Goal: Task Accomplishment & Management: Complete application form

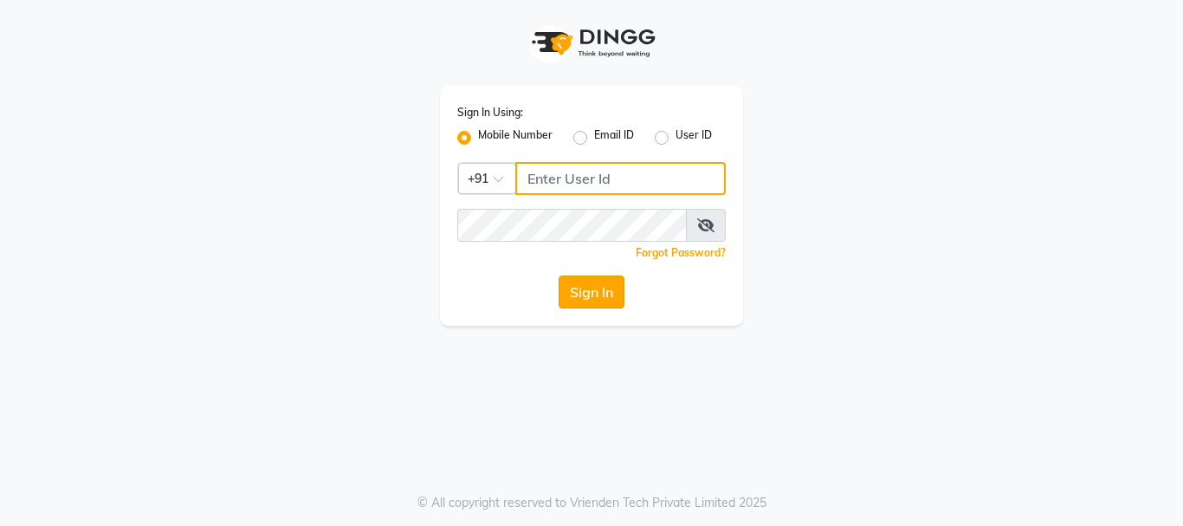
type input "7400099777"
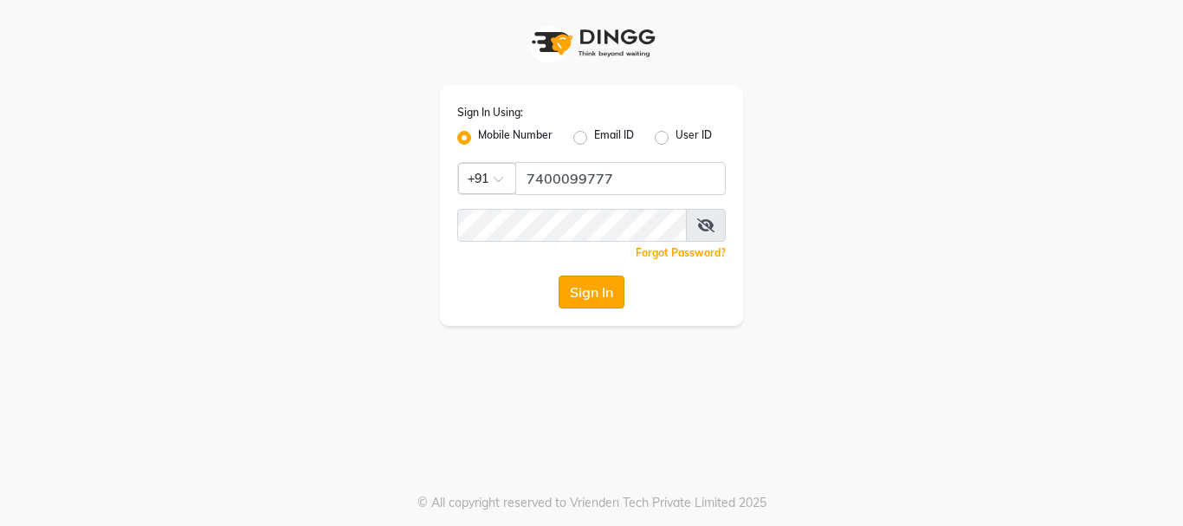
click at [590, 299] on button "Sign In" at bounding box center [591, 291] width 66 height 33
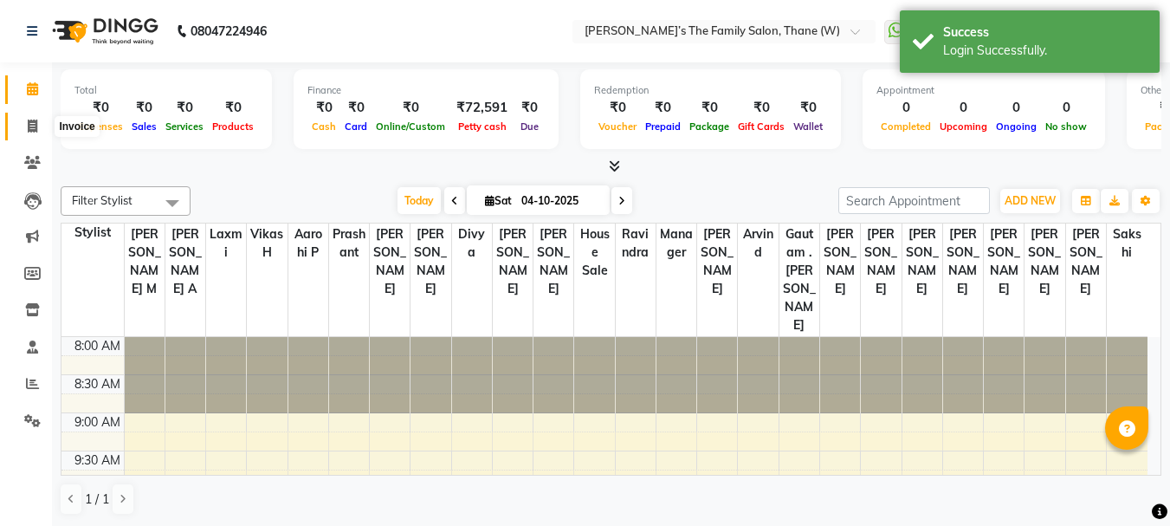
click at [29, 133] on span at bounding box center [32, 127] width 30 height 20
select select "service"
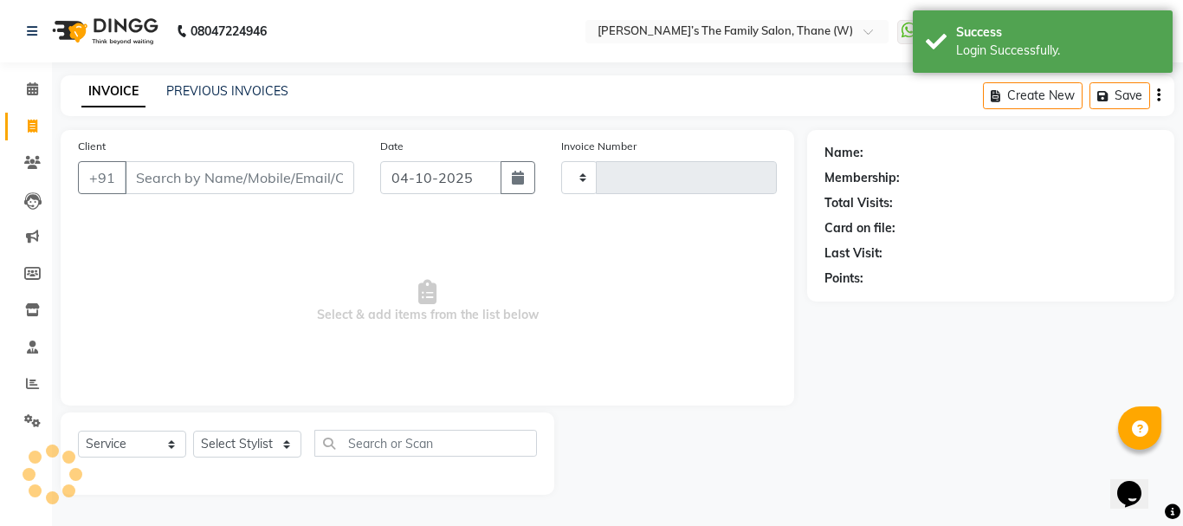
click at [158, 178] on input "Client" at bounding box center [239, 177] width 229 height 33
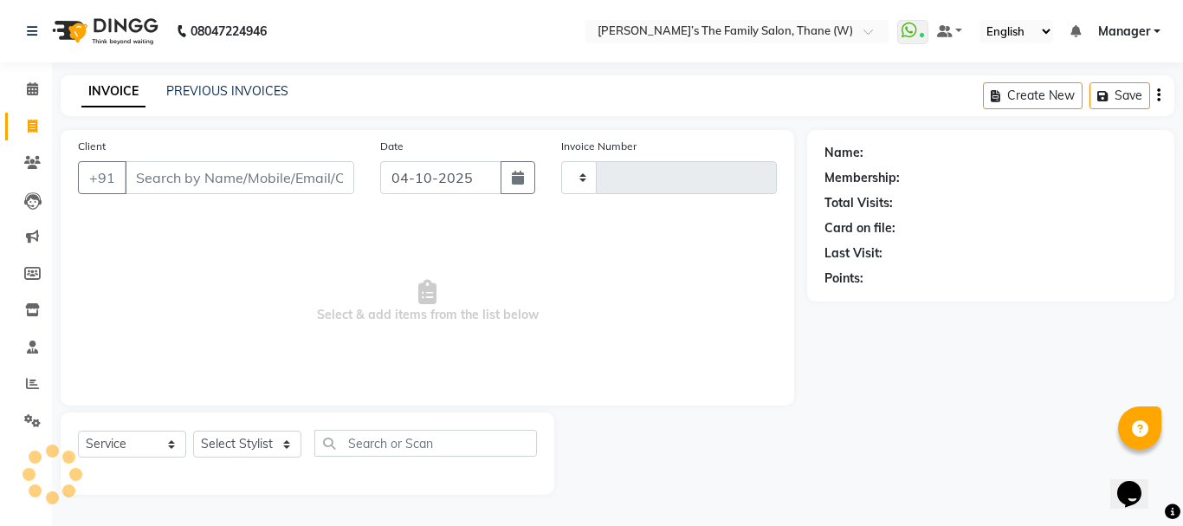
type input "3728"
select select "8004"
click at [158, 178] on input "Client" at bounding box center [239, 177] width 229 height 33
click at [158, 171] on input "Client" at bounding box center [239, 177] width 229 height 33
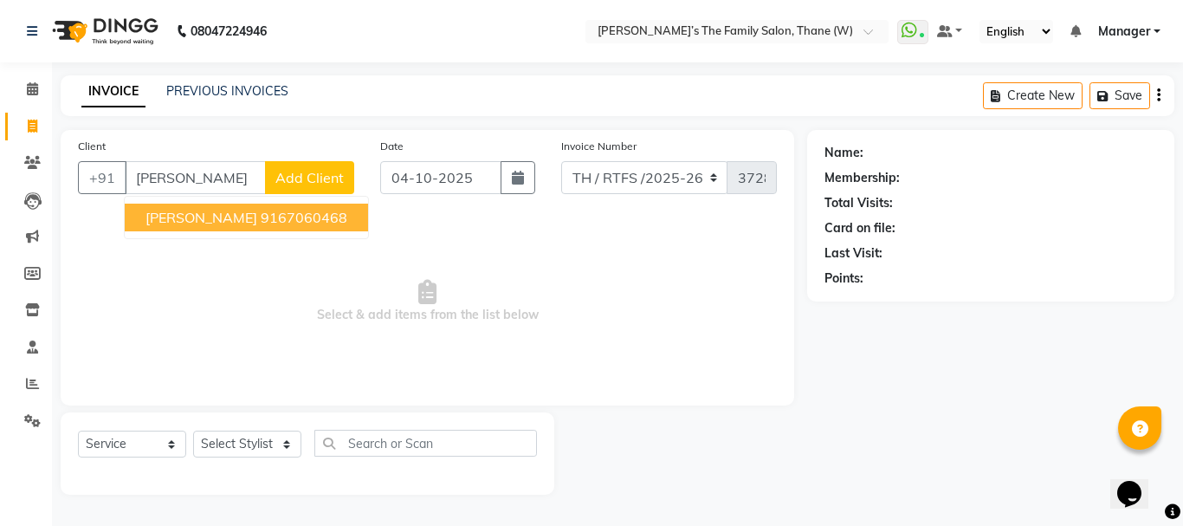
click at [177, 215] on span "takshil khanvikar" at bounding box center [201, 217] width 112 height 17
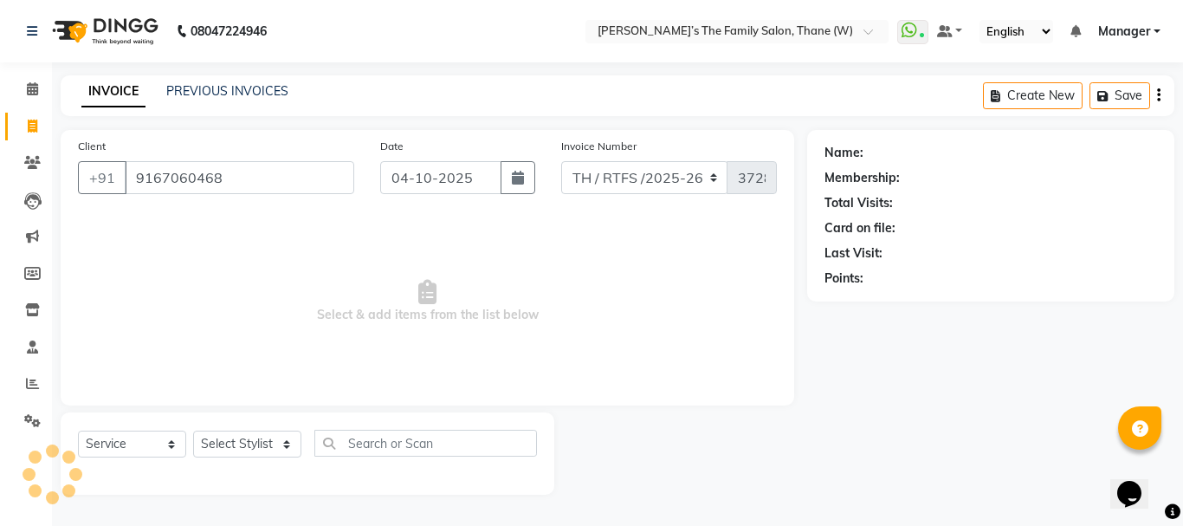
type input "9167060468"
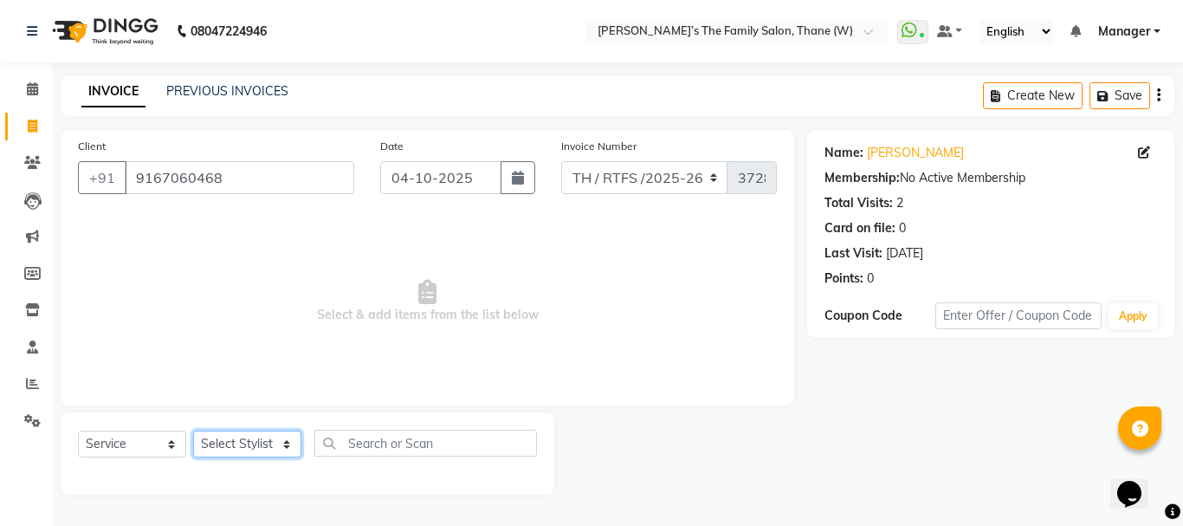
click at [262, 442] on select "Select Stylist Aarohi P Aksahy Auty Ali Aniket A Anuradha arvind Divya gautam .…" at bounding box center [247, 443] width 108 height 27
select select "35580"
click at [193, 430] on select "Select Stylist Aarohi P Aksahy Auty Ali Aniket A Anuradha arvind Divya gautam .…" at bounding box center [247, 443] width 108 height 27
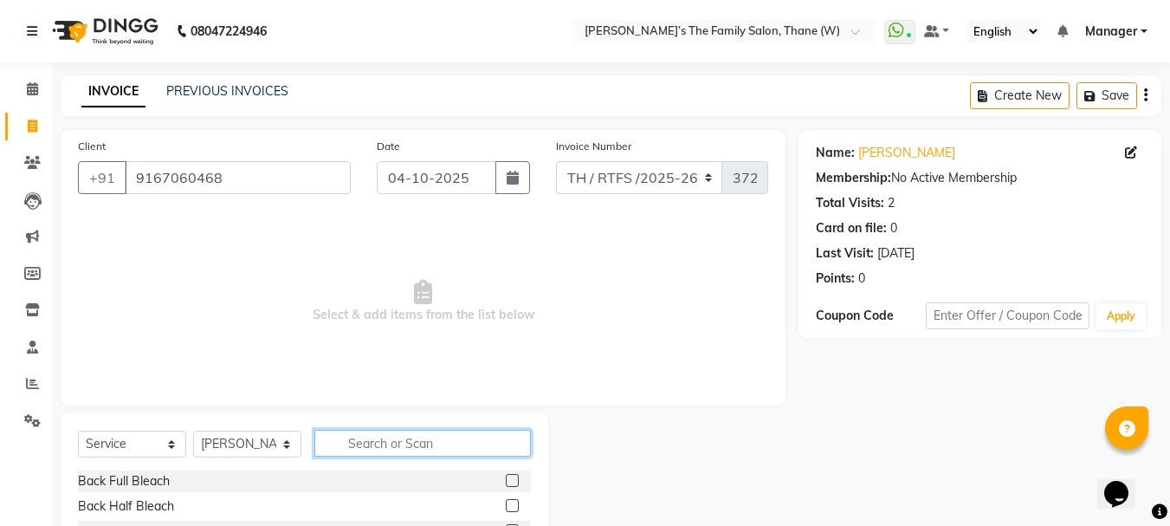
click at [370, 447] on input "text" at bounding box center [422, 442] width 216 height 27
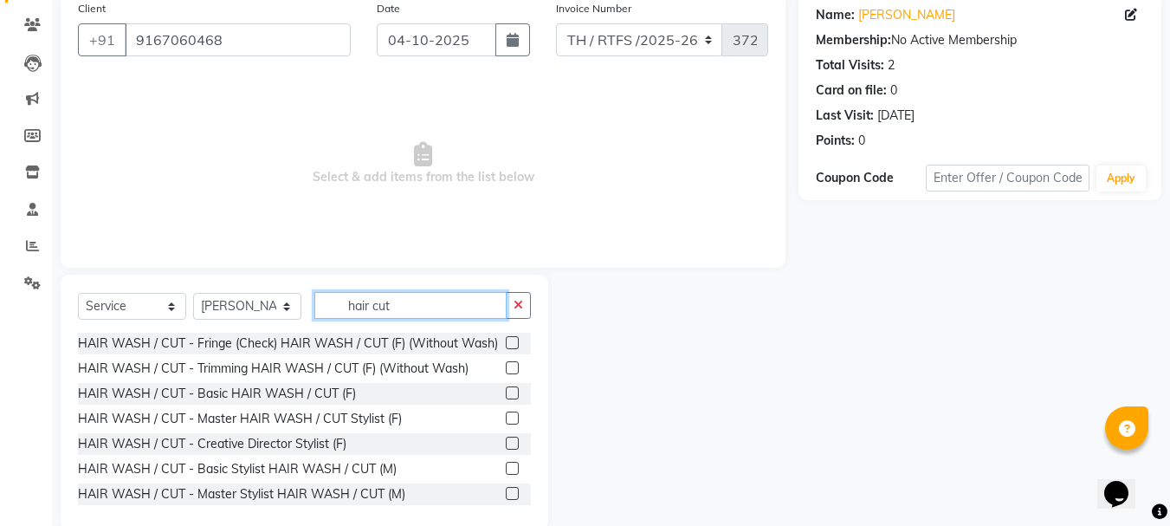
type input "hair cut"
click at [512, 349] on div at bounding box center [518, 343] width 25 height 22
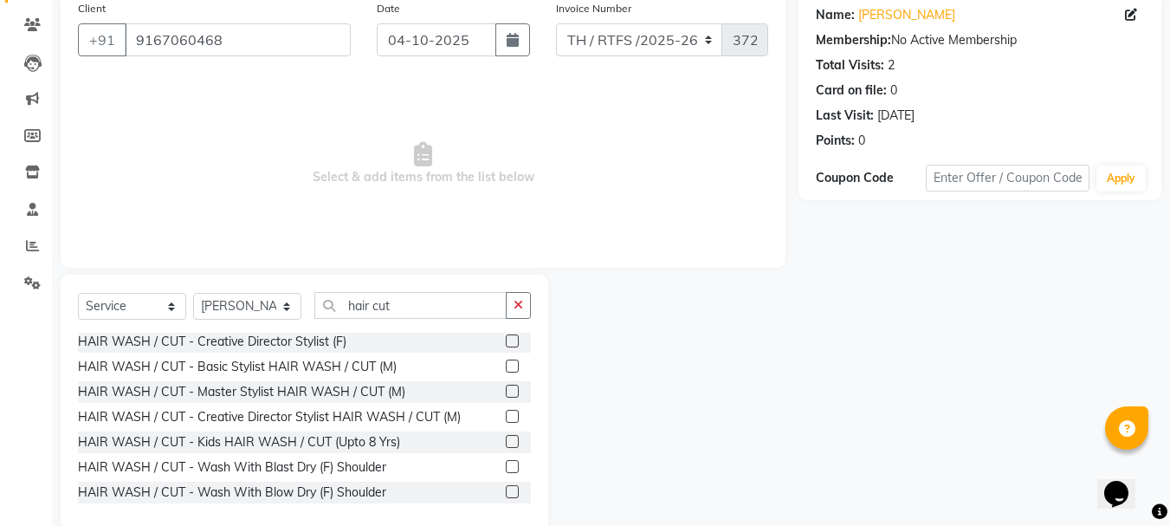
scroll to position [99, 0]
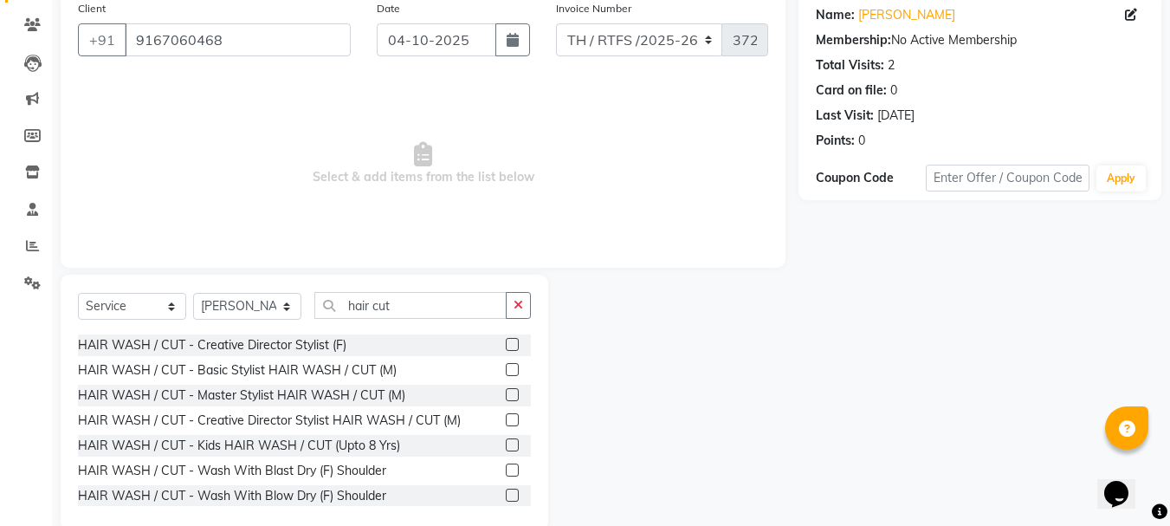
click at [506, 376] on label at bounding box center [512, 369] width 13 height 13
click at [506, 376] on input "checkbox" at bounding box center [511, 369] width 11 height 11
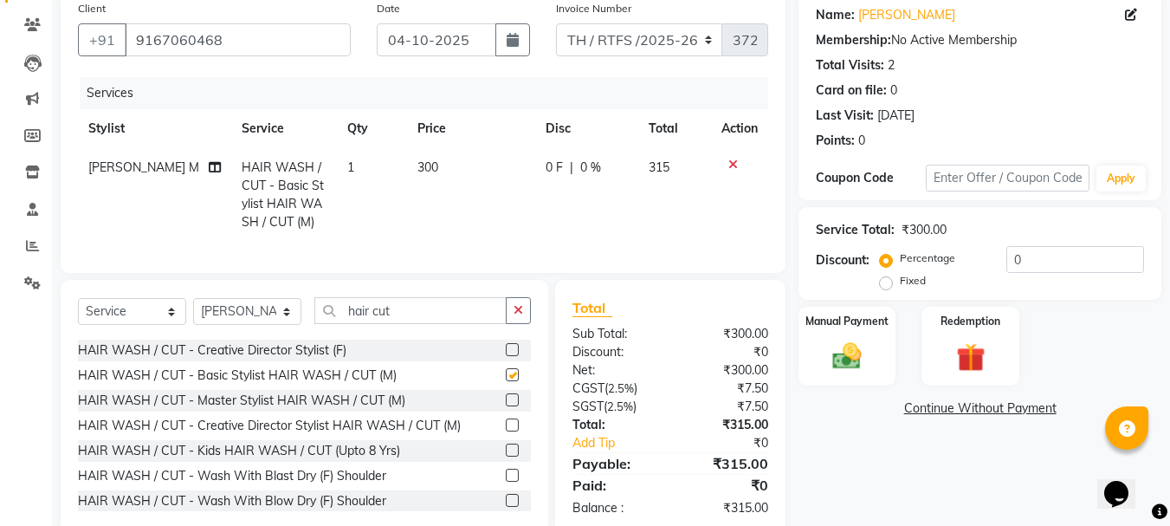
checkbox input "false"
click at [430, 163] on td "300" at bounding box center [471, 194] width 128 height 93
select select "35580"
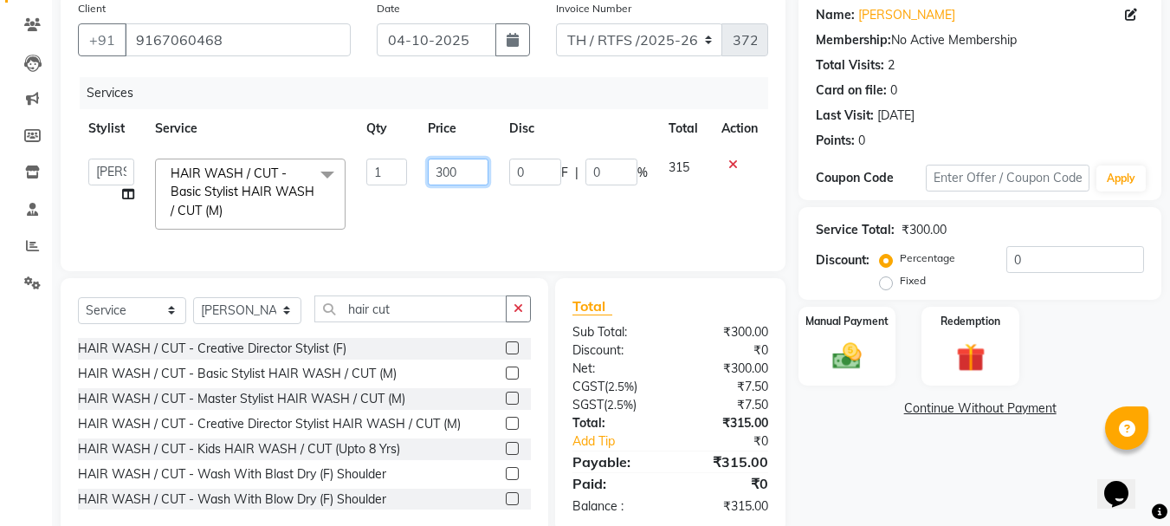
click at [466, 174] on input "300" at bounding box center [458, 171] width 60 height 27
type input "350"
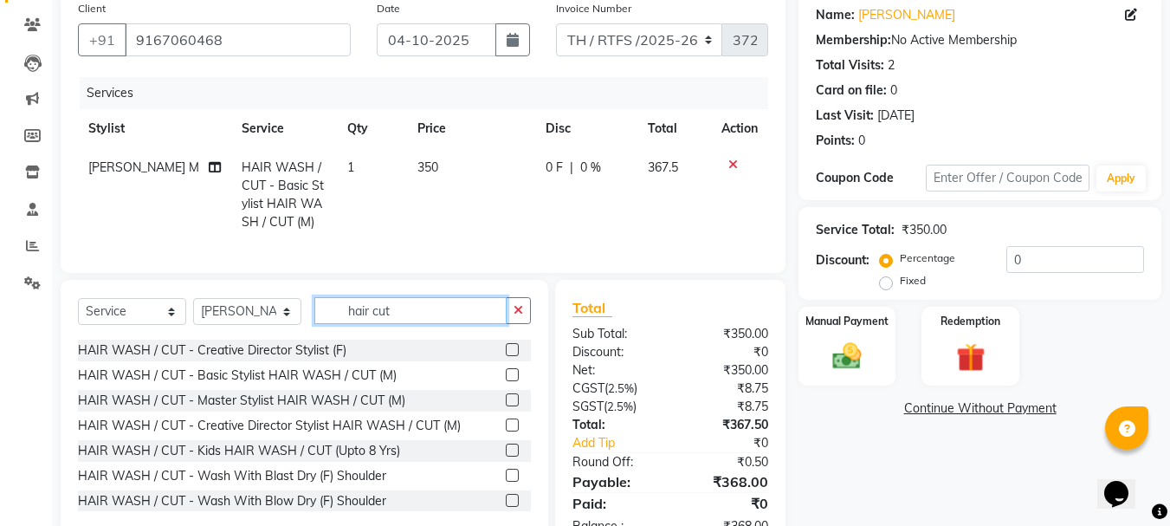
click at [418, 322] on input "hair cut" at bounding box center [410, 310] width 192 height 27
type input "h"
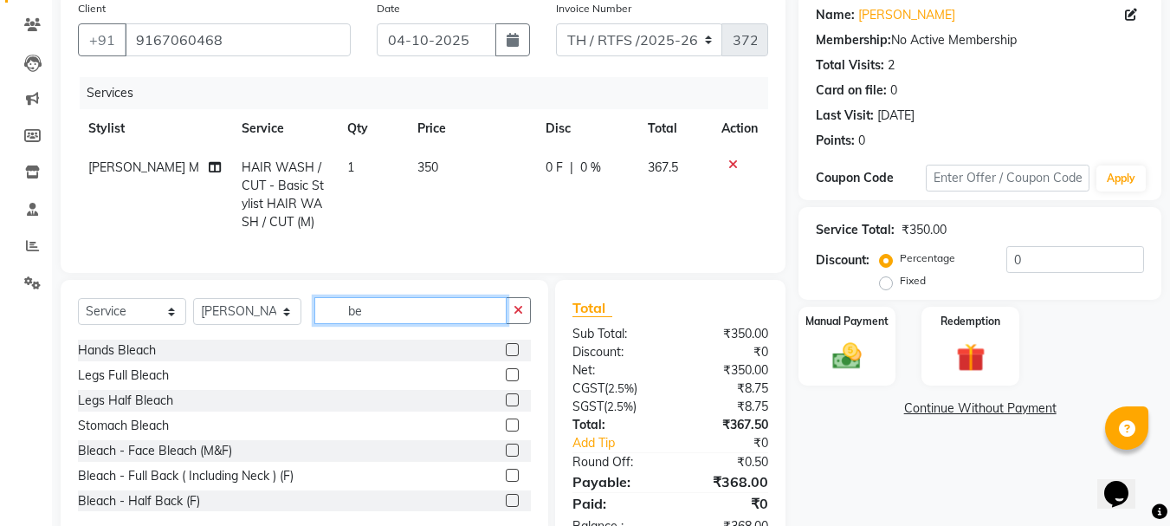
scroll to position [0, 0]
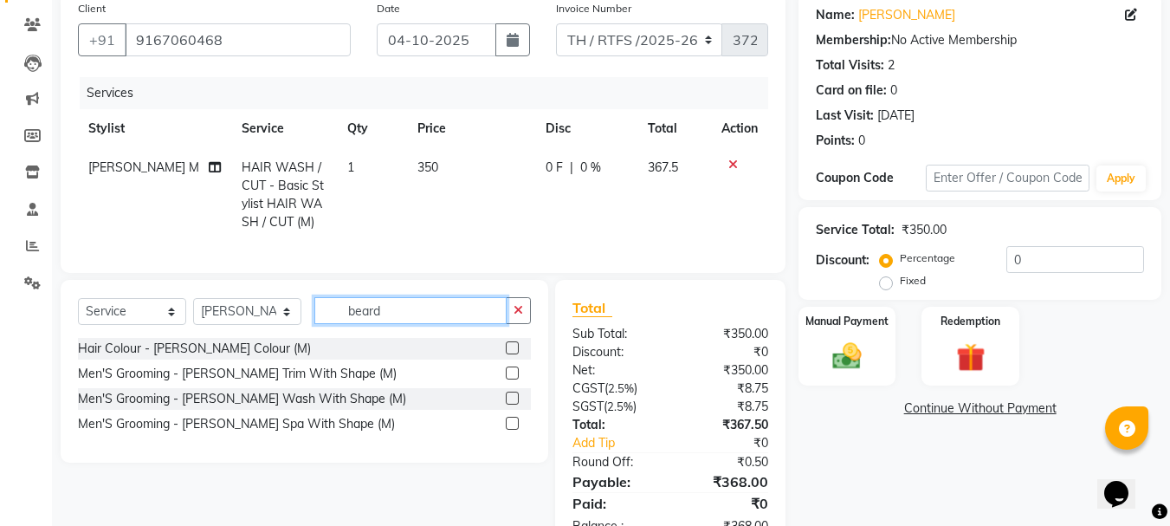
type input "beard"
click at [511, 379] on label at bounding box center [512, 372] width 13 height 13
click at [511, 379] on input "checkbox" at bounding box center [511, 373] width 11 height 11
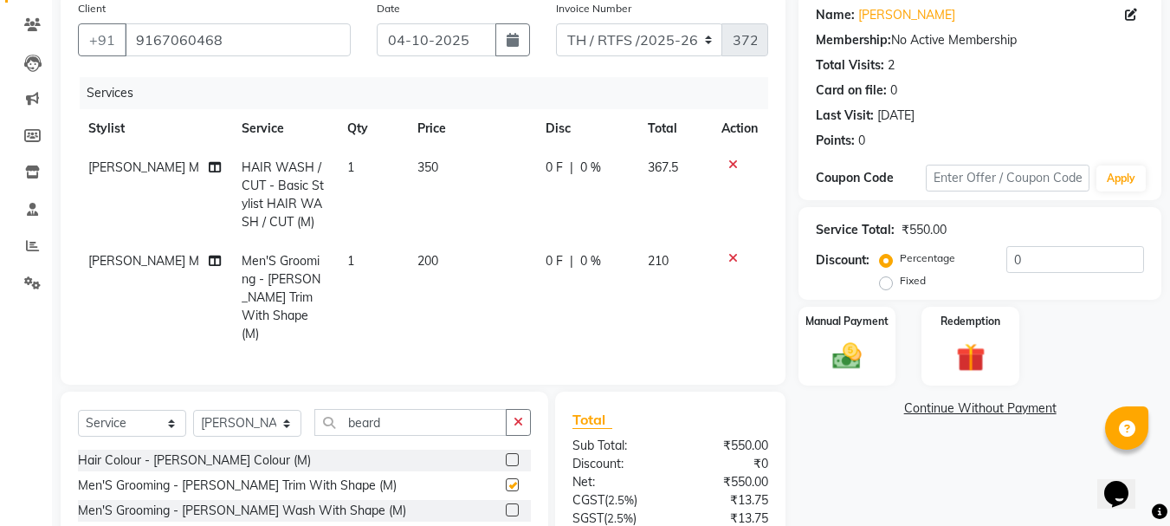
checkbox input "false"
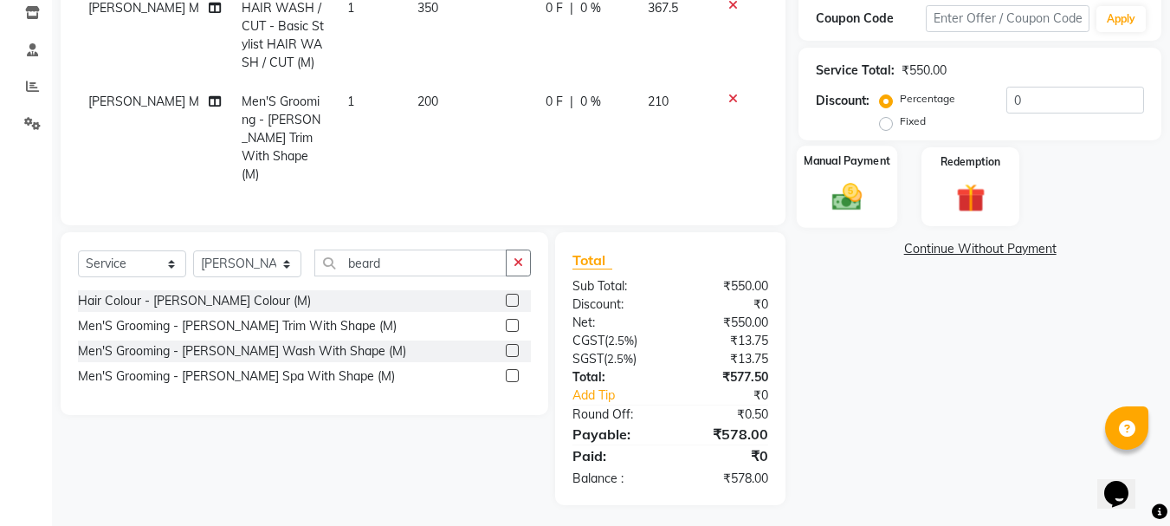
click at [847, 188] on img at bounding box center [846, 196] width 48 height 35
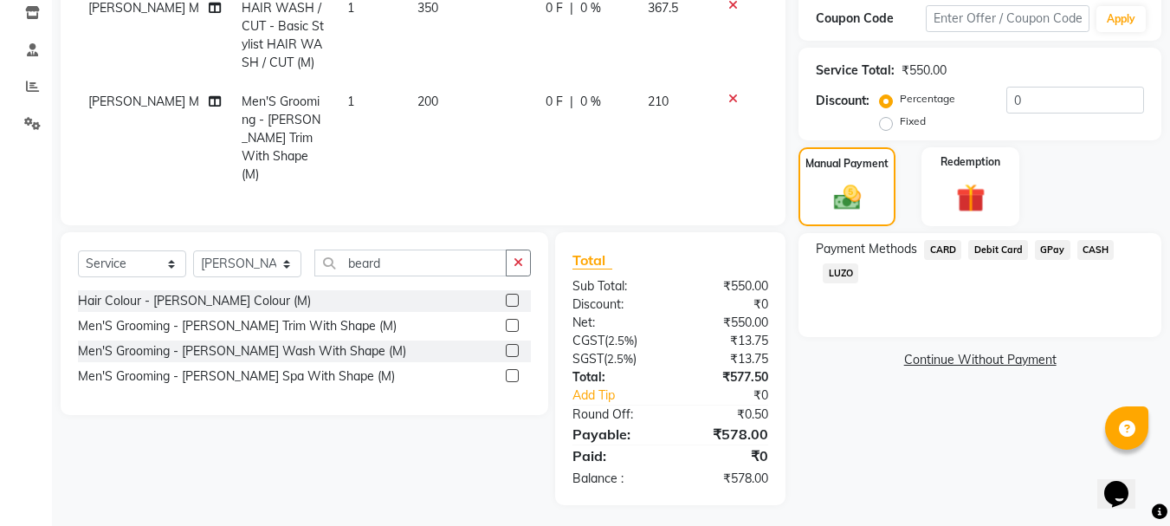
click at [1048, 252] on span "GPay" at bounding box center [1052, 250] width 35 height 20
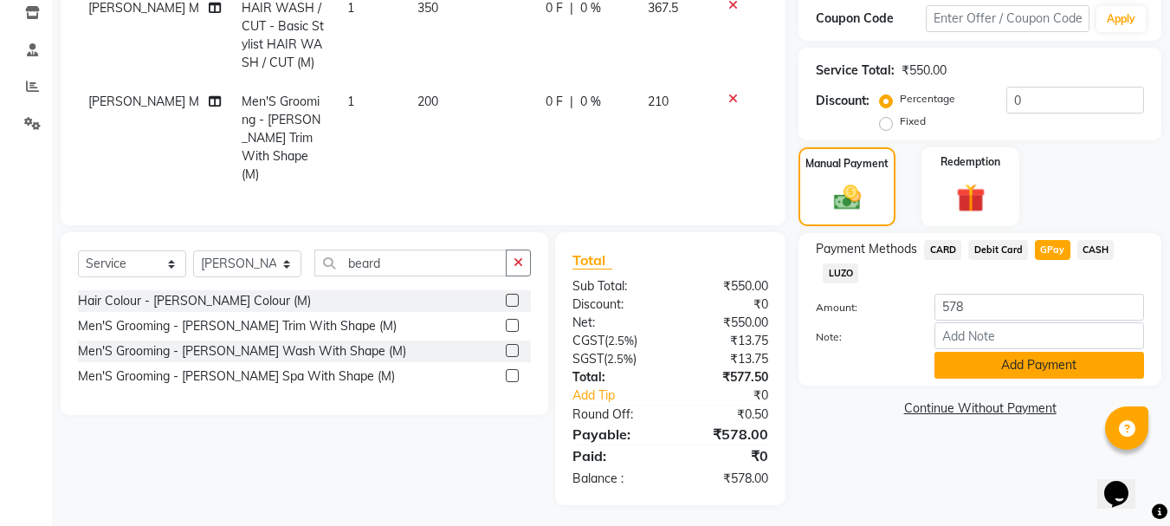
click at [1003, 363] on button "Add Payment" at bounding box center [1039, 364] width 210 height 27
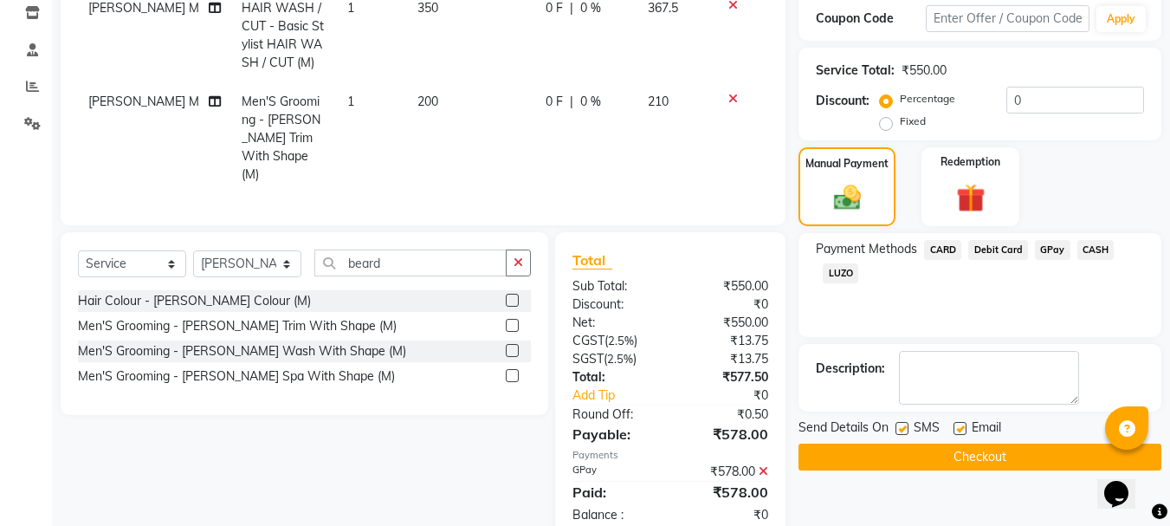
click at [961, 457] on button "Checkout" at bounding box center [979, 456] width 363 height 27
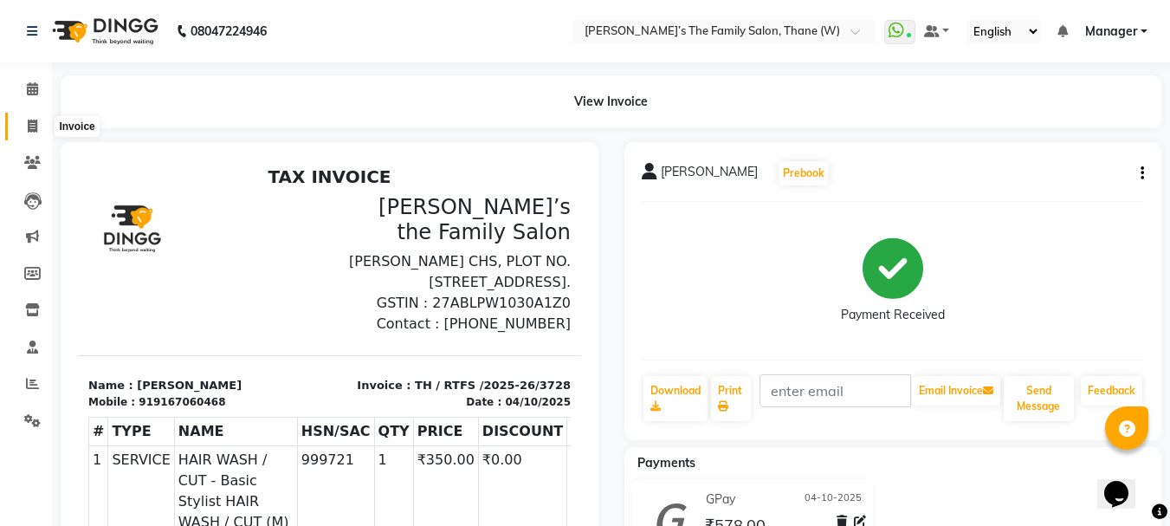
click at [30, 124] on icon at bounding box center [33, 125] width 10 height 13
select select "service"
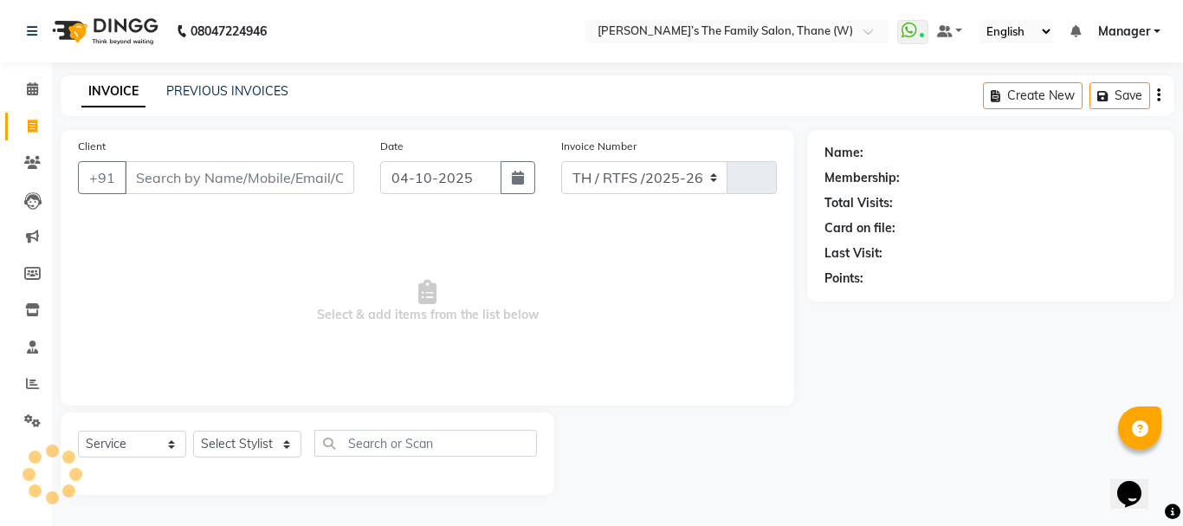
select select "8004"
type input "3729"
click at [288, 445] on select "Select Stylist Aarohi P Aksahy Auty Ali Aniket A Anuradha arvind Divya gautam .…" at bounding box center [247, 443] width 108 height 27
select select "35597"
click at [193, 430] on select "Select Stylist Aarohi P Aksahy Auty Ali Aniket A Anuradha arvind Divya gautam .…" at bounding box center [247, 443] width 108 height 27
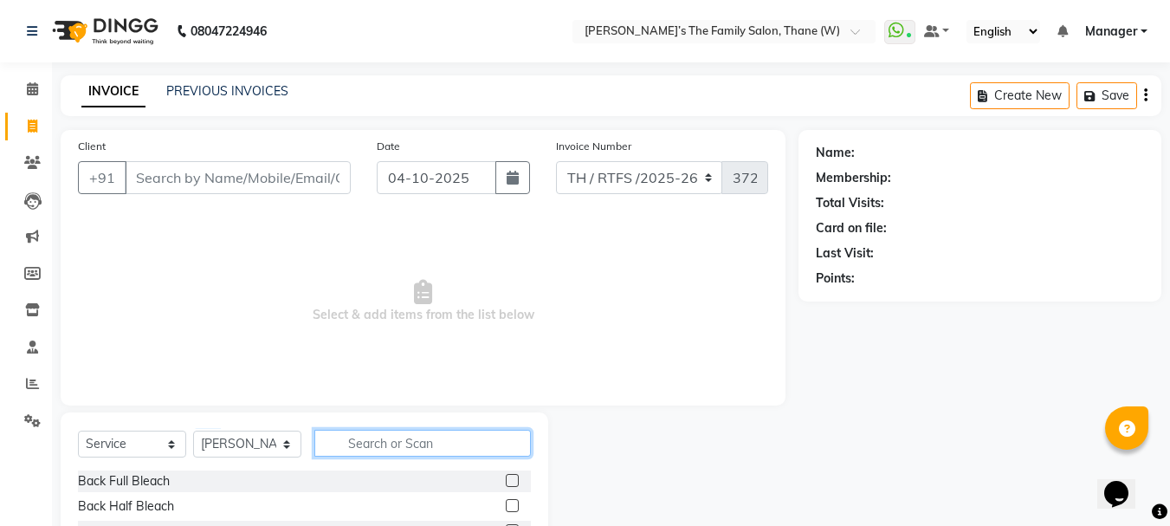
click at [398, 442] on input "text" at bounding box center [422, 442] width 216 height 27
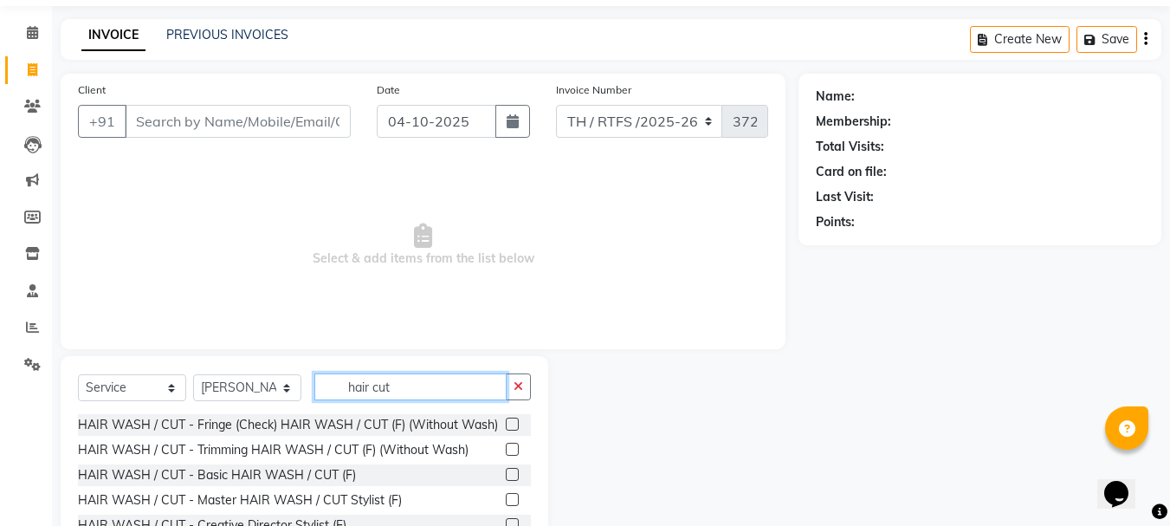
scroll to position [61, 0]
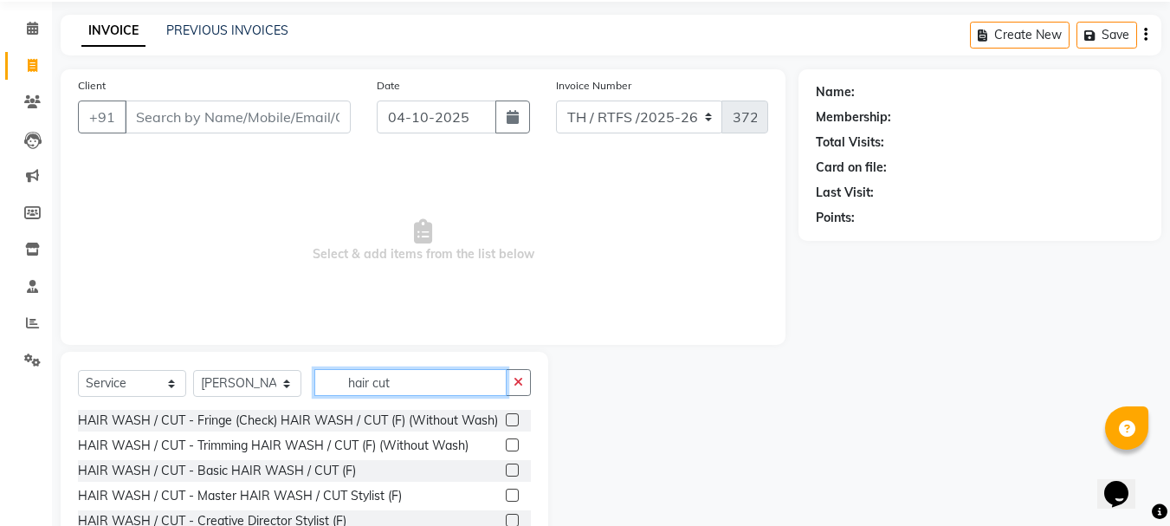
type input "hair cut"
click at [506, 501] on label at bounding box center [512, 494] width 13 height 13
click at [506, 501] on input "checkbox" at bounding box center [511, 495] width 11 height 11
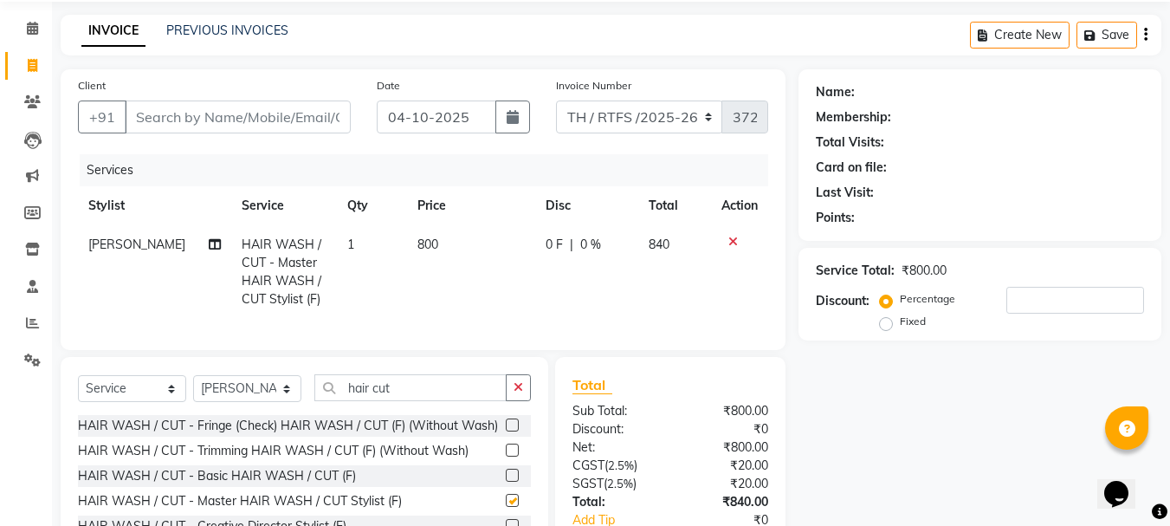
checkbox input "false"
click at [435, 235] on td "800" at bounding box center [471, 271] width 128 height 93
select select "35597"
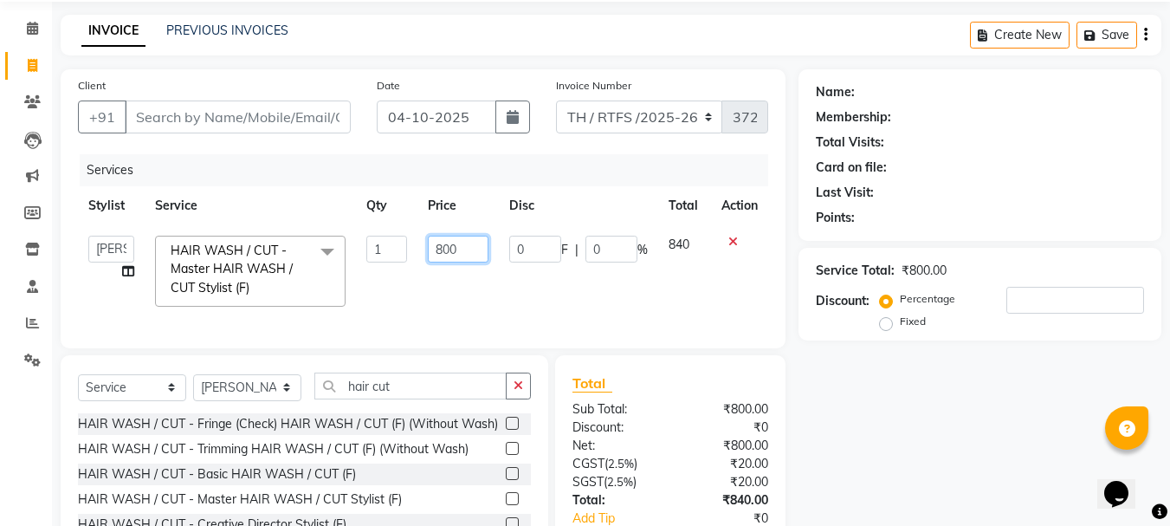
click at [464, 248] on input "800" at bounding box center [458, 248] width 60 height 27
type input "8"
type input "1000"
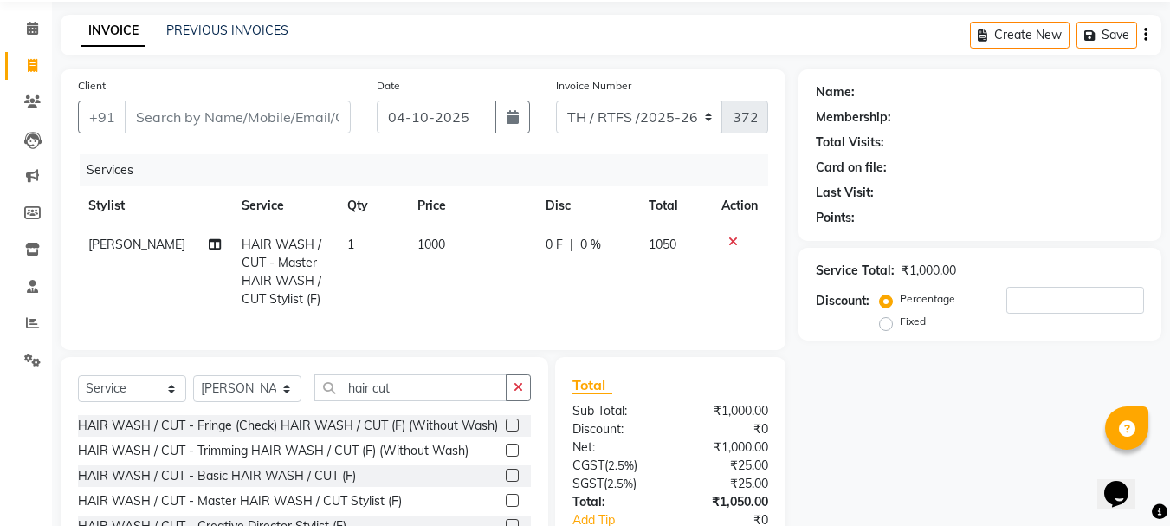
click at [957, 390] on div "Name: Membership: Total Visits: Card on file: Last Visit: Points: Service Total…" at bounding box center [986, 340] width 376 height 543
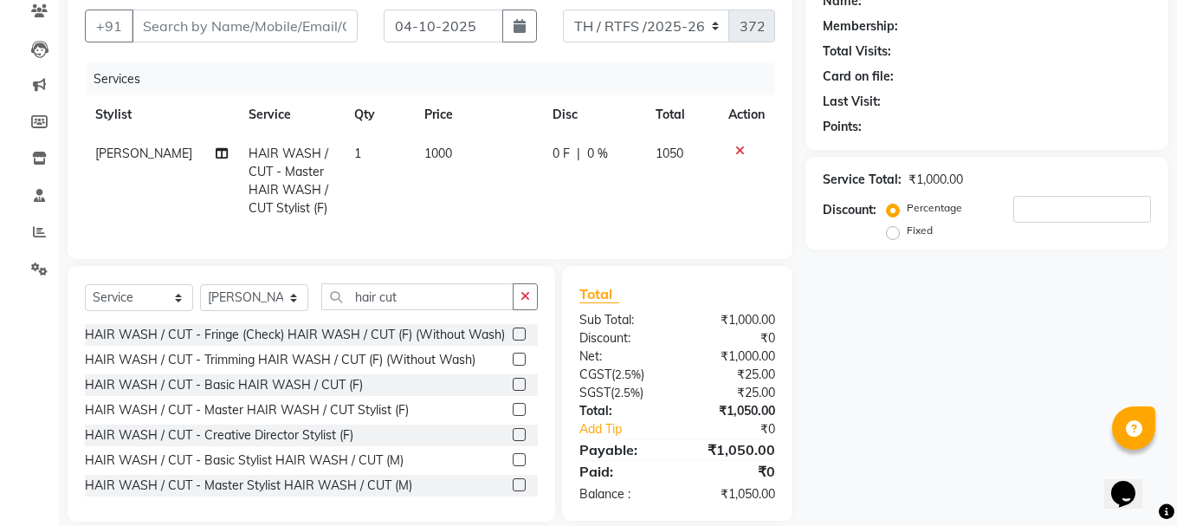
scroll to position [0, 0]
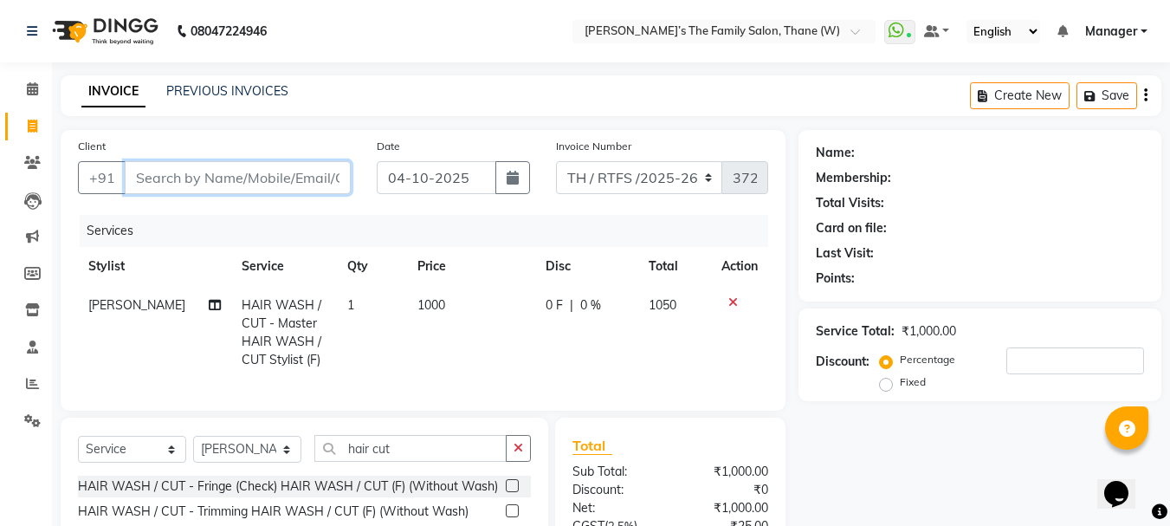
click at [258, 176] on input "Client" at bounding box center [238, 177] width 226 height 33
type input "8"
type input "0"
type input "8291230395"
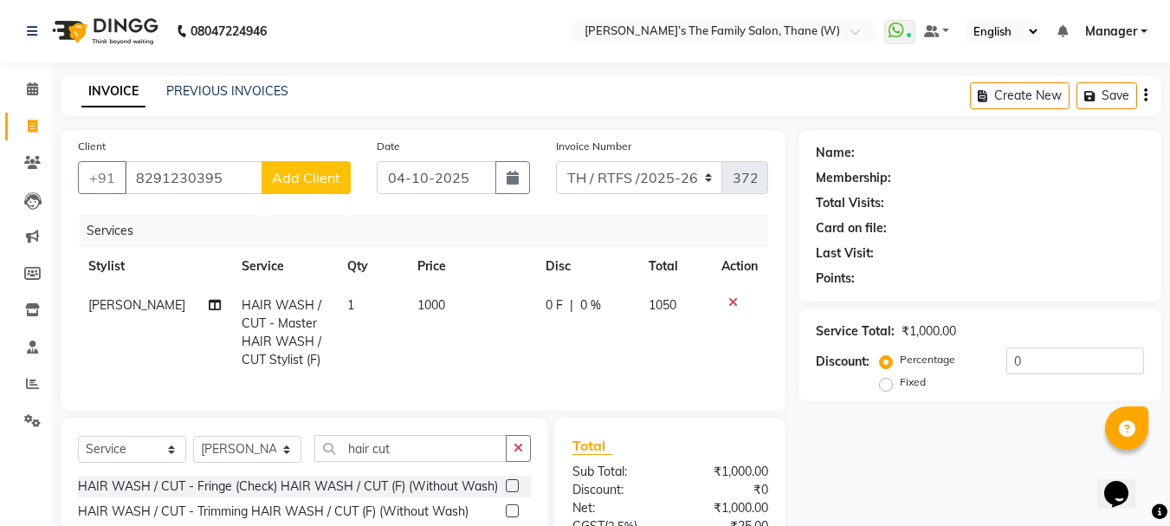
click at [282, 177] on span "Add Client" at bounding box center [306, 177] width 68 height 17
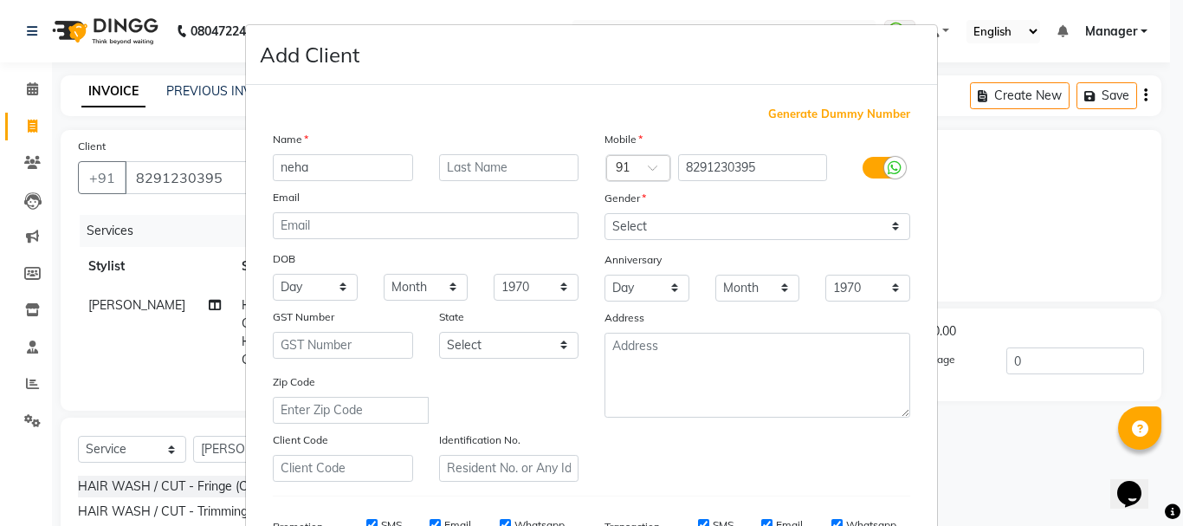
type input "neha"
click at [499, 166] on input "text" at bounding box center [509, 167] width 140 height 27
type input "pandey"
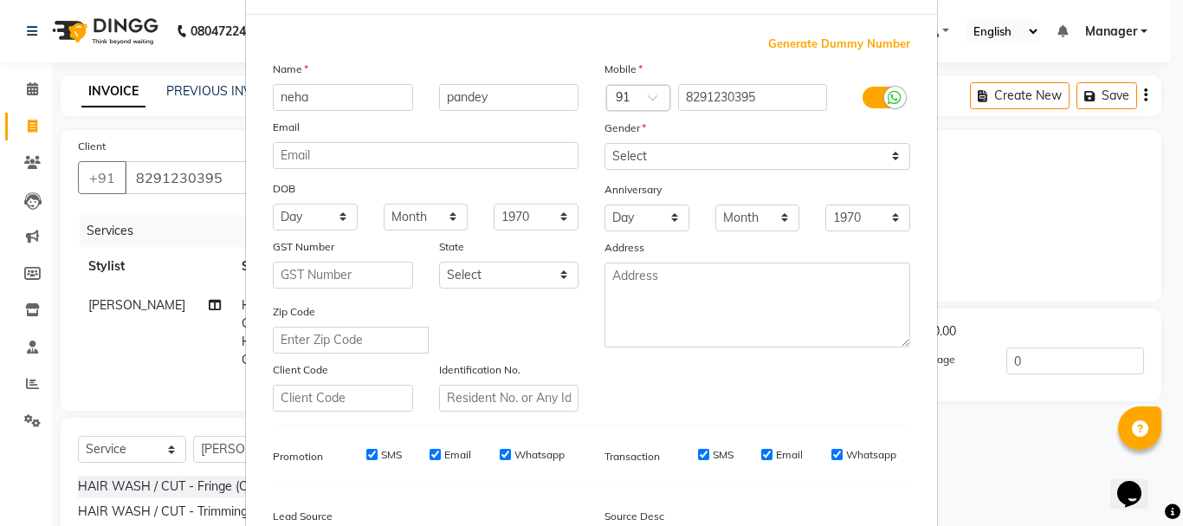
scroll to position [108, 0]
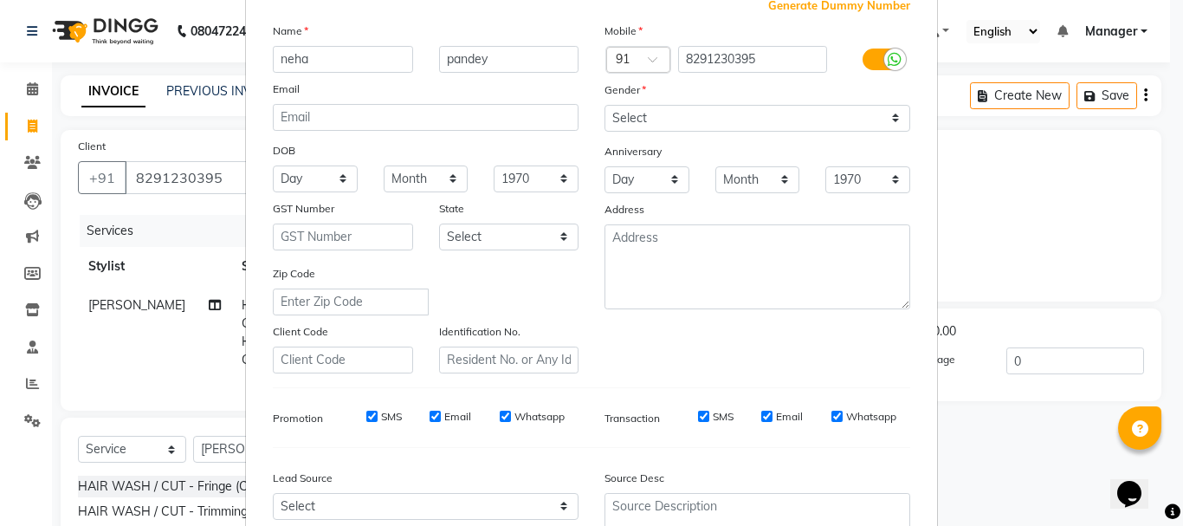
drag, startPoint x: 890, startPoint y: 81, endPoint x: 888, endPoint y: 119, distance: 38.1
click at [888, 119] on div "Mobile Country Code × 91 8291230395 Gender Select Male Female Other Prefer Not …" at bounding box center [757, 197] width 332 height 351
click at [888, 119] on select "Select Male Female Other Prefer Not To Say" at bounding box center [757, 118] width 306 height 27
select select "female"
click at [604, 105] on select "Select Male Female Other Prefer Not To Say" at bounding box center [757, 118] width 306 height 27
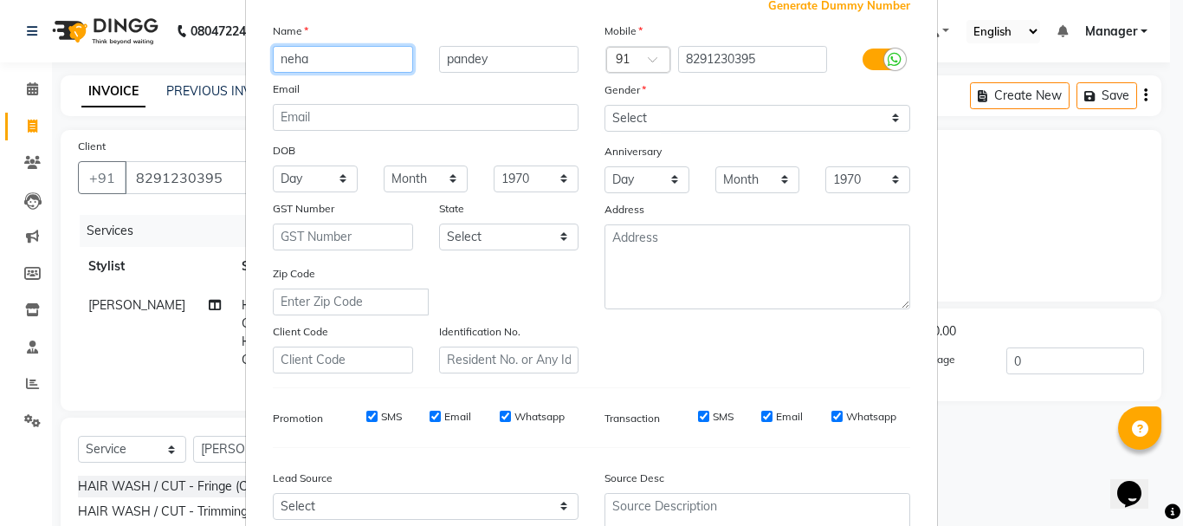
click at [327, 61] on input "neha" at bounding box center [343, 59] width 140 height 27
type input "n"
type input "Neha"
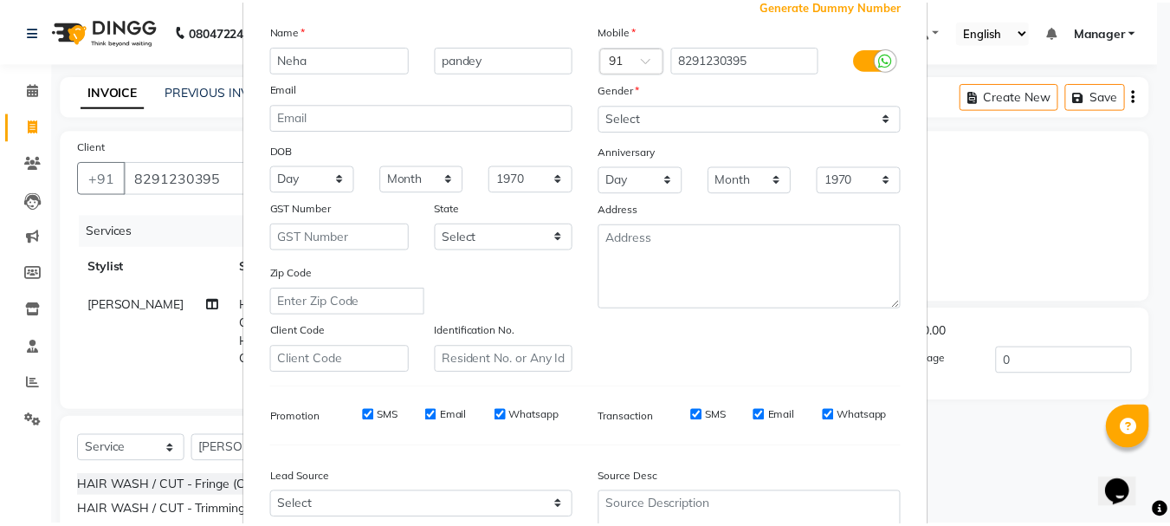
scroll to position [274, 0]
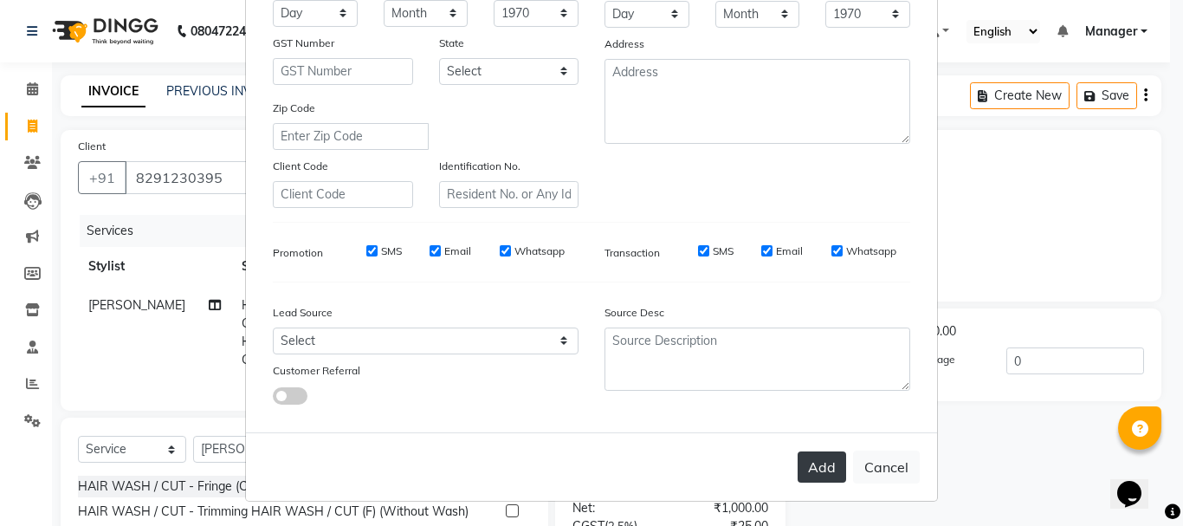
click at [816, 467] on button "Add" at bounding box center [821, 466] width 48 height 31
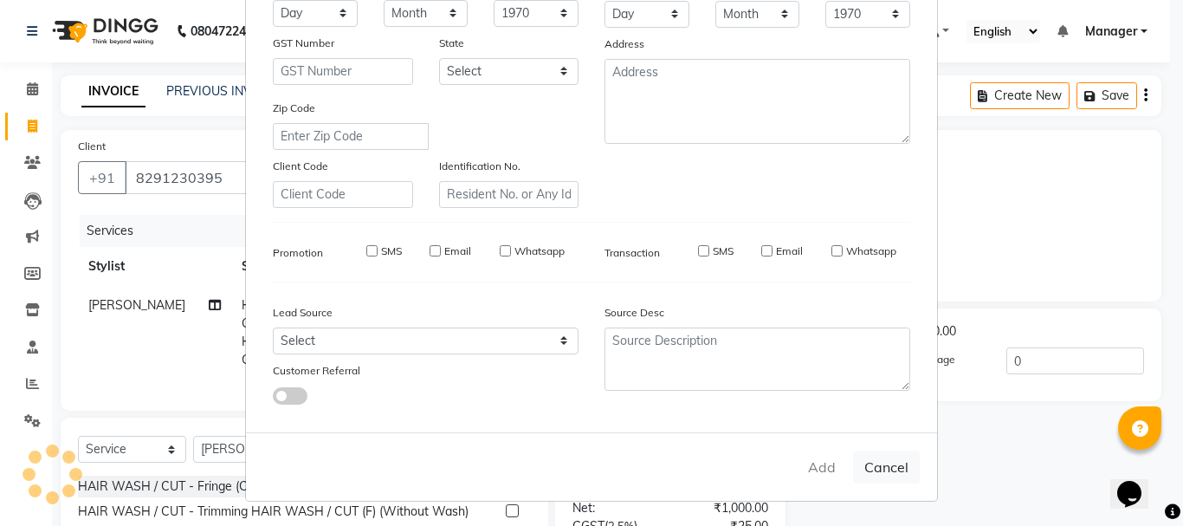
select select
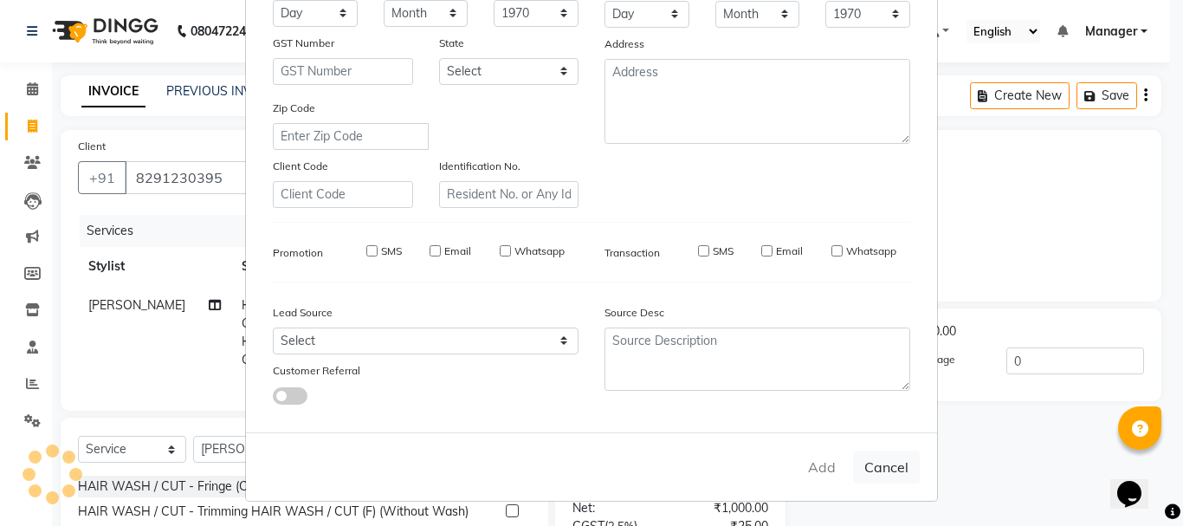
select select
checkbox input "false"
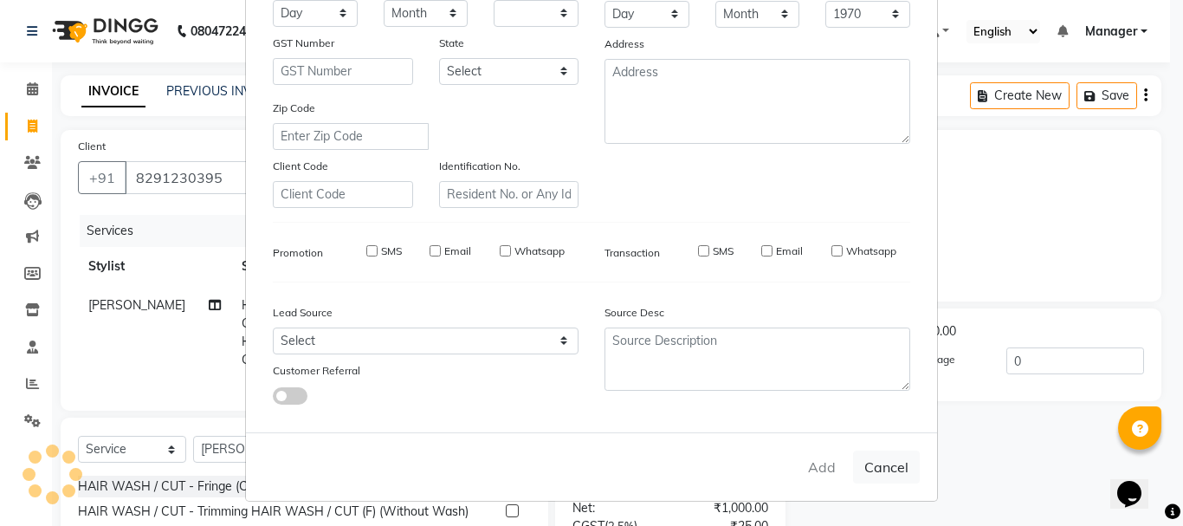
checkbox input "false"
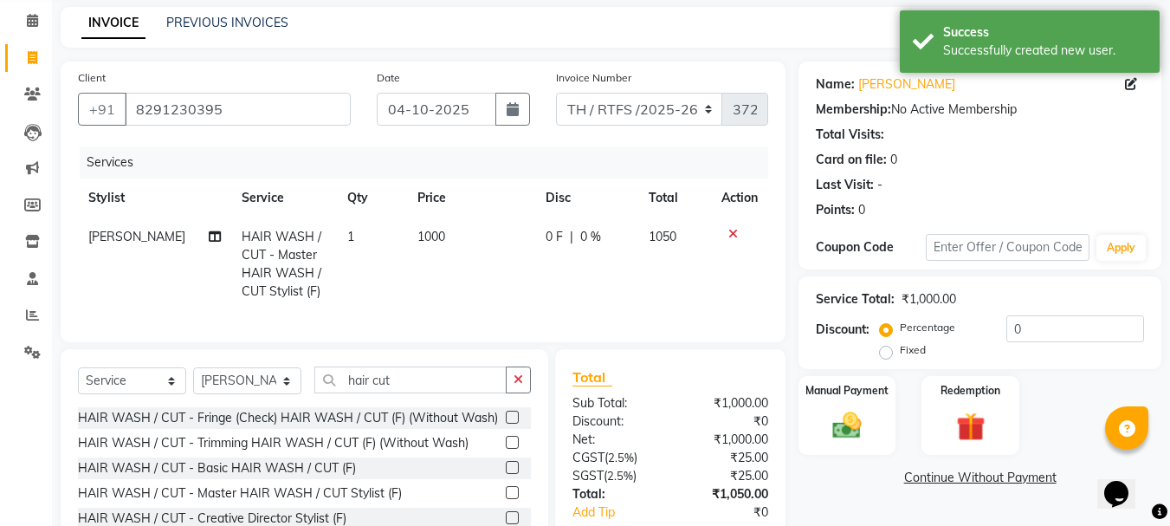
scroll to position [158, 0]
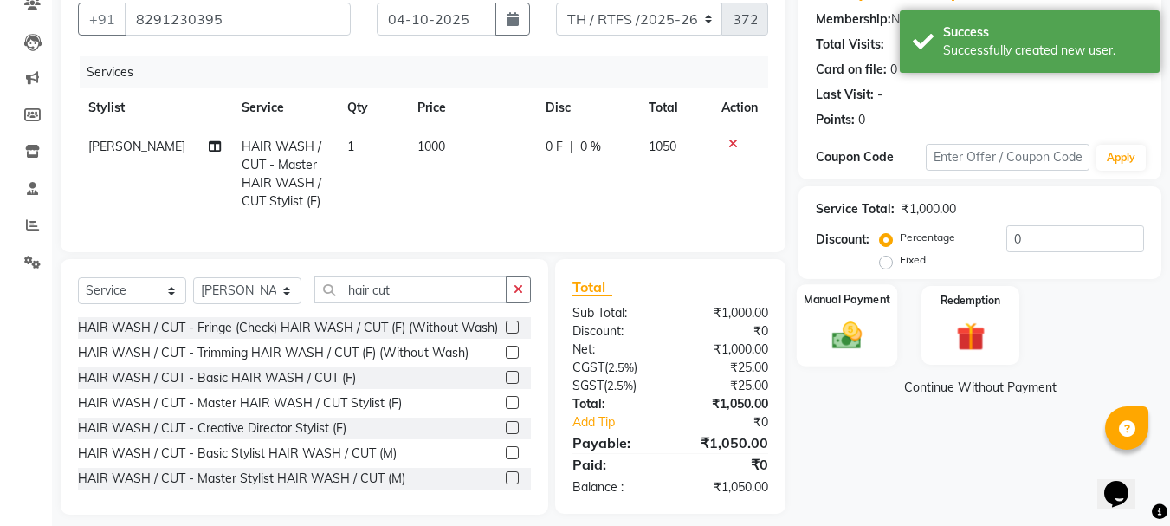
click at [843, 335] on img at bounding box center [846, 335] width 48 height 35
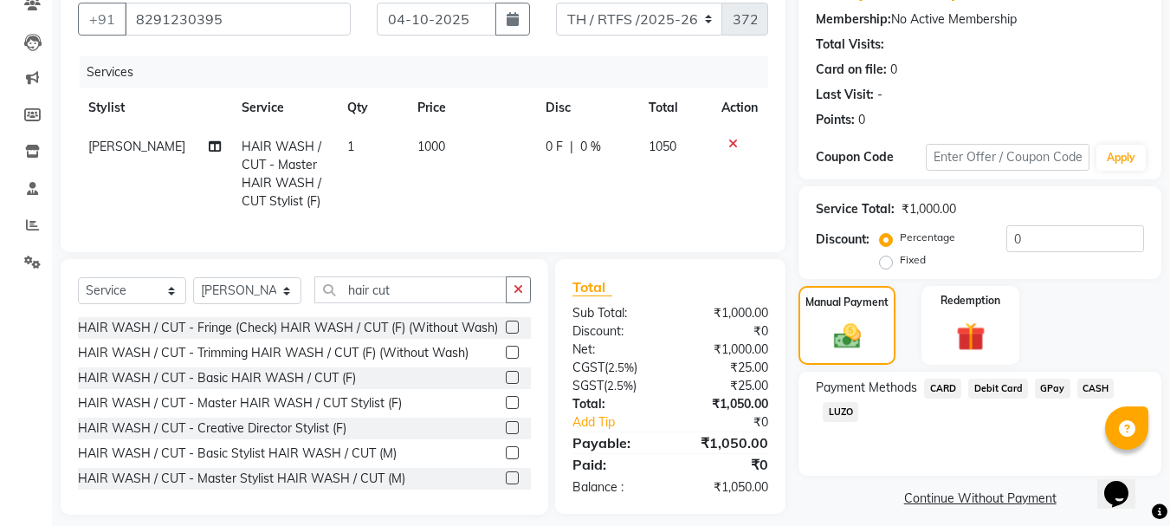
click at [1051, 384] on span "GPay" at bounding box center [1052, 388] width 35 height 20
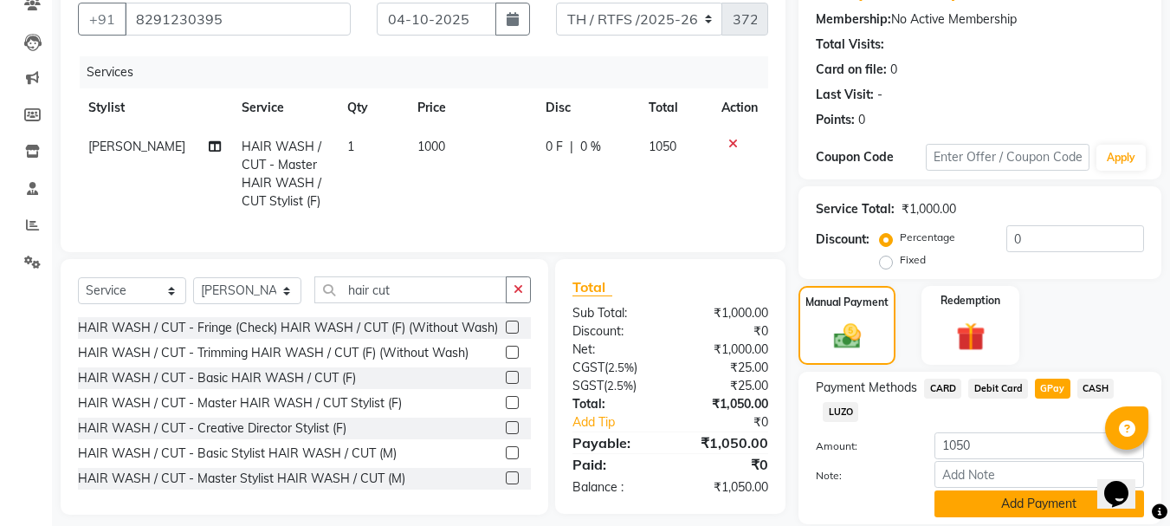
click at [1018, 499] on button "Add Payment" at bounding box center [1039, 503] width 210 height 27
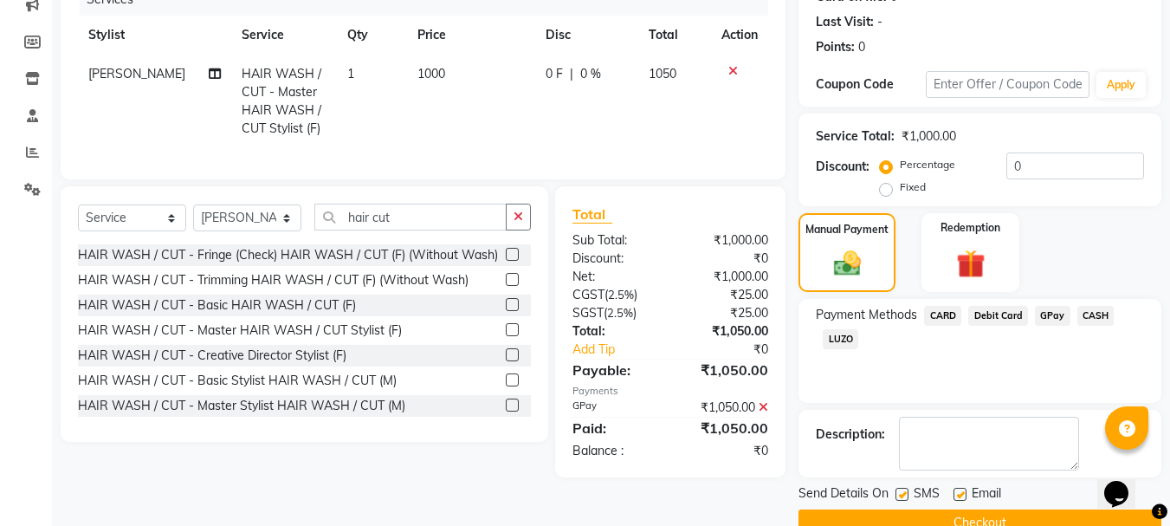
scroll to position [268, 0]
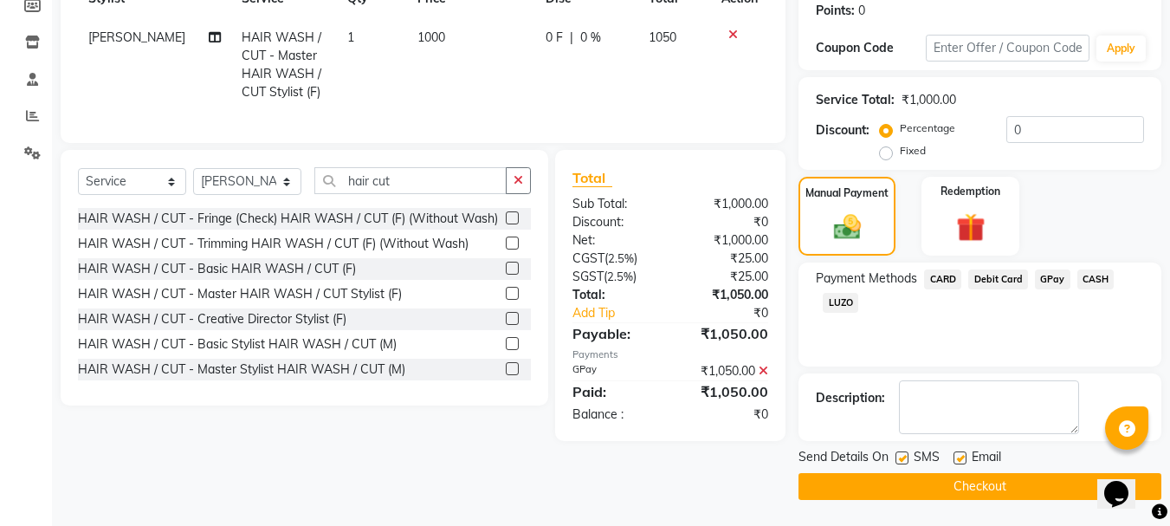
click at [1034, 484] on button "Checkout" at bounding box center [979, 486] width 363 height 27
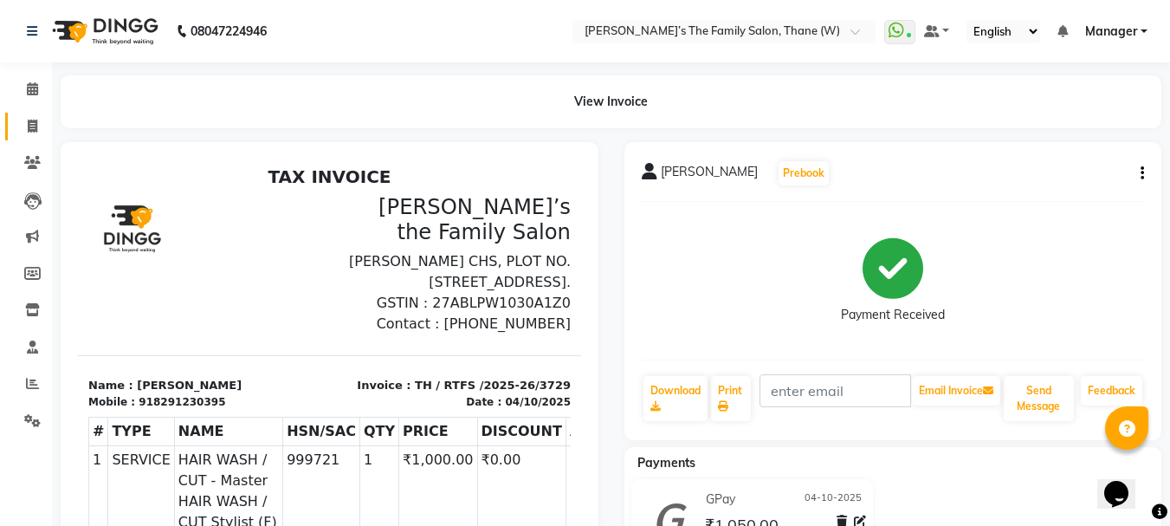
click at [29, 139] on link "Invoice" at bounding box center [26, 127] width 42 height 29
select select "service"
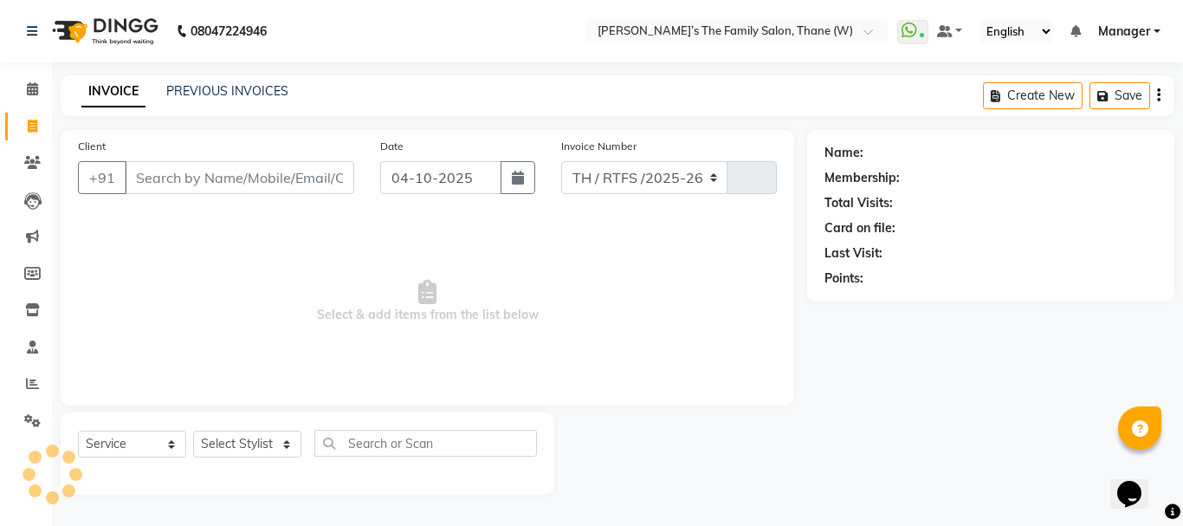
select select "8004"
type input "3730"
click at [163, 180] on input "Client" at bounding box center [239, 177] width 229 height 33
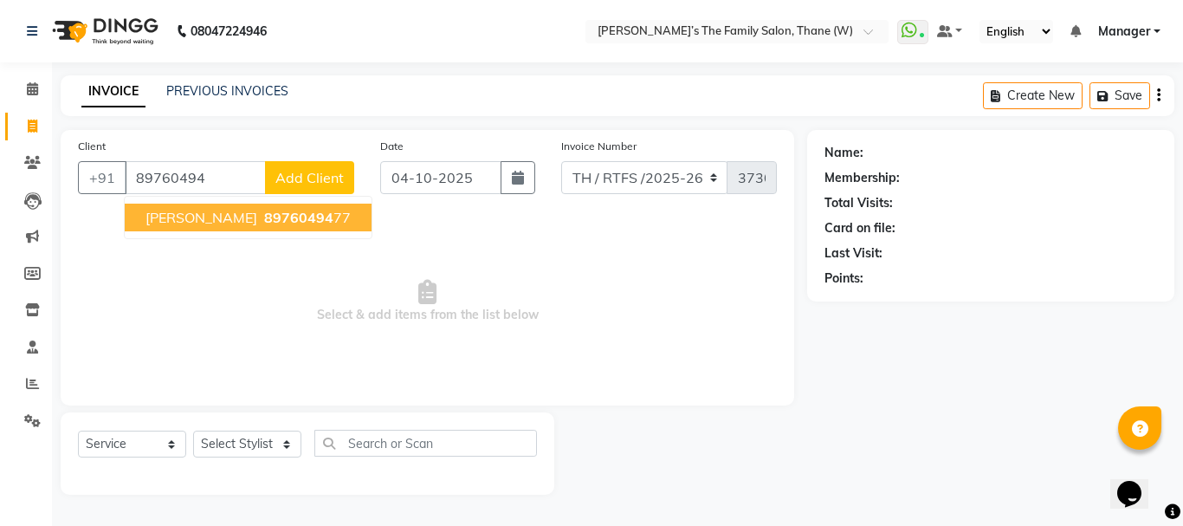
click at [188, 222] on span "[PERSON_NAME]" at bounding box center [201, 217] width 112 height 17
type input "8976049477"
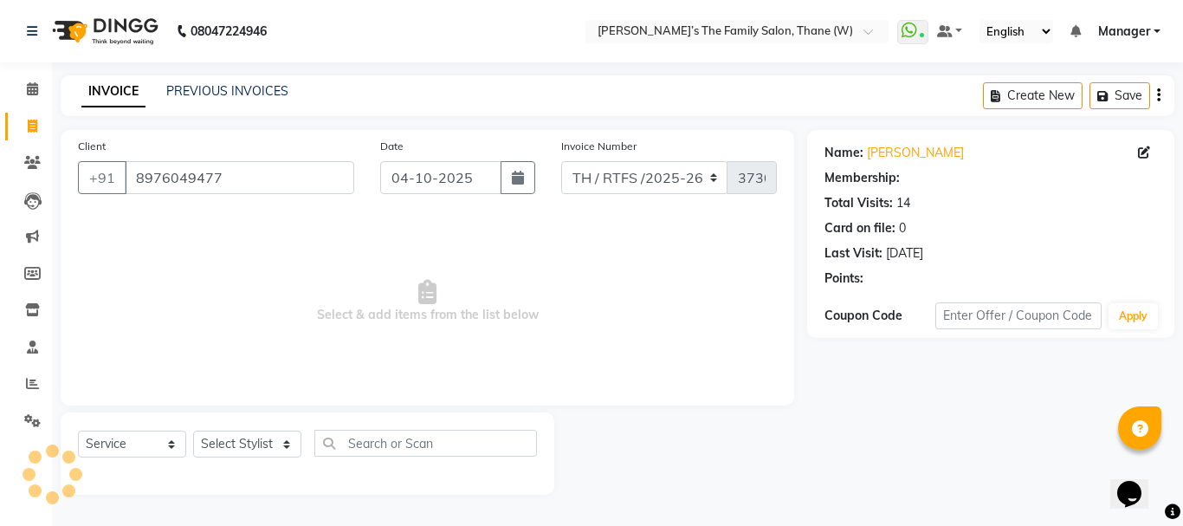
select select "1: Object"
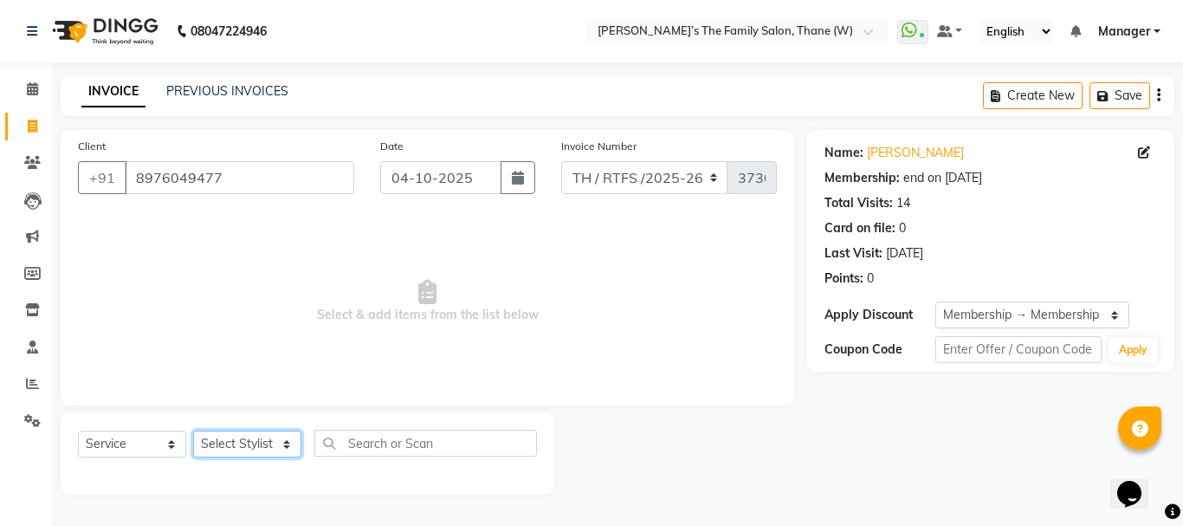
click at [280, 445] on select "Select Stylist Aarohi P Aksahy Auty Ali Aniket A Anuradha arvind Divya gautam .…" at bounding box center [247, 443] width 108 height 27
select select "84594"
click at [193, 430] on select "Select Stylist Aarohi P Aksahy Auty Ali Aniket A Anuradha arvind Divya gautam .…" at bounding box center [247, 443] width 108 height 27
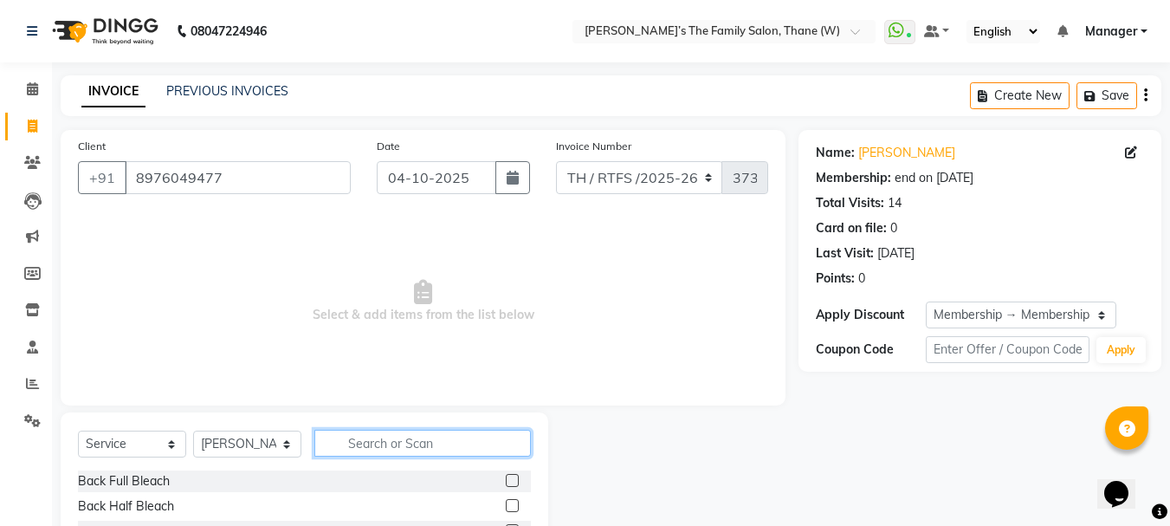
click at [385, 442] on input "text" at bounding box center [422, 442] width 216 height 27
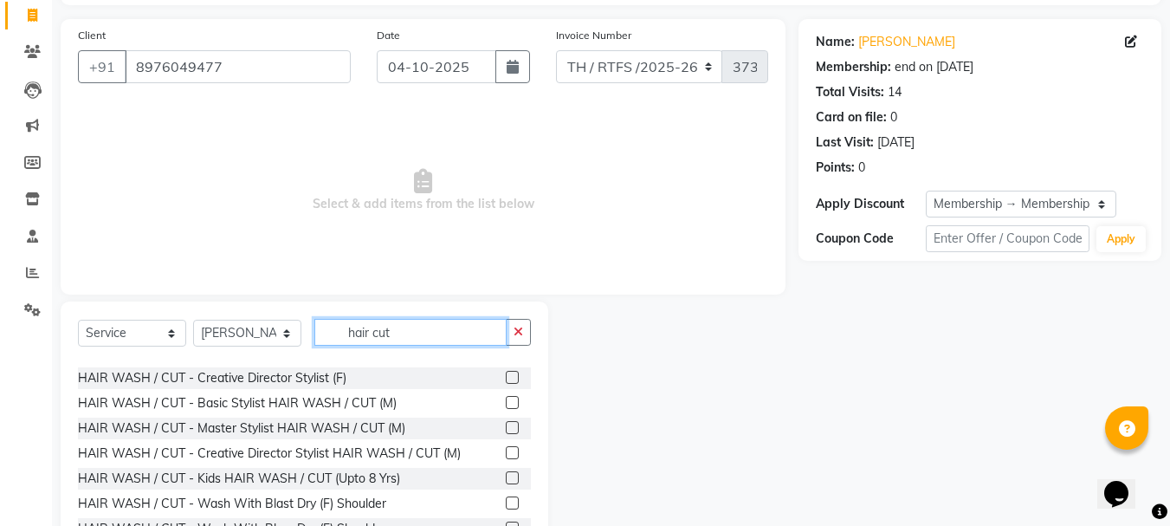
scroll to position [93, 0]
type input "hair cut"
click at [506, 409] on label at bounding box center [512, 402] width 13 height 13
click at [506, 409] on input "checkbox" at bounding box center [511, 402] width 11 height 11
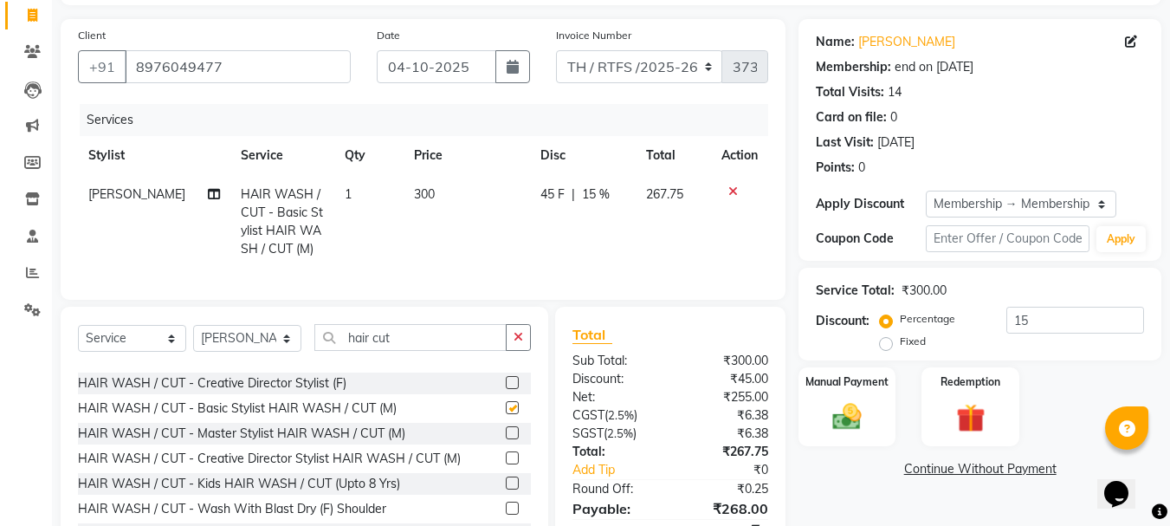
checkbox input "false"
click at [443, 350] on input "hair cut" at bounding box center [410, 337] width 192 height 27
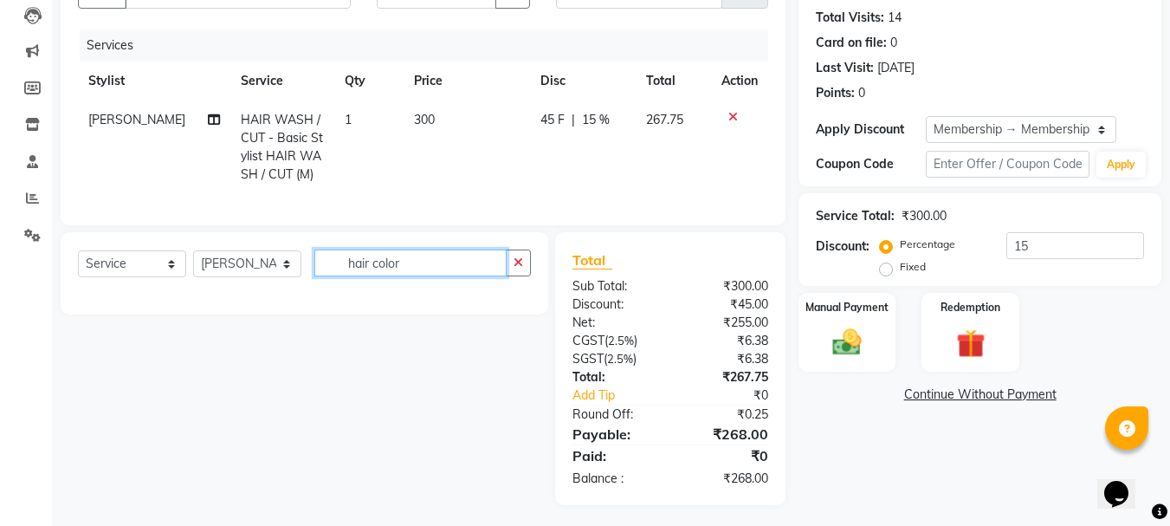
scroll to position [0, 0]
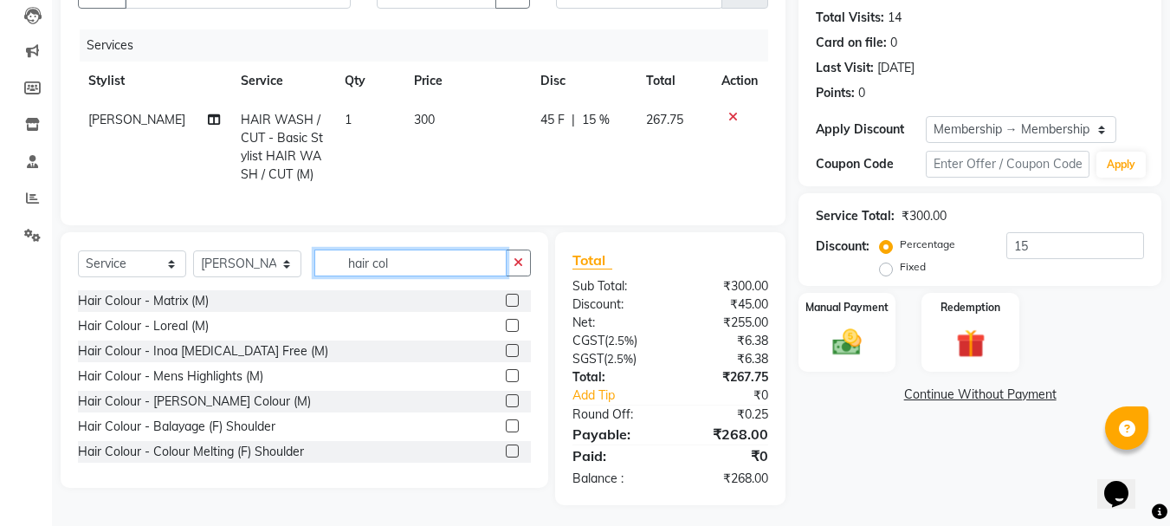
type input "hair col"
click at [506, 357] on label at bounding box center [512, 350] width 13 height 13
click at [506, 357] on input "checkbox" at bounding box center [511, 350] width 11 height 11
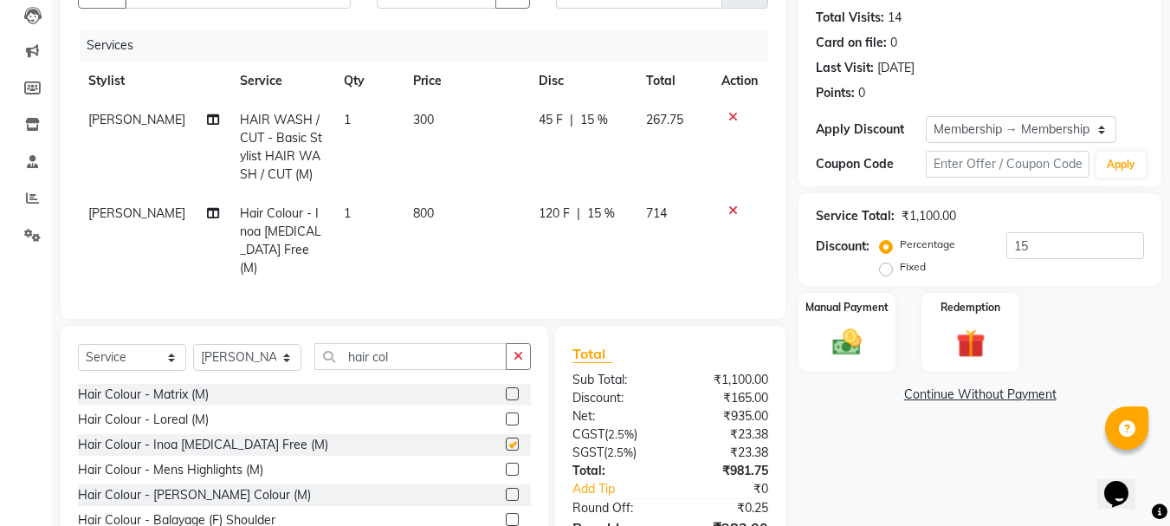
checkbox input "false"
click at [447, 207] on td "800" at bounding box center [466, 240] width 126 height 93
select select "84594"
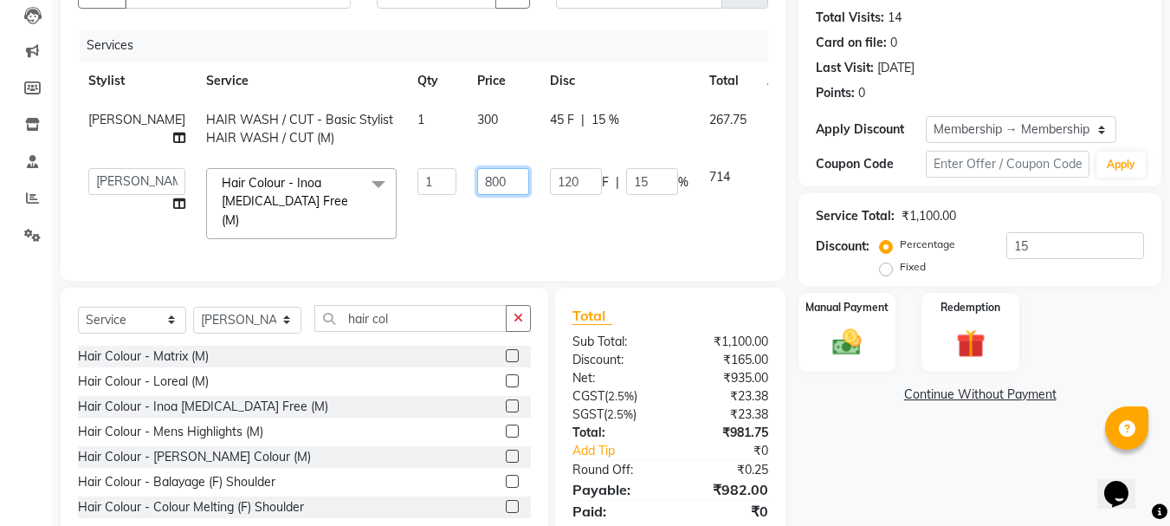
click at [477, 185] on input "800" at bounding box center [503, 181] width 52 height 27
type input "8"
type input "1000"
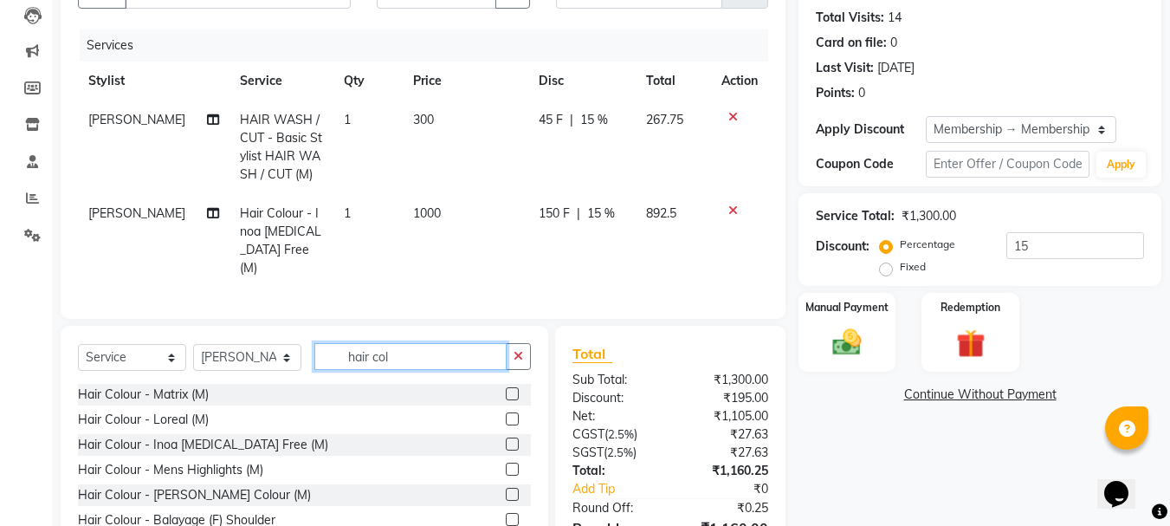
click at [409, 311] on div "Client +91 8976049477 Date 04-10-2025 Invoice Number TH / RTFS /2025-26 3730 Se…" at bounding box center [423, 272] width 751 height 654
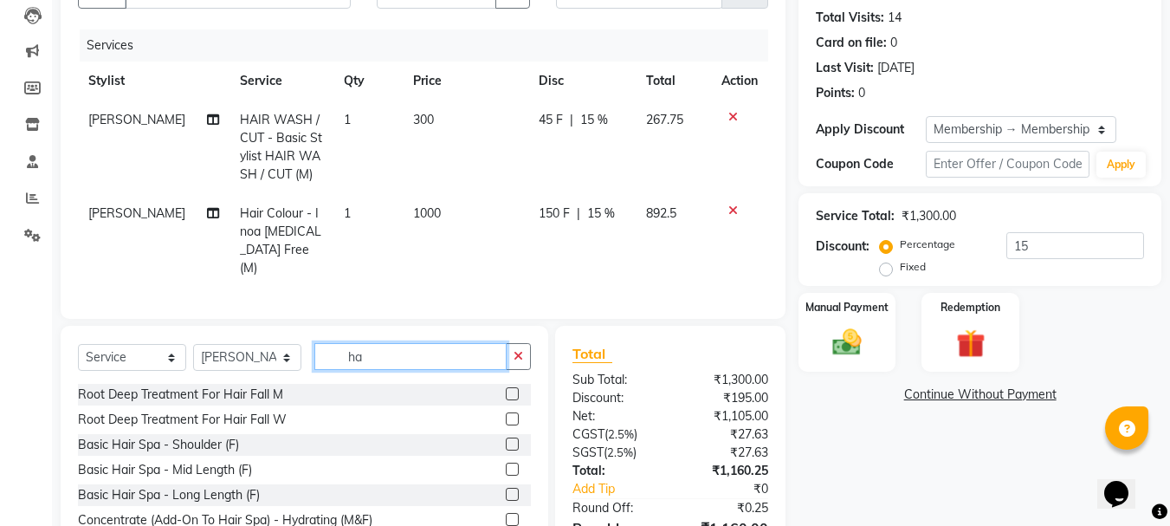
type input "h"
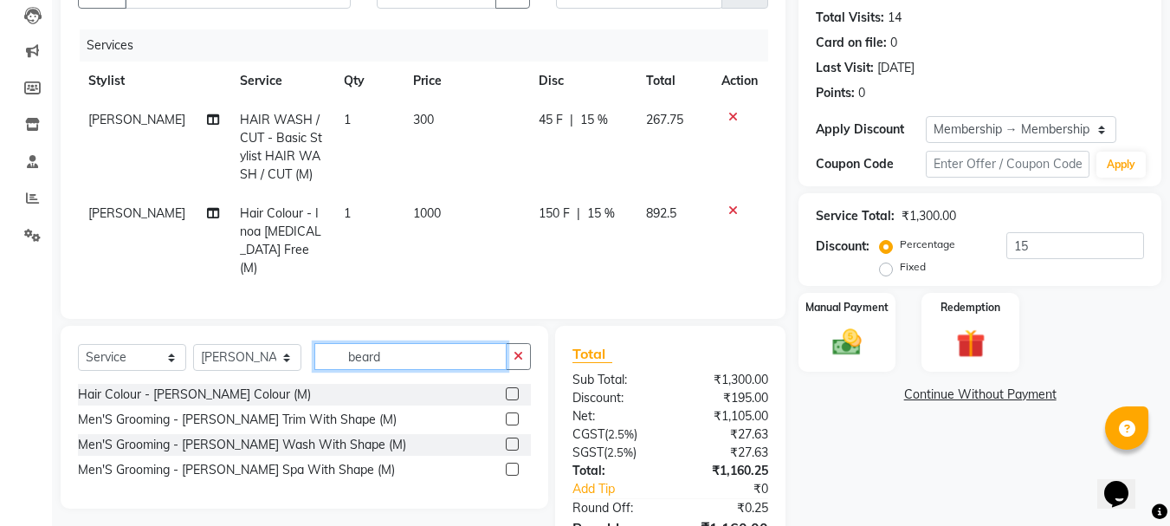
type input "beard"
click at [513, 413] on label at bounding box center [512, 418] width 13 height 13
click at [513, 414] on input "checkbox" at bounding box center [511, 419] width 11 height 11
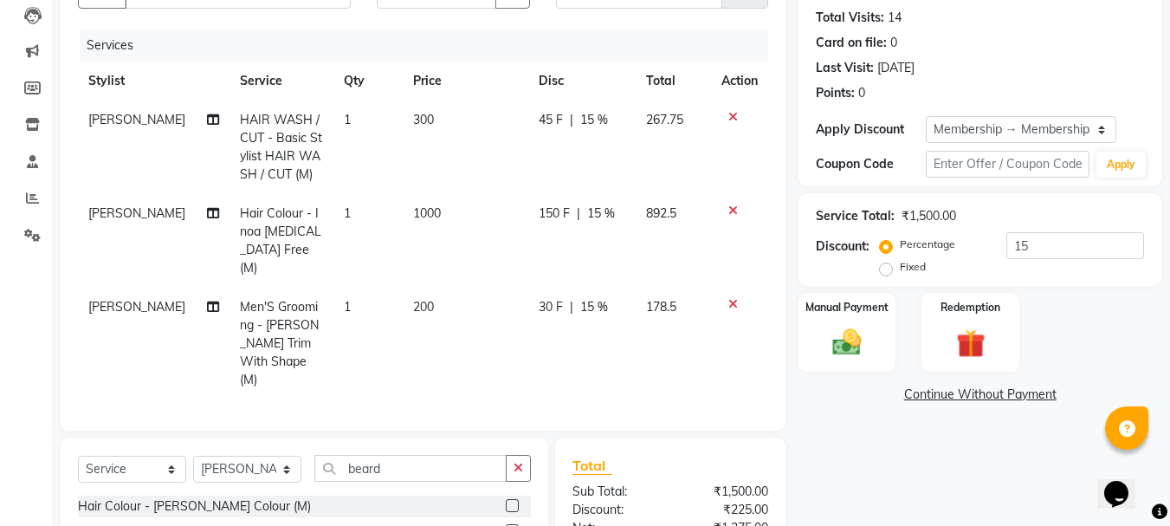
checkbox input "false"
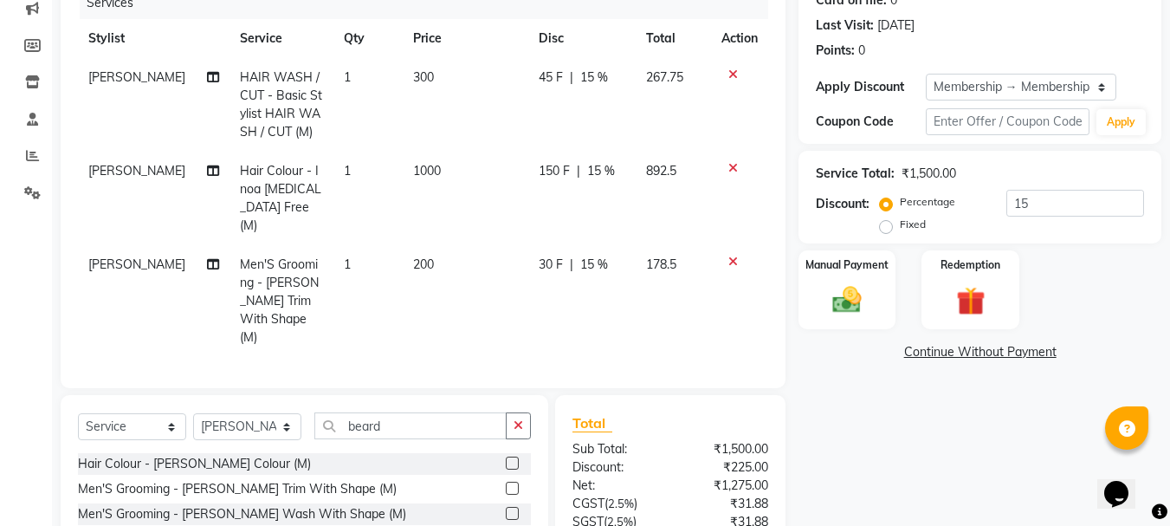
scroll to position [306, 0]
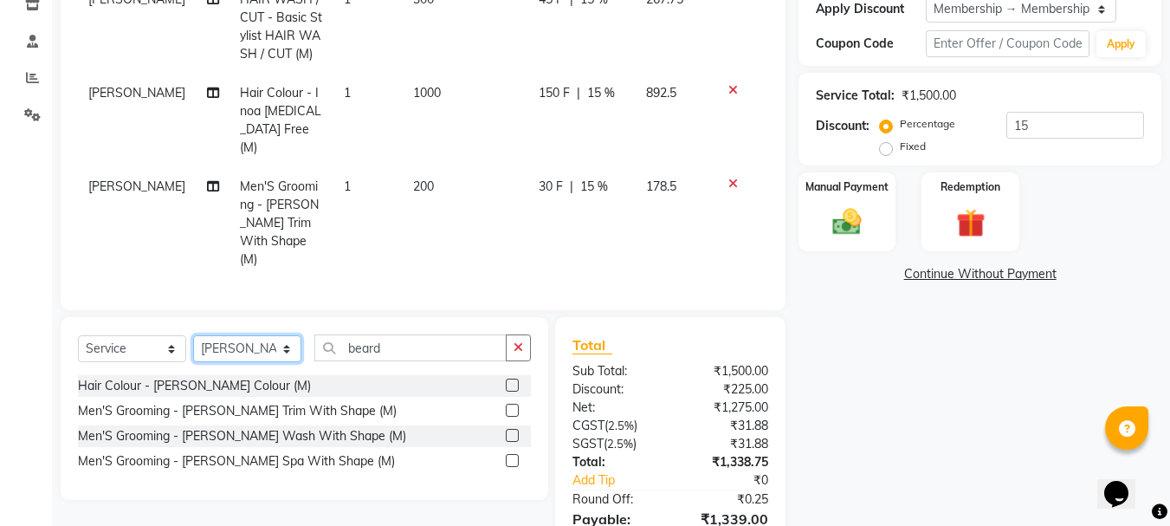
click at [287, 335] on select "Select Stylist Aarohi P Aksahy Auty Ali Aniket A Anuradha arvind Divya gautam .…" at bounding box center [247, 348] width 108 height 27
select select "87859"
click at [193, 335] on select "Select Stylist Aarohi P Aksahy Auty Ali Aniket A Anuradha arvind Divya gautam .…" at bounding box center [247, 348] width 108 height 27
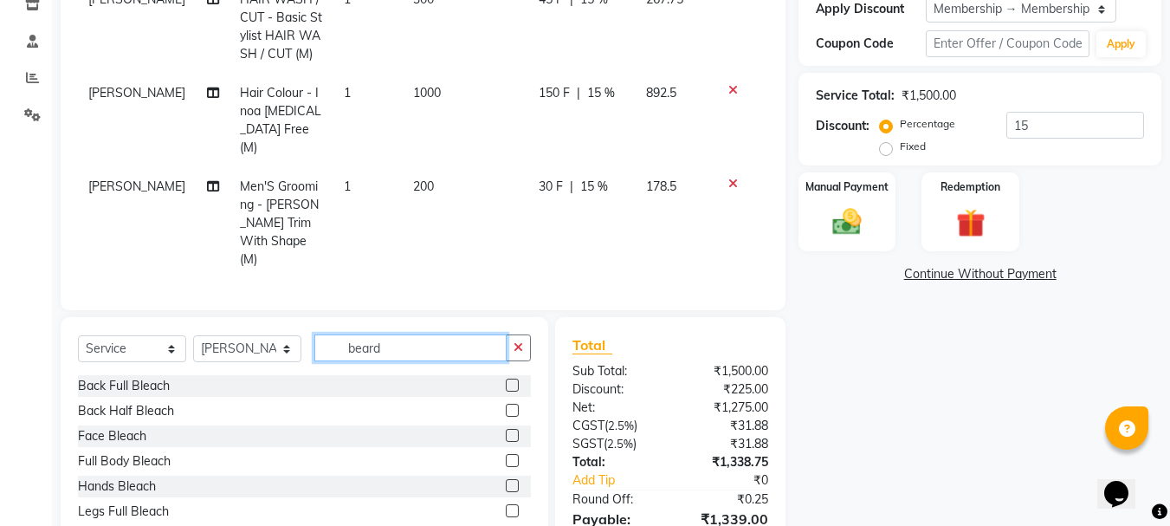
click at [420, 334] on input "beard" at bounding box center [410, 347] width 192 height 27
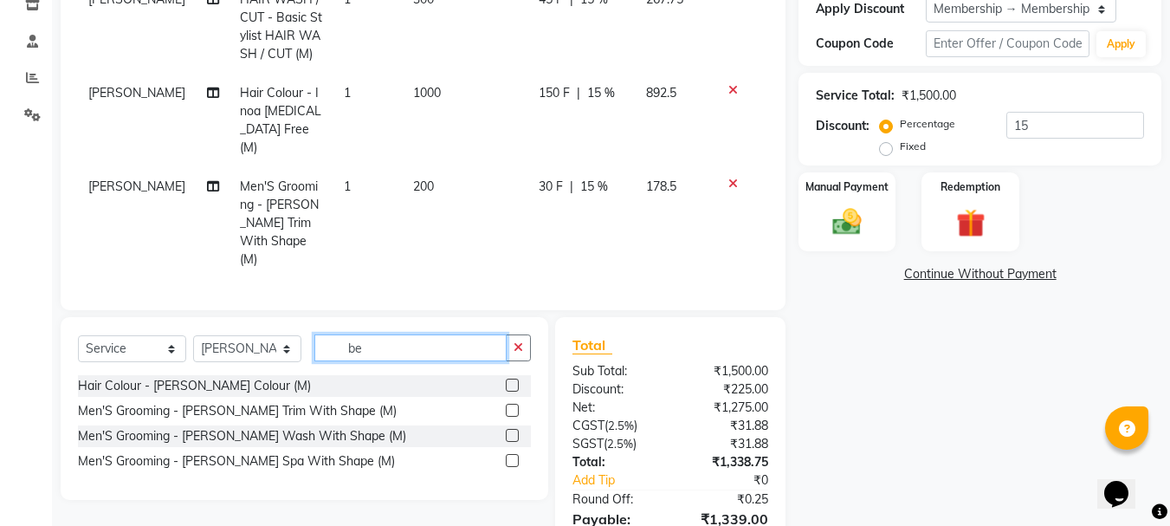
type input "b"
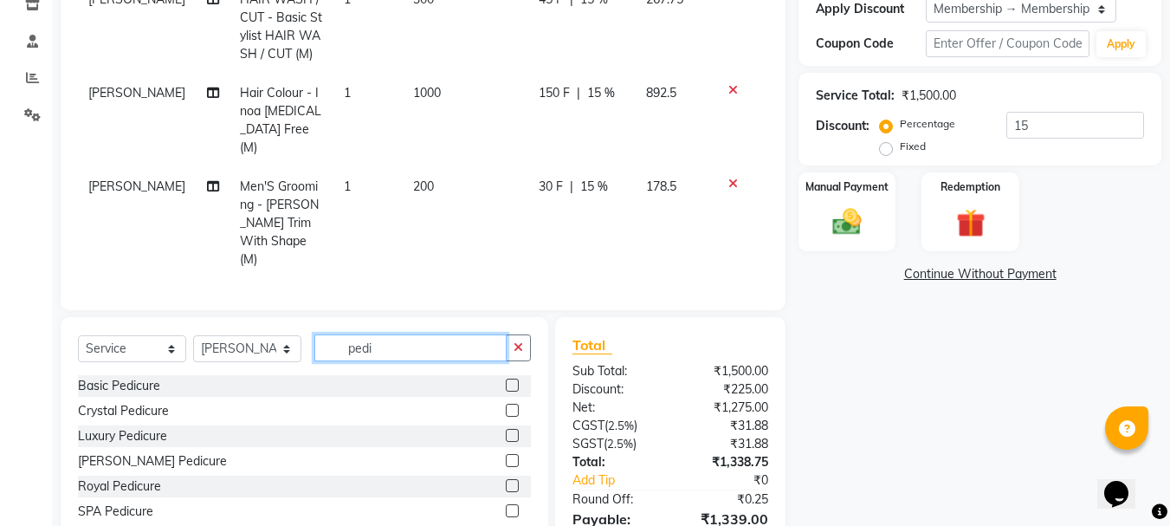
type input "pedi"
click at [506, 479] on label at bounding box center [512, 485] width 13 height 13
click at [506, 480] on input "checkbox" at bounding box center [511, 485] width 11 height 11
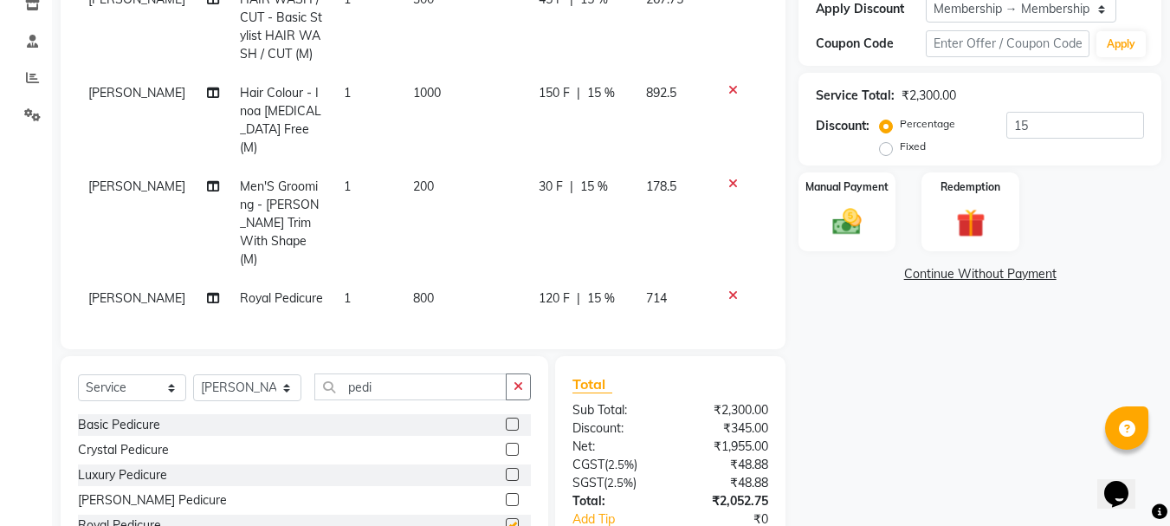
checkbox input "false"
click at [438, 279] on td "800" at bounding box center [466, 298] width 126 height 39
select select "87859"
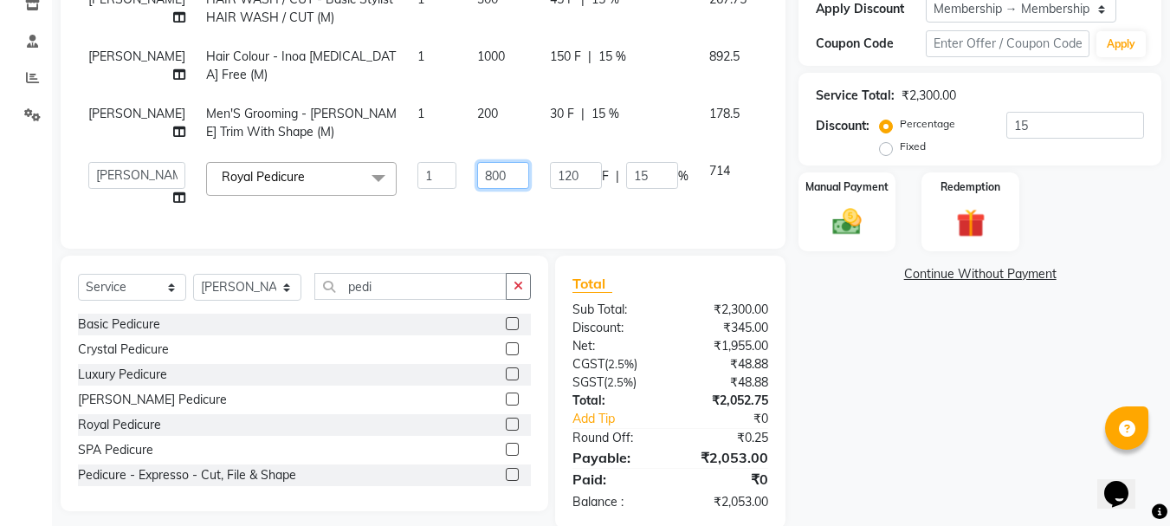
click at [477, 169] on input "800" at bounding box center [503, 175] width 52 height 27
type input "8"
type input "1000"
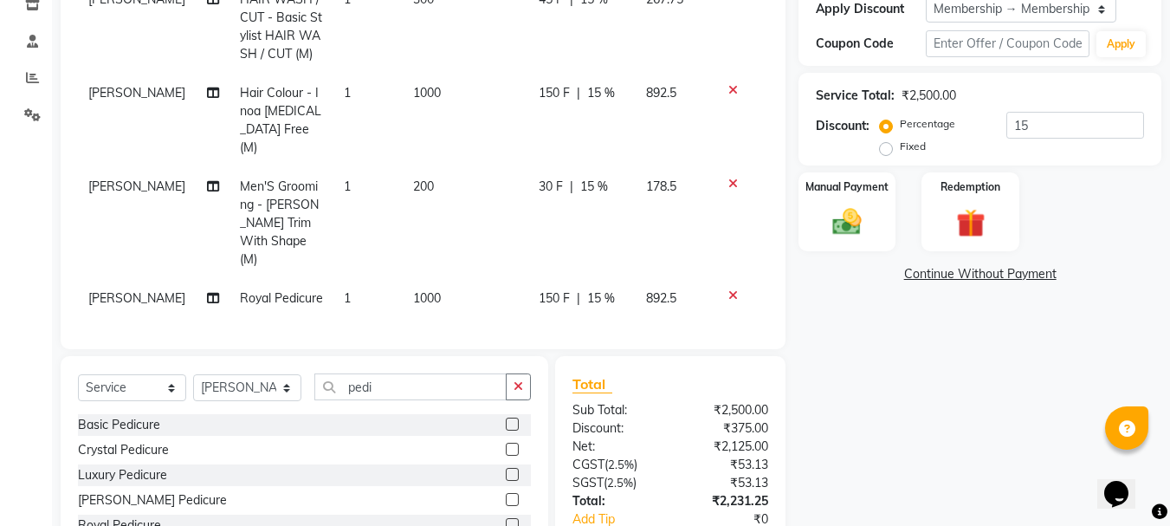
click at [887, 367] on div "Name: Amol Mahale Membership: end on 17-07-2026 Total Visits: 14 Card on file: …" at bounding box center [986, 226] width 376 height 804
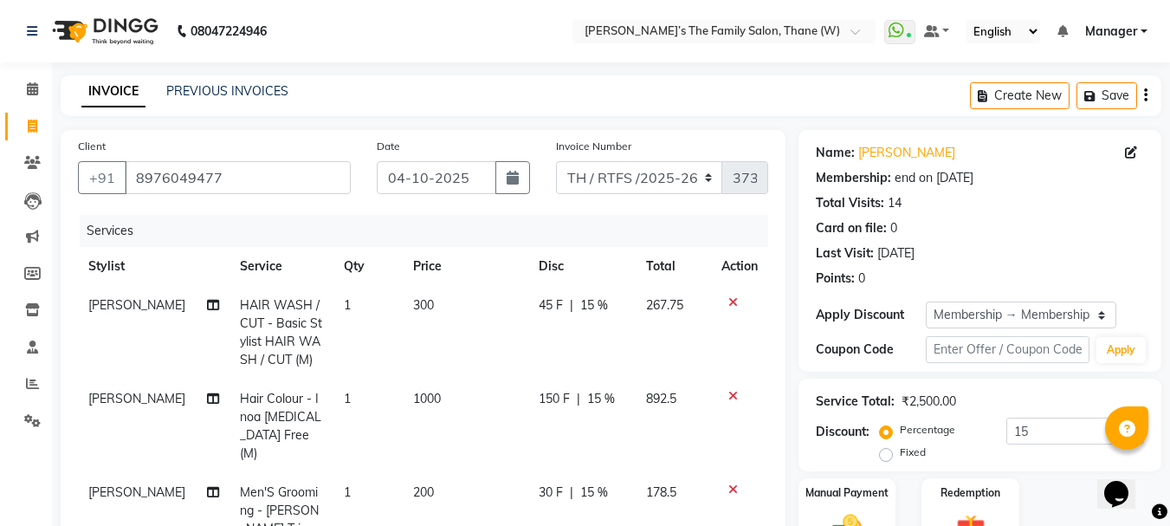
scroll to position [411, 0]
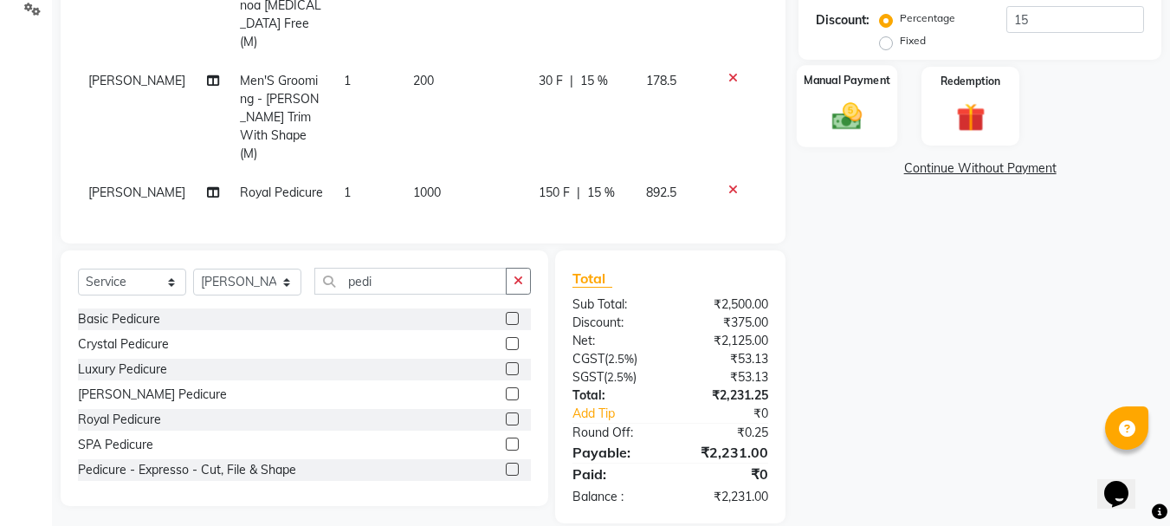
click at [854, 125] on img at bounding box center [846, 116] width 48 height 35
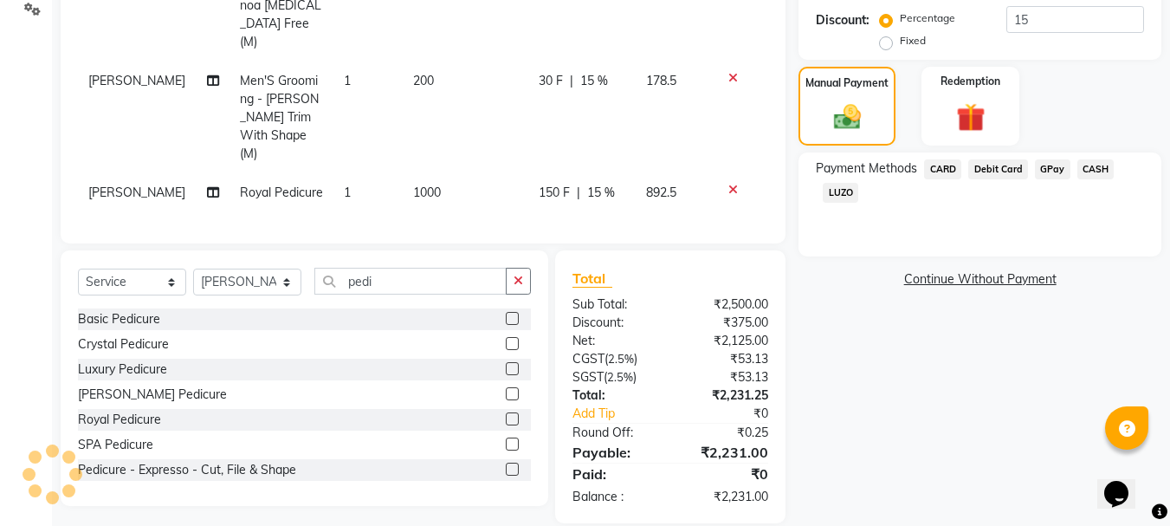
click at [1047, 168] on span "GPay" at bounding box center [1052, 169] width 35 height 20
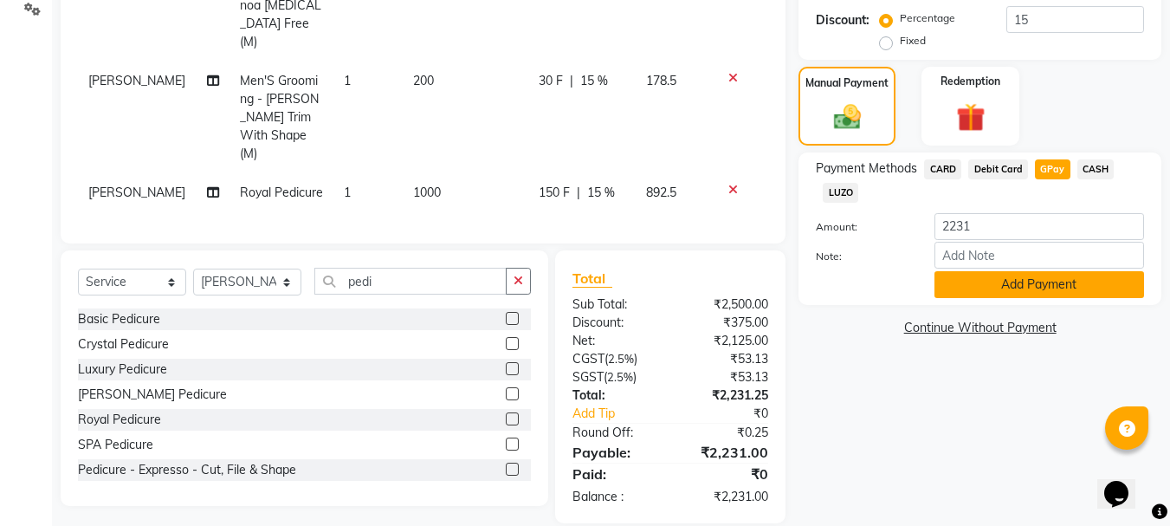
click at [1041, 285] on button "Add Payment" at bounding box center [1039, 284] width 210 height 27
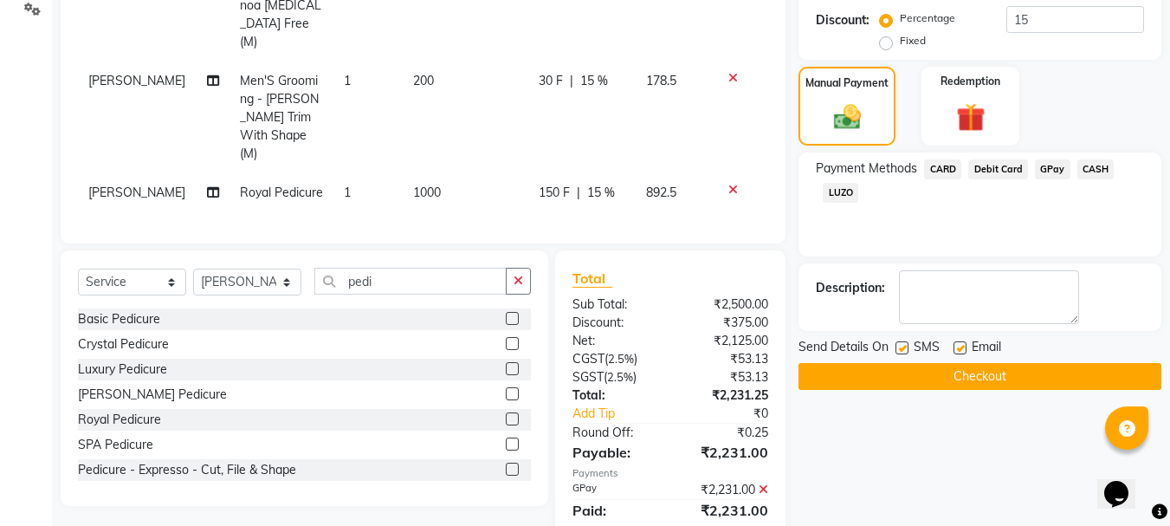
click at [996, 373] on button "Checkout" at bounding box center [979, 376] width 363 height 27
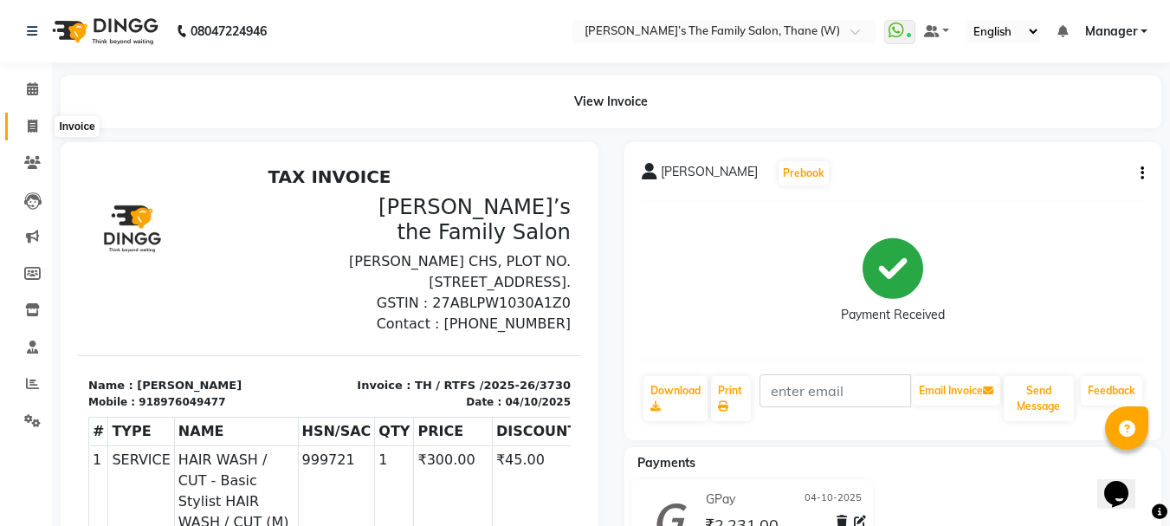
click at [33, 126] on icon at bounding box center [33, 125] width 10 height 13
select select "service"
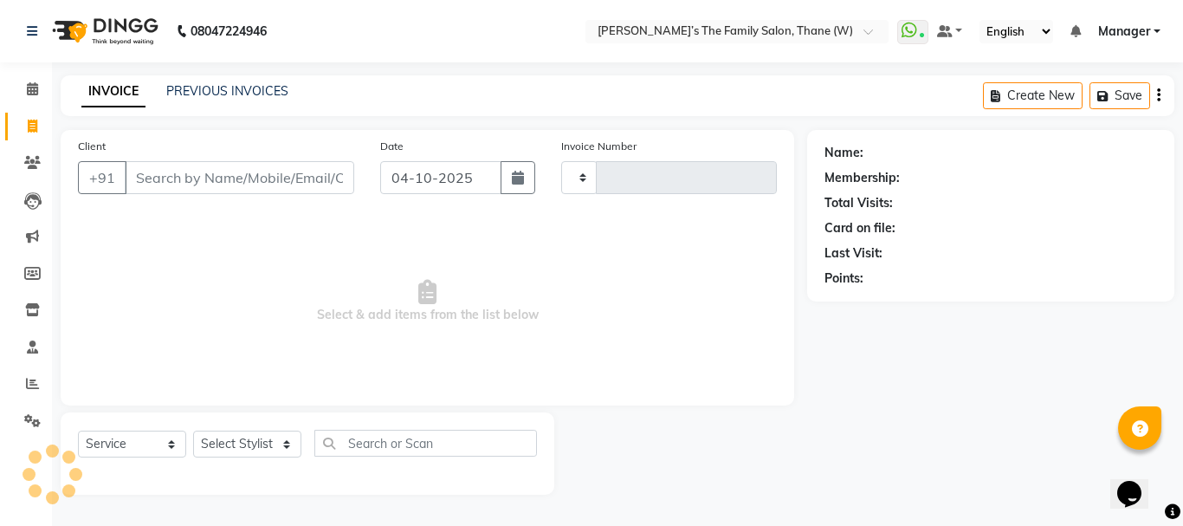
type input "3731"
select select "8004"
click at [150, 175] on input "Client" at bounding box center [239, 177] width 229 height 33
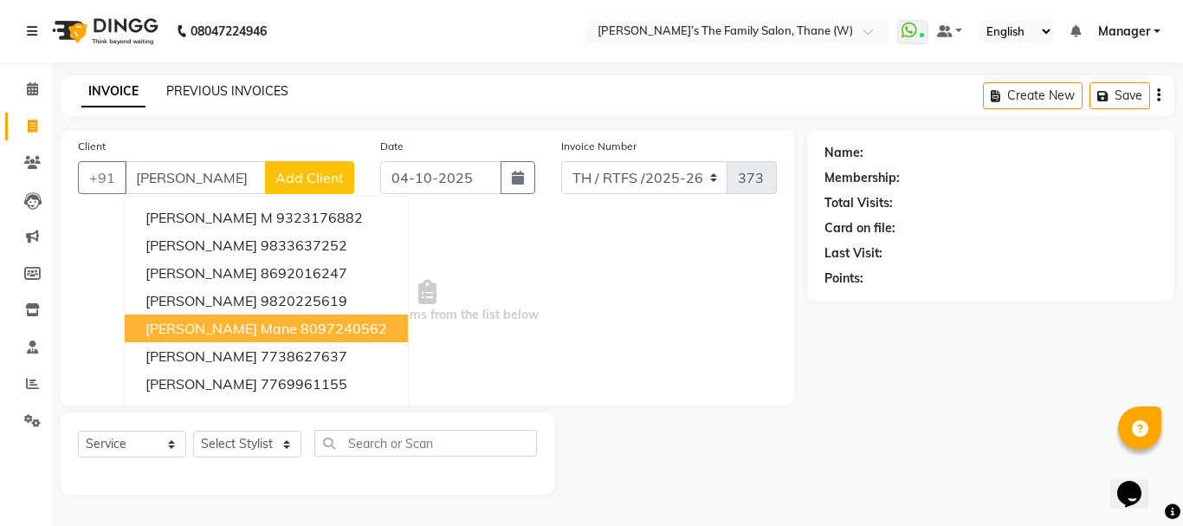
type input "amol"
click at [207, 86] on link "PREVIOUS INVOICES" at bounding box center [227, 91] width 122 height 16
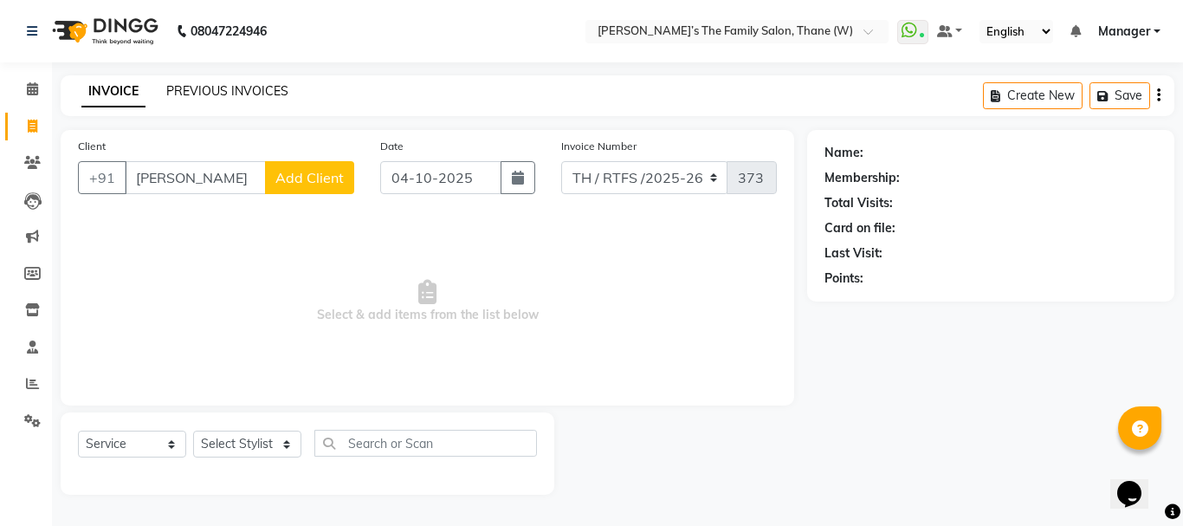
click at [229, 89] on link "PREVIOUS INVOICES" at bounding box center [227, 91] width 122 height 16
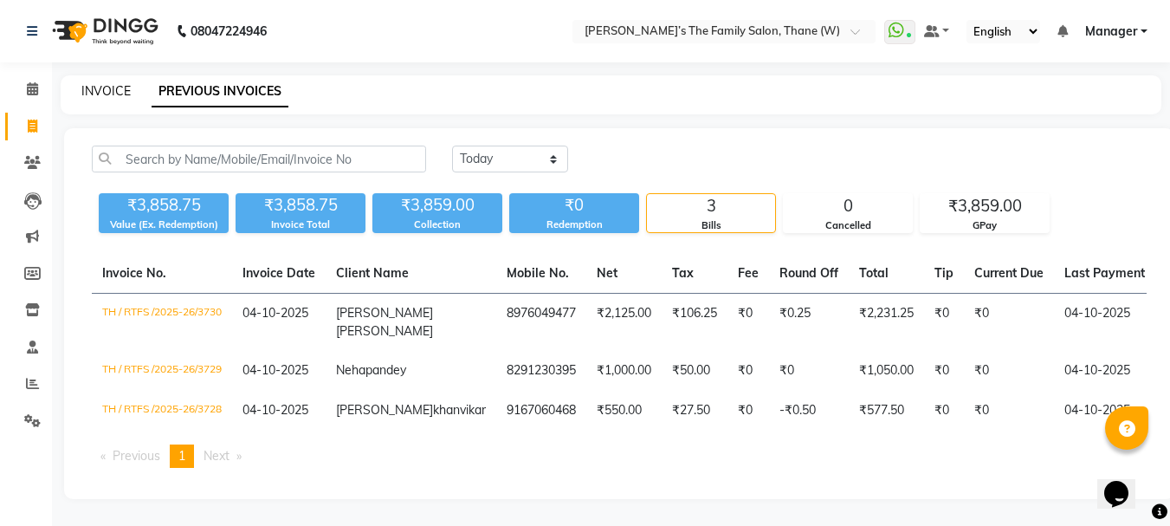
click at [112, 93] on link "INVOICE" at bounding box center [105, 91] width 49 height 16
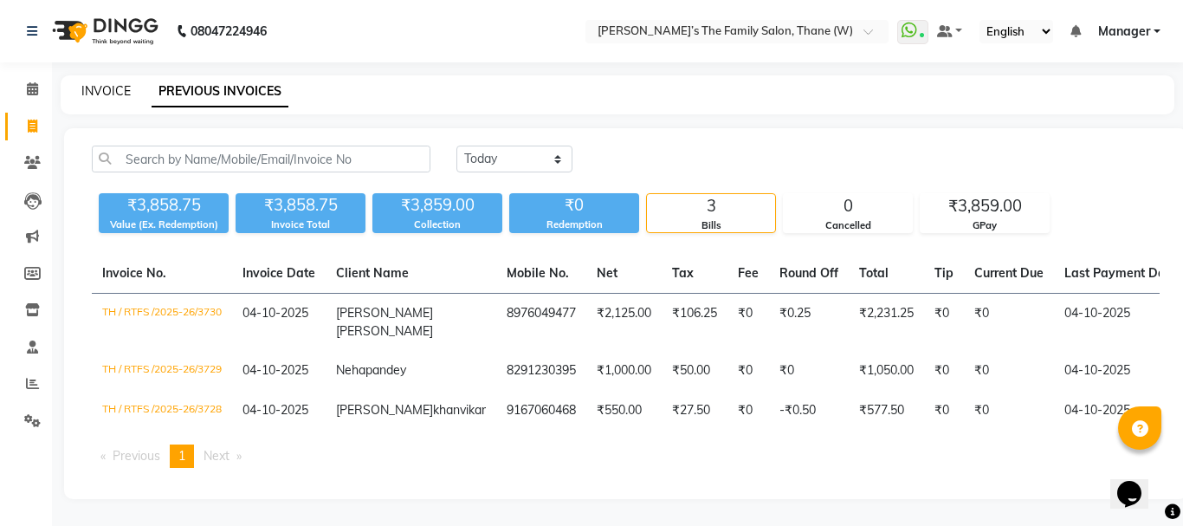
select select "service"
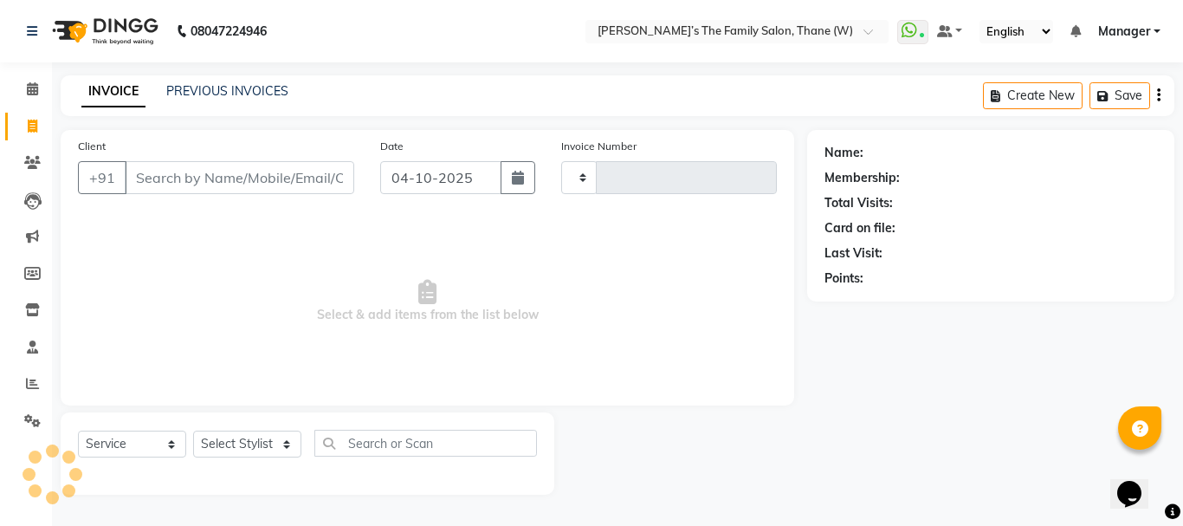
type input "3731"
select select "8004"
click at [197, 177] on input "Client" at bounding box center [239, 177] width 229 height 33
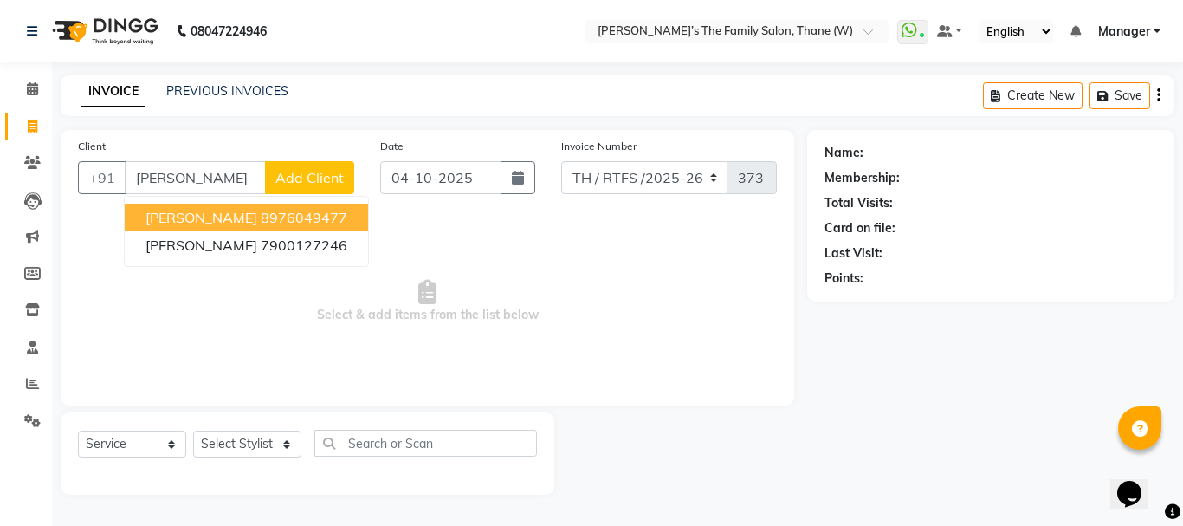
click at [261, 220] on ngb-highlight "8976049477" at bounding box center [304, 217] width 87 height 17
type input "8976049477"
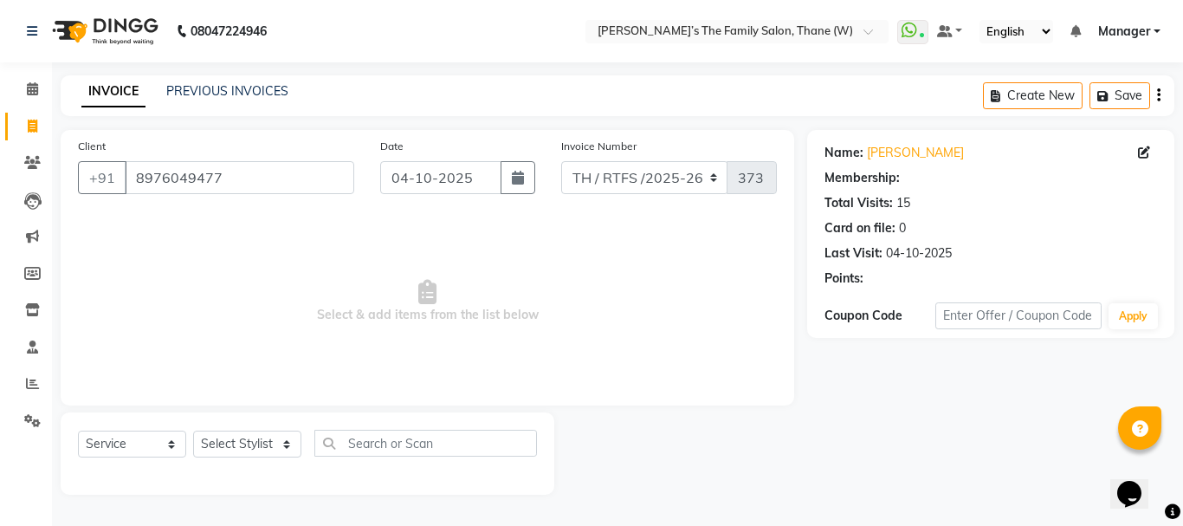
select select "1: Object"
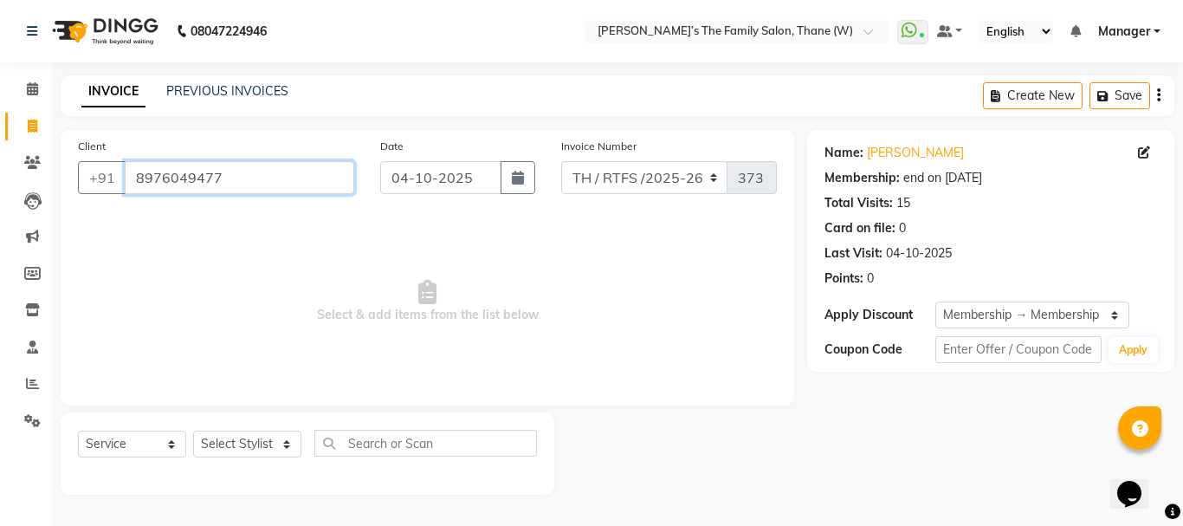
click at [257, 179] on input "8976049477" at bounding box center [239, 177] width 229 height 33
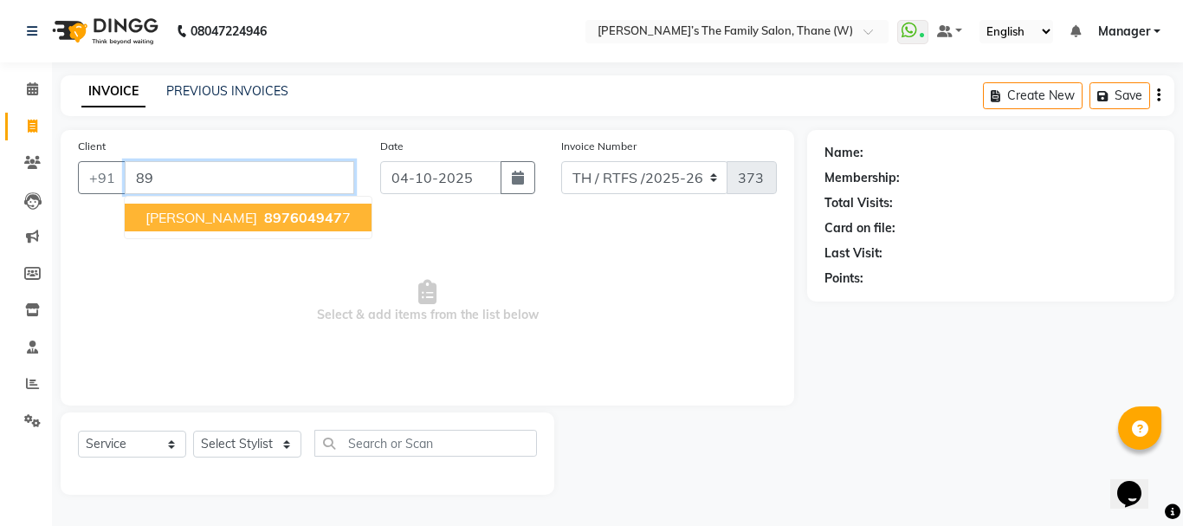
type input "8"
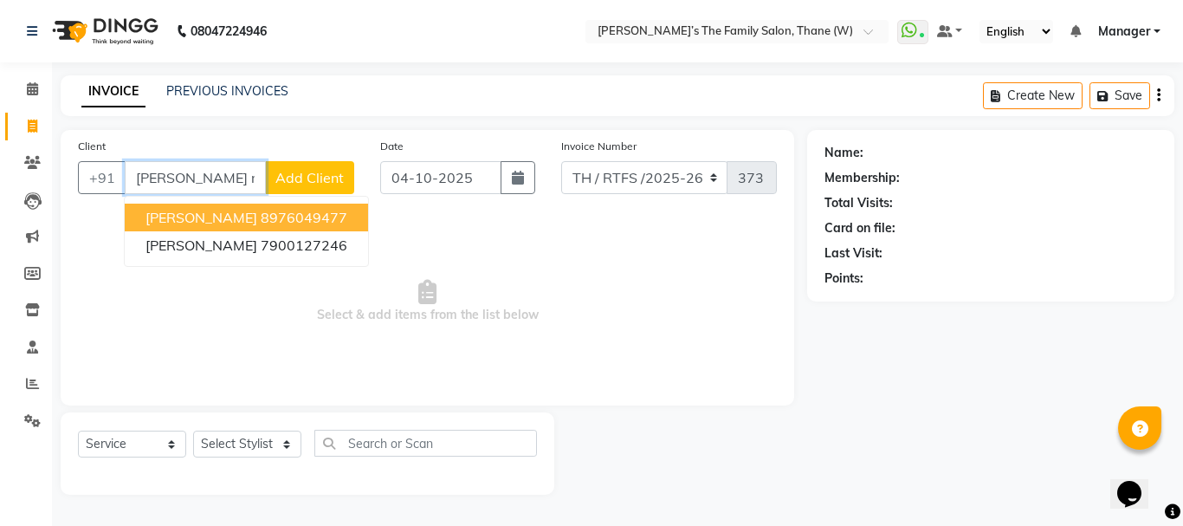
click at [273, 218] on ngb-highlight "8976049477" at bounding box center [304, 217] width 87 height 17
type input "8976049477"
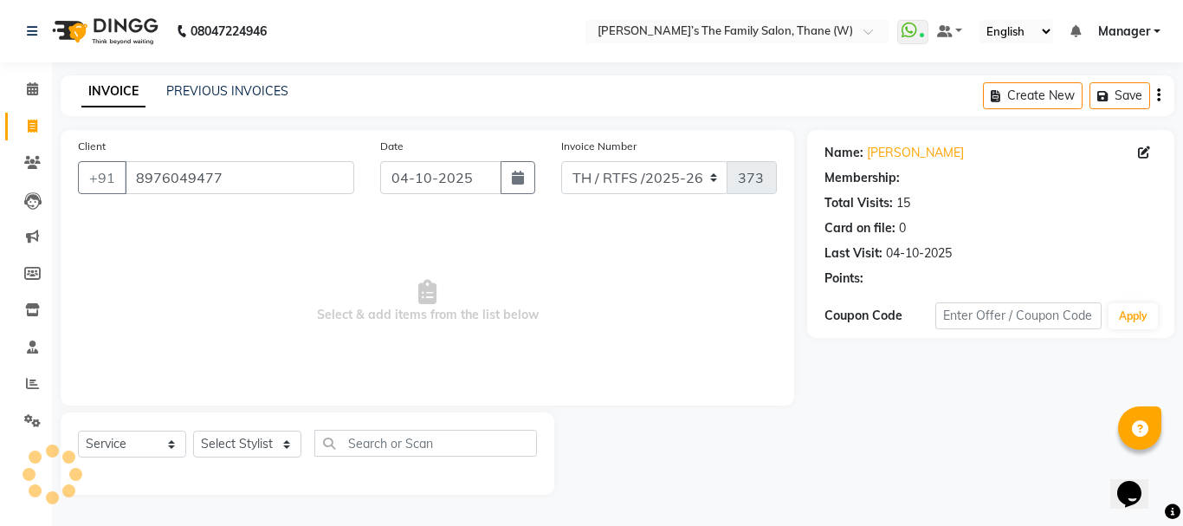
select select "1: Object"
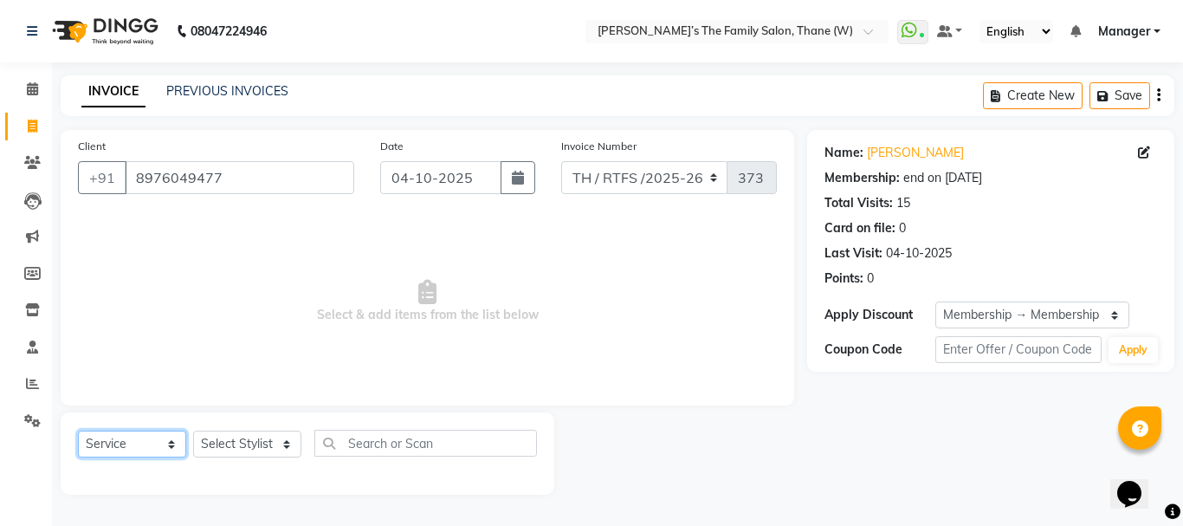
click at [174, 443] on select "Select Service Product Membership Package Voucher Prepaid Gift Card" at bounding box center [132, 443] width 108 height 27
select select "product"
click at [78, 430] on select "Select Service Product Membership Package Voucher Prepaid Gift Card" at bounding box center [132, 443] width 108 height 27
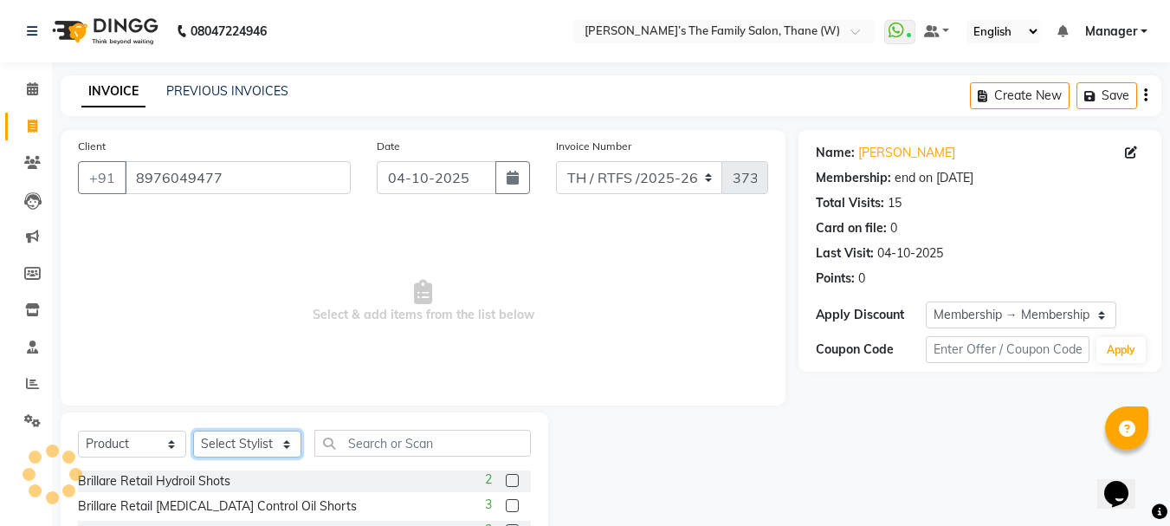
click at [264, 441] on select "Select Stylist Aarohi P Aksahy Auty Ali Aniket A Anuradha arvind Divya gautam .…" at bounding box center [247, 443] width 108 height 27
select select "35589"
click at [193, 430] on select "Select Stylist Aarohi P Aksahy Auty Ali Aniket A Anuradha arvind Divya gautam .…" at bounding box center [247, 443] width 108 height 27
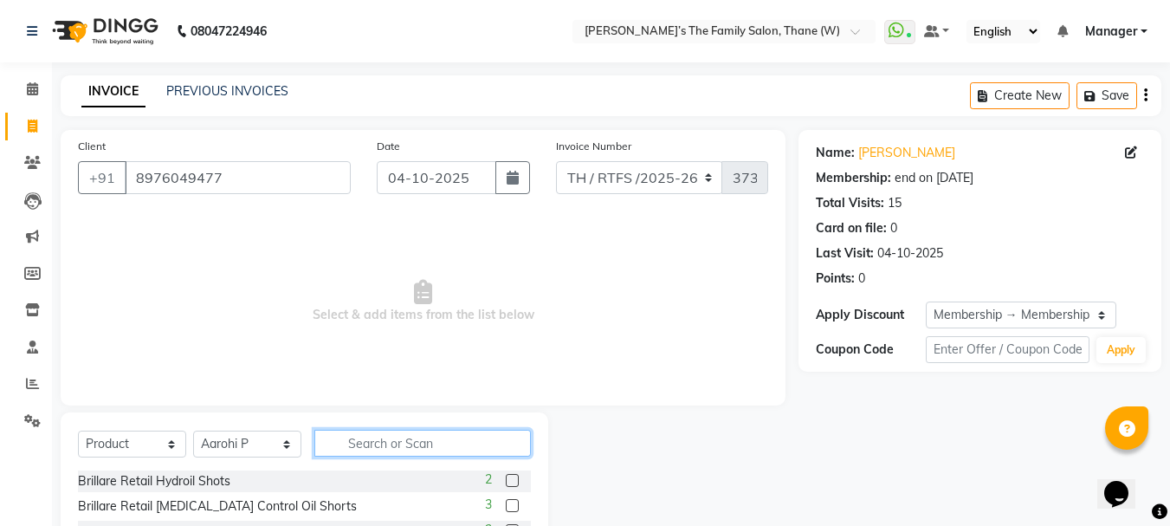
click at [375, 438] on input "text" at bounding box center [422, 442] width 216 height 27
type input "kanpek con"
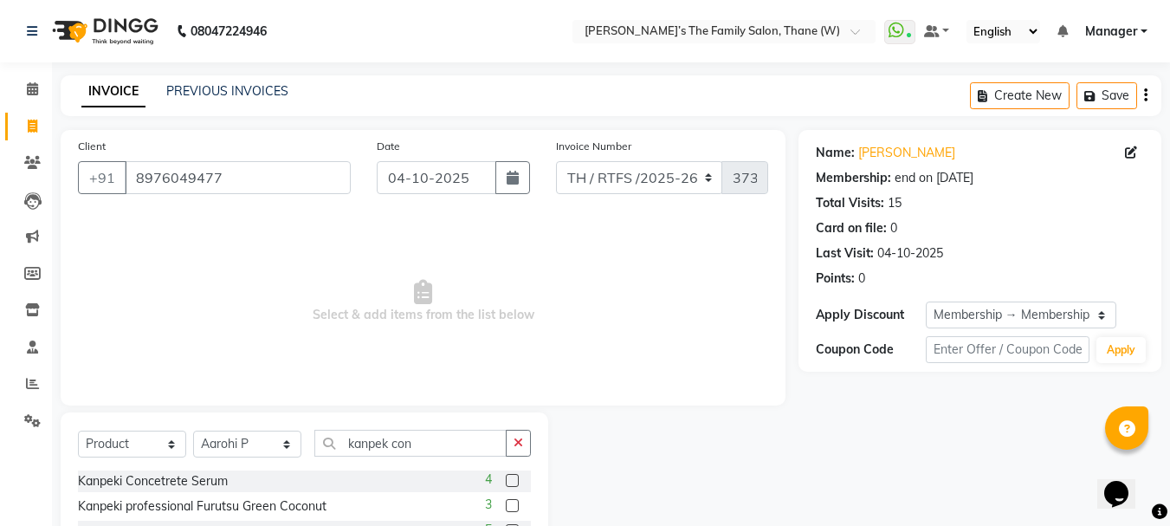
click at [509, 477] on label at bounding box center [512, 480] width 13 height 13
click at [509, 477] on input "checkbox" at bounding box center [511, 480] width 11 height 11
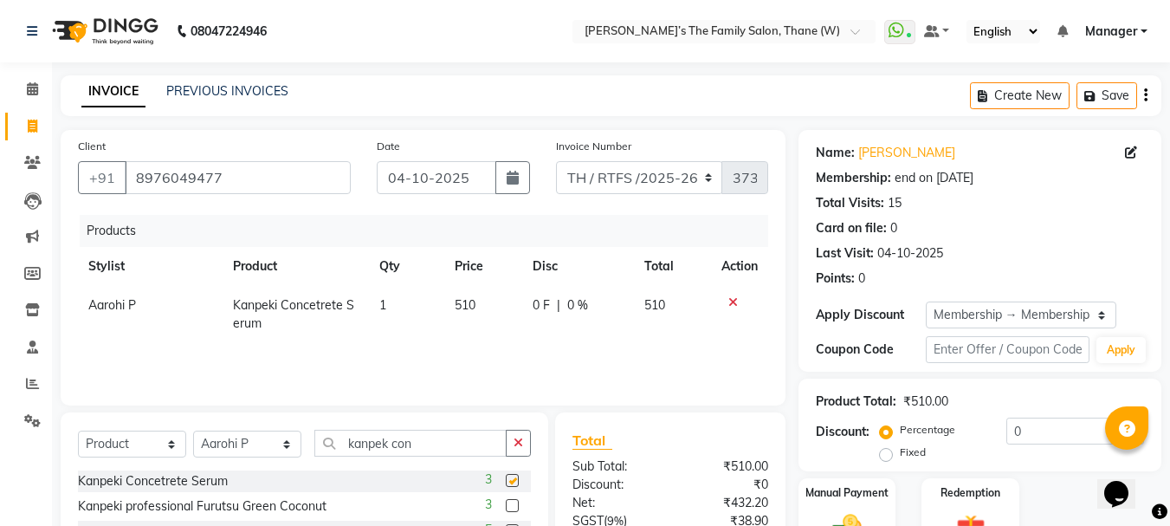
checkbox input "false"
click at [438, 443] on input "kanpek con" at bounding box center [410, 442] width 192 height 27
type input "k"
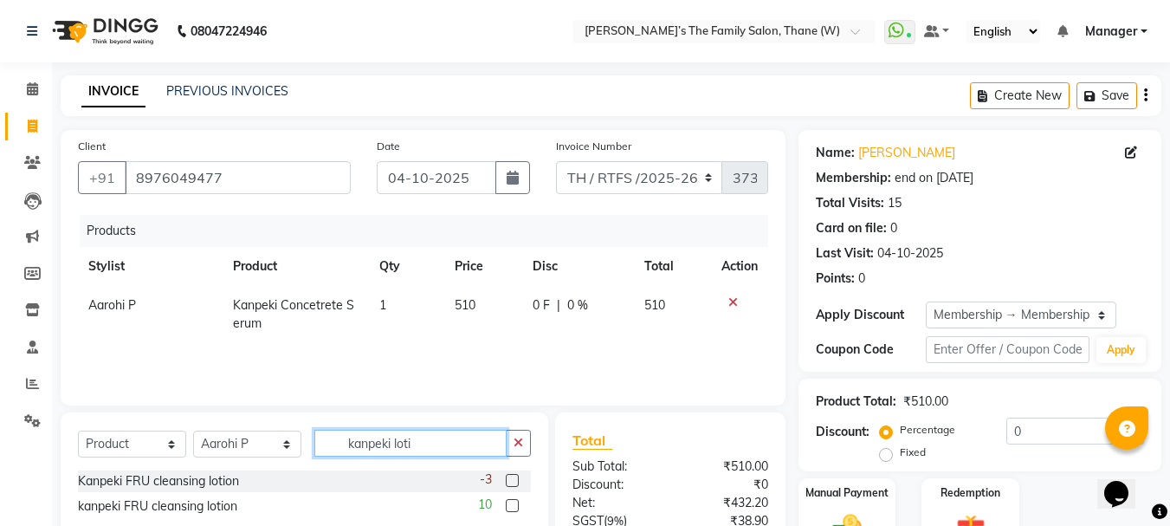
type input "kanpeki loti"
click at [512, 505] on label at bounding box center [512, 505] width 13 height 13
click at [512, 505] on input "checkbox" at bounding box center [511, 505] width 11 height 11
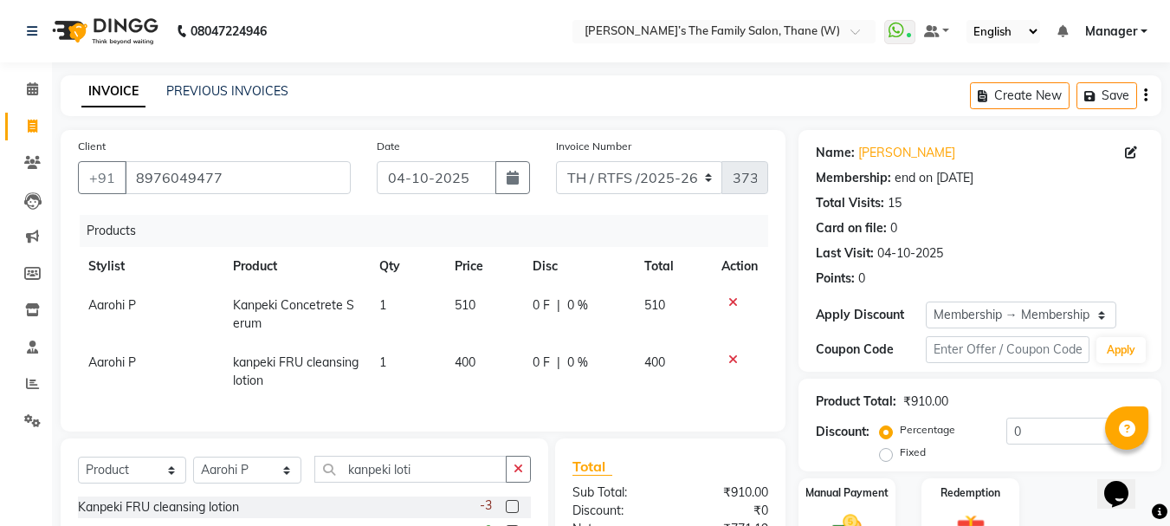
checkbox input "false"
click at [468, 480] on input "kanpeki loti" at bounding box center [410, 468] width 192 height 27
type input "k"
type input "spf 70"
click at [744, 450] on div "Client +91 8976049477 Date 04-10-2025 Invoice Number TH / RTFS /2025-26 3731 Pr…" at bounding box center [423, 402] width 751 height 545
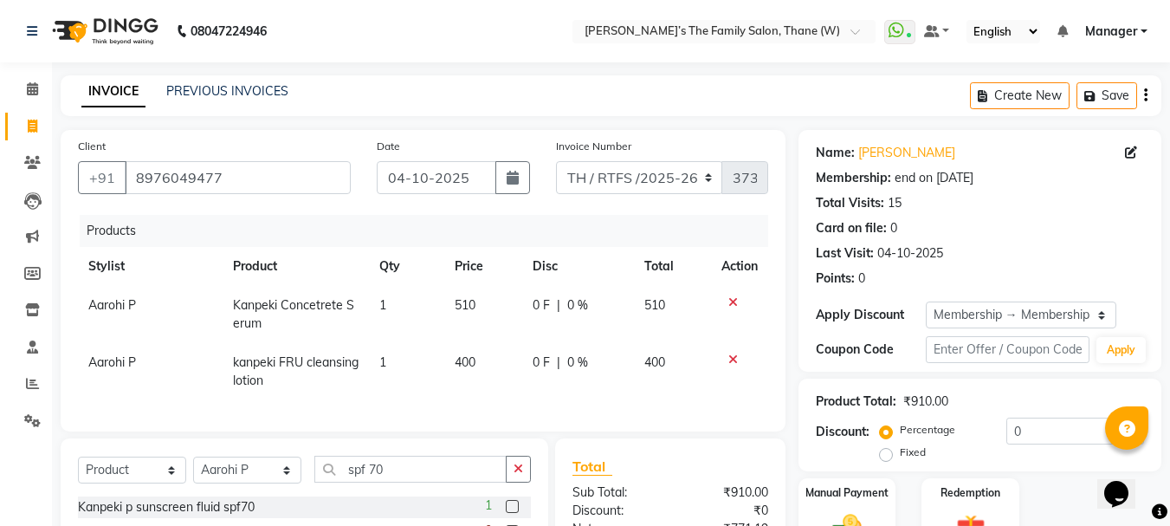
click at [512, 513] on label at bounding box center [512, 506] width 13 height 13
click at [512, 513] on input "checkbox" at bounding box center [511, 506] width 11 height 11
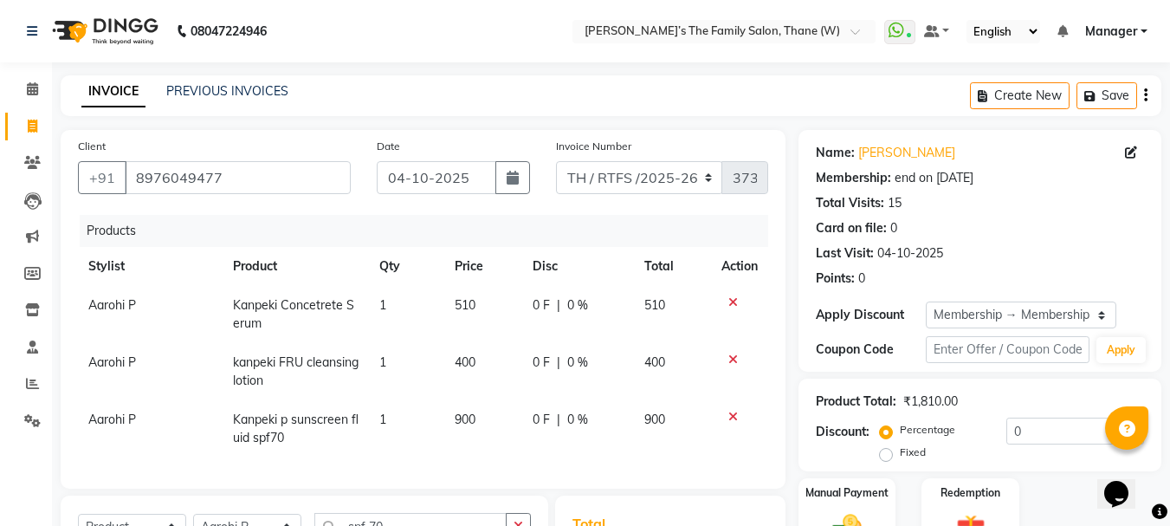
checkbox input "false"
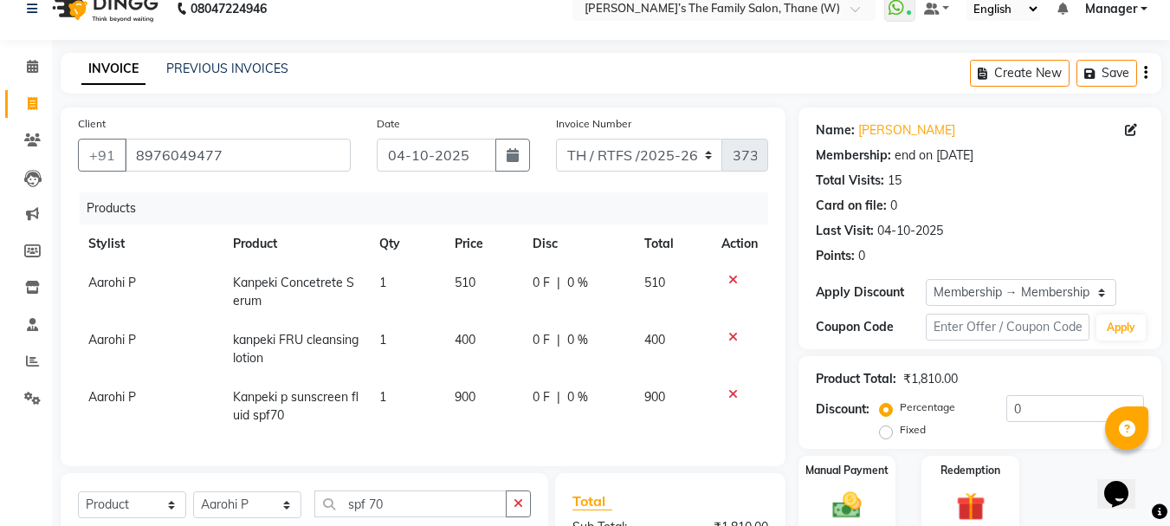
scroll to position [24, 0]
click at [480, 276] on td "510" at bounding box center [482, 289] width 77 height 57
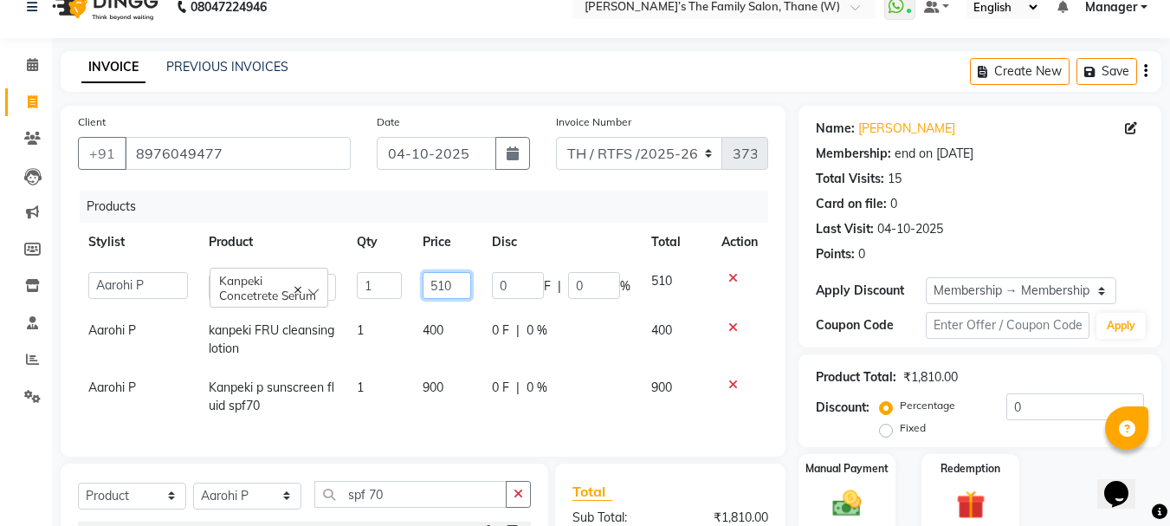
click at [459, 281] on input "510" at bounding box center [446, 285] width 48 height 27
type input "5"
type input "1060"
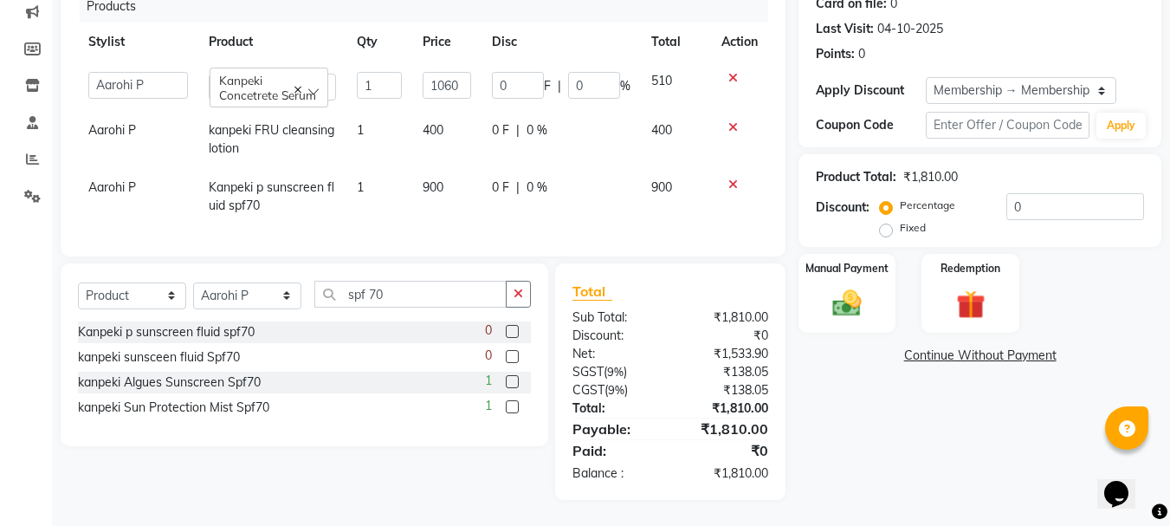
click at [891, 473] on div "Name: Amol Mahale Membership: end on 17-07-2026 Total Visits: 15 Card on file: …" at bounding box center [986, 203] width 376 height 594
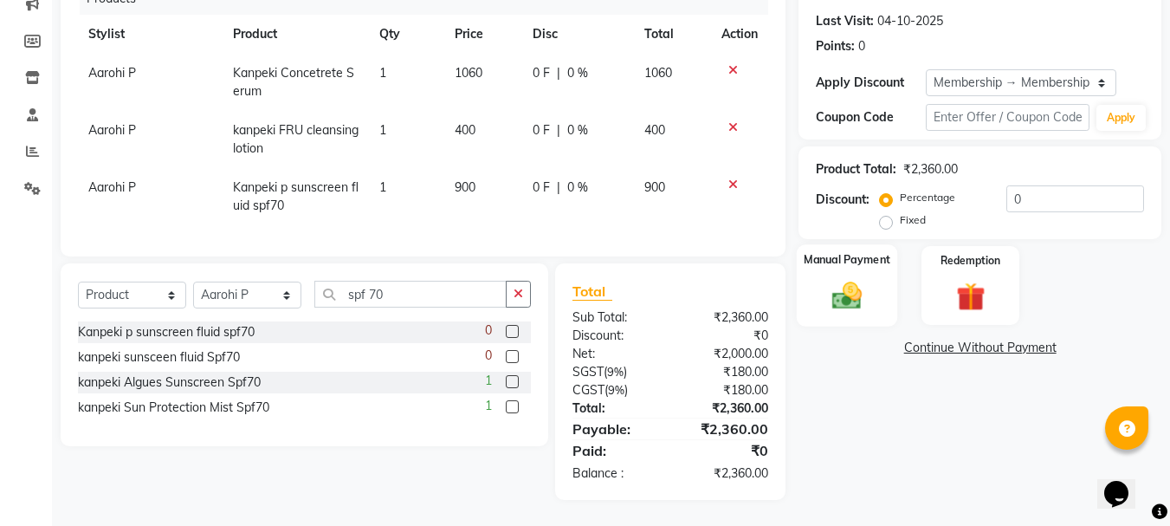
click at [862, 298] on img at bounding box center [846, 295] width 48 height 35
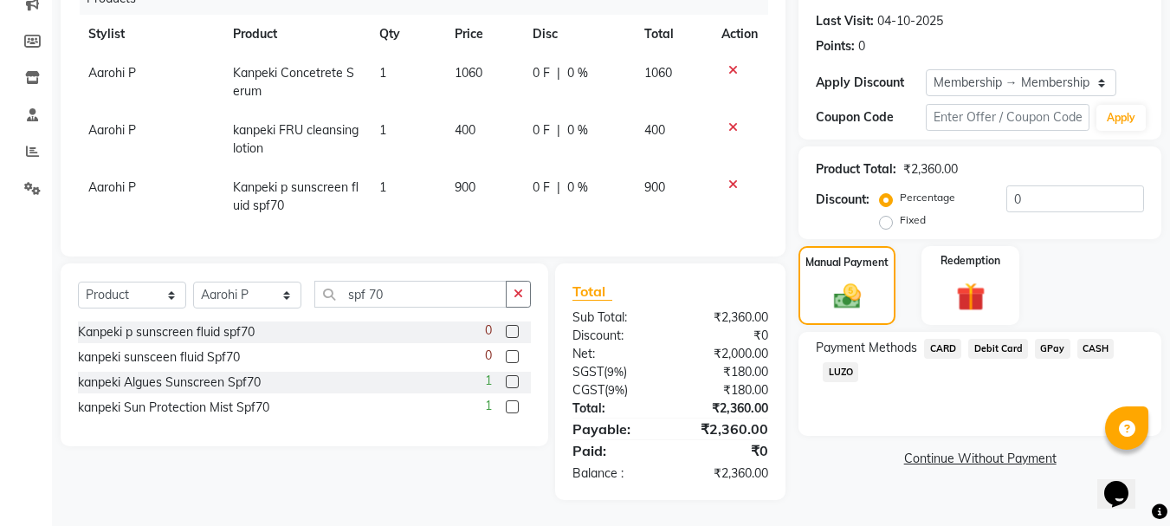
click at [1054, 342] on span "GPay" at bounding box center [1052, 349] width 35 height 20
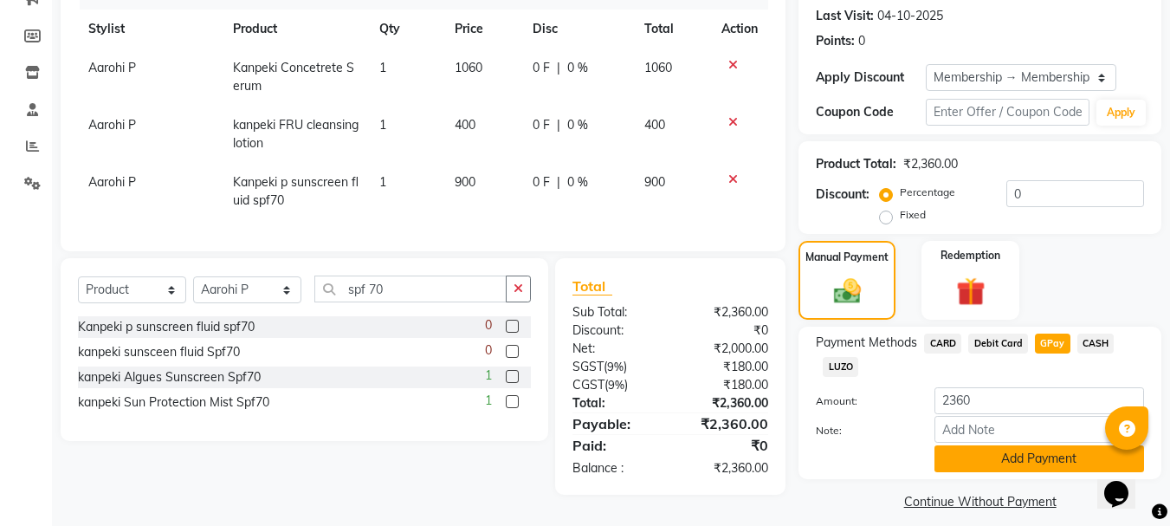
click at [1005, 460] on button "Add Payment" at bounding box center [1039, 458] width 210 height 27
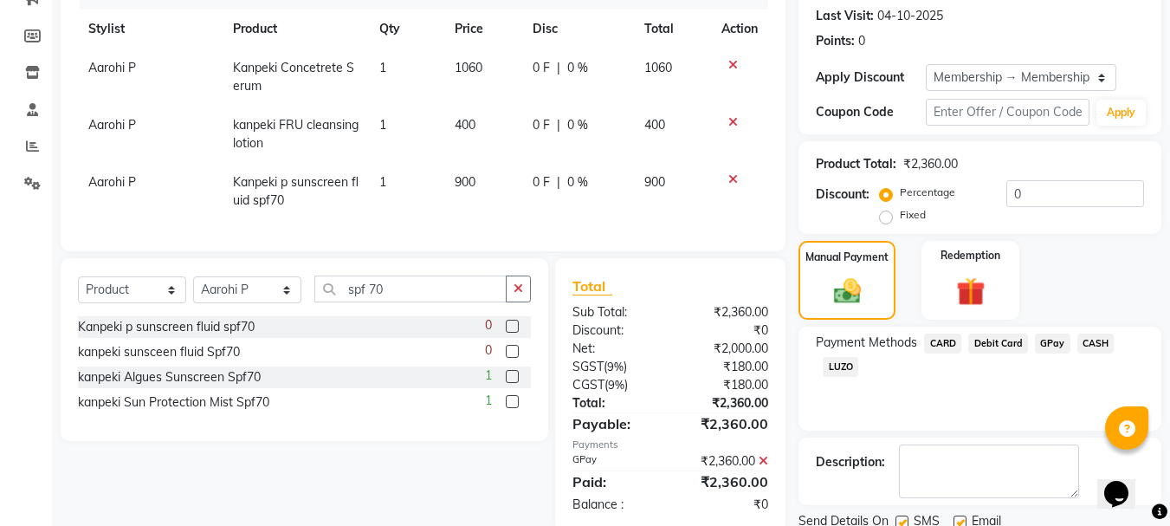
scroll to position [301, 0]
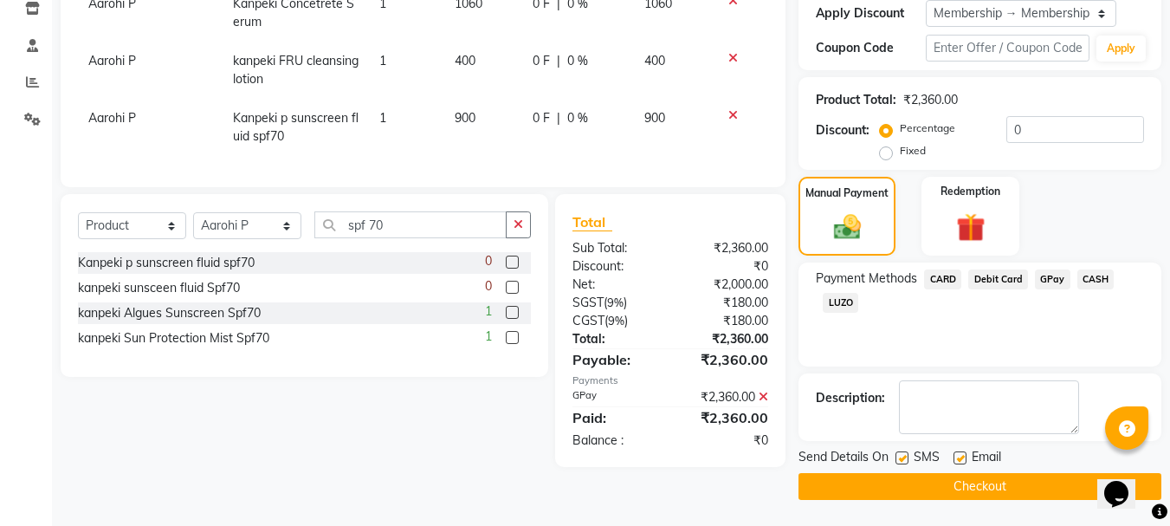
click at [1032, 487] on button "Checkout" at bounding box center [979, 486] width 363 height 27
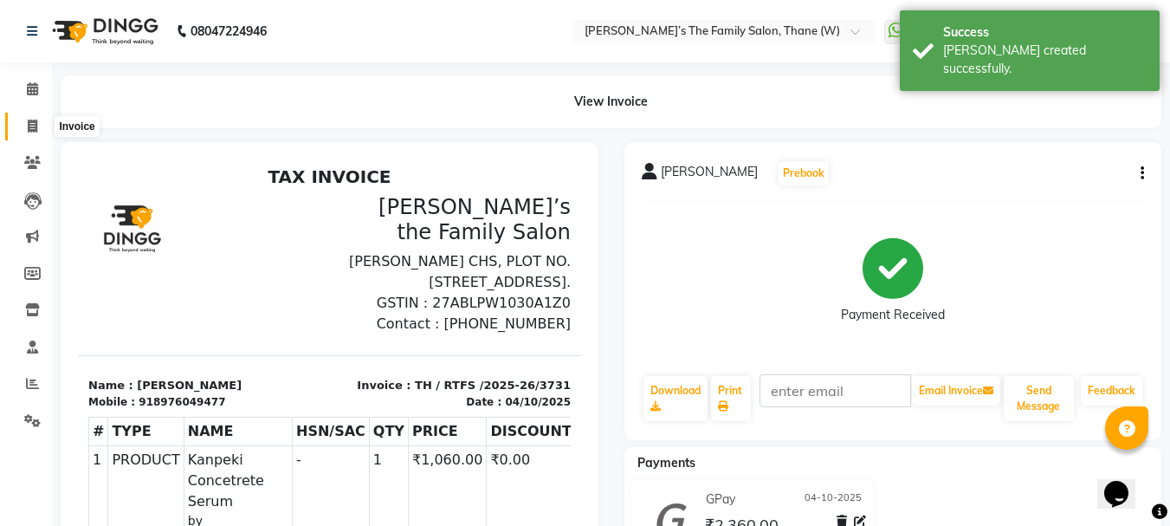
click at [28, 123] on icon at bounding box center [33, 125] width 10 height 13
select select "service"
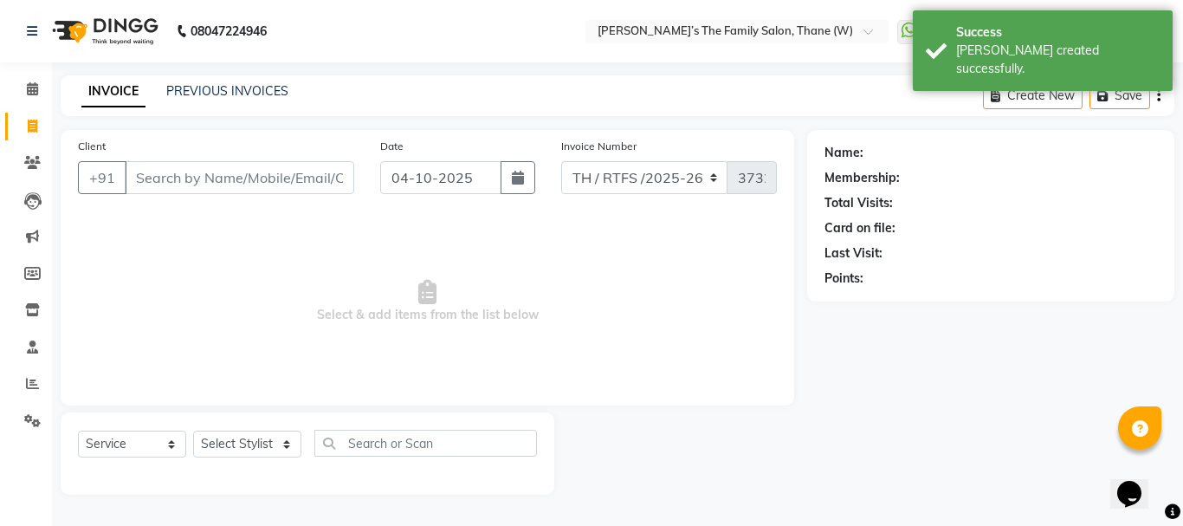
click at [175, 177] on input "Client" at bounding box center [239, 177] width 229 height 33
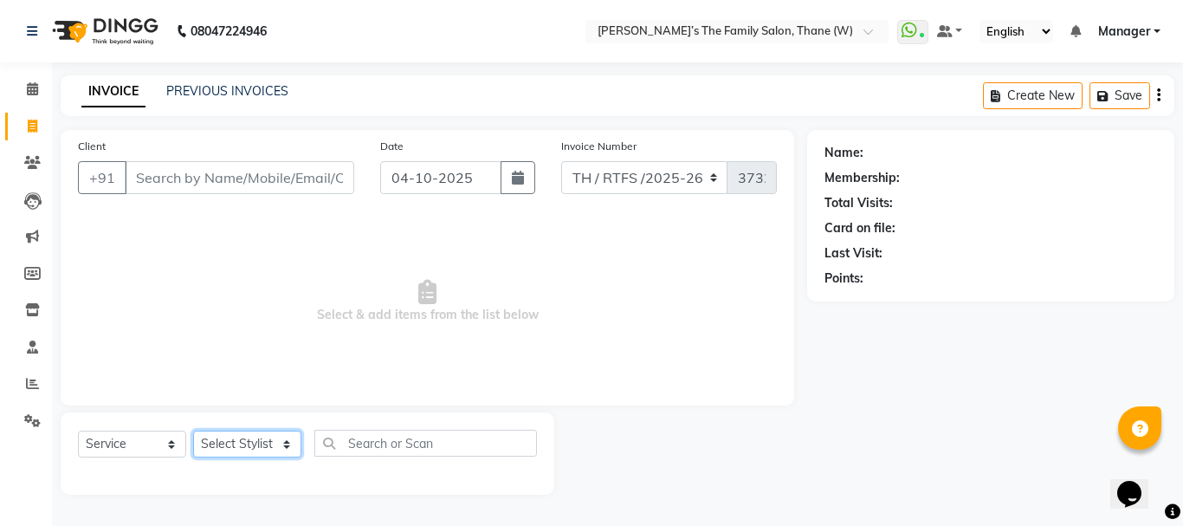
click at [286, 451] on select "Select Stylist Aarohi P Aksahy Auty Ali Aniket A Anuradha arvind Divya gautam .…" at bounding box center [247, 443] width 108 height 27
select select "35580"
click at [193, 430] on select "Select Stylist Aarohi P Aksahy Auty Ali Aniket A Anuradha arvind Divya gautam .…" at bounding box center [247, 443] width 108 height 27
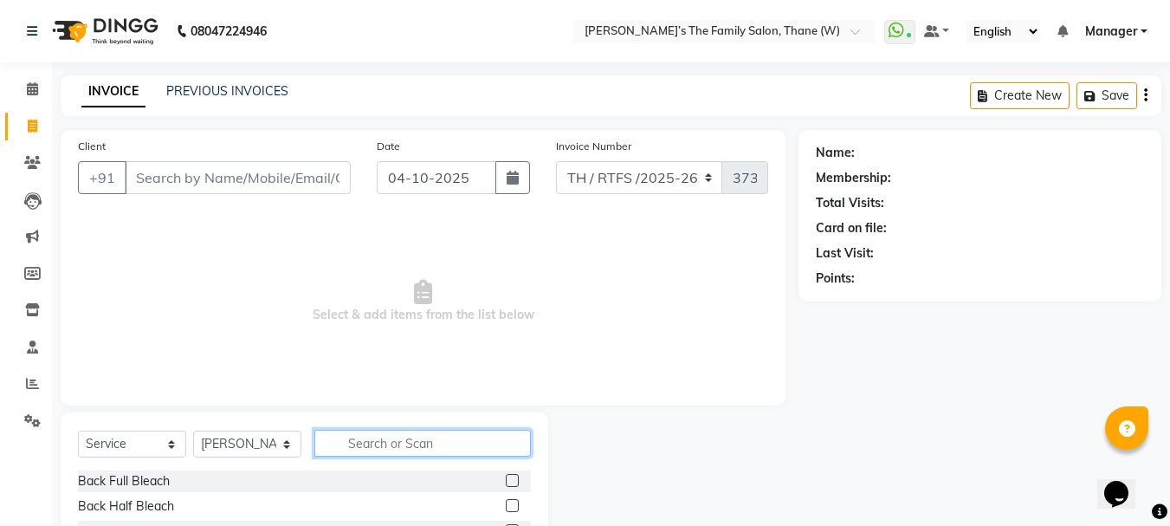
click at [358, 439] on input "text" at bounding box center [422, 442] width 216 height 27
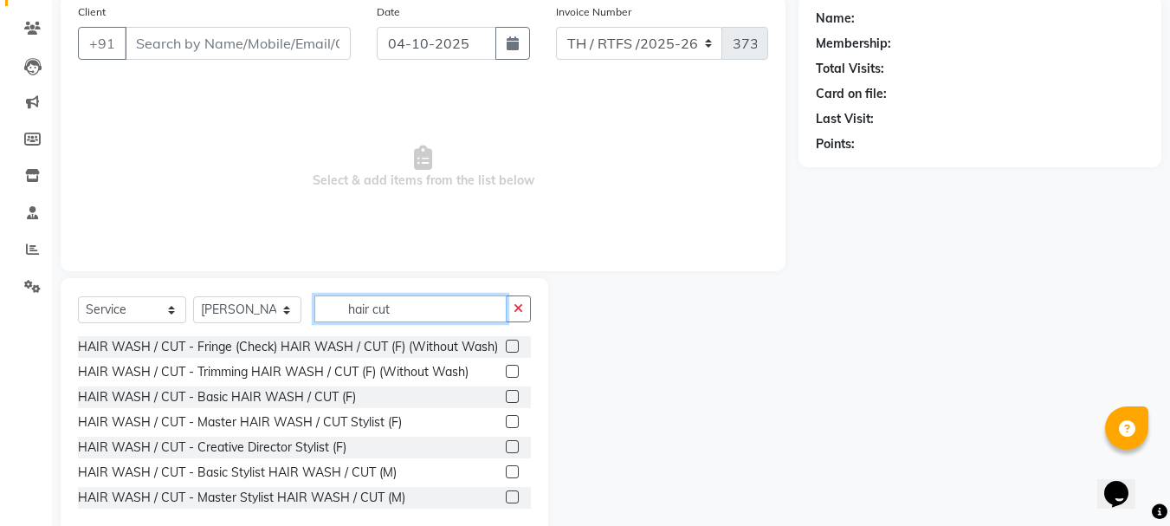
scroll to position [132, 0]
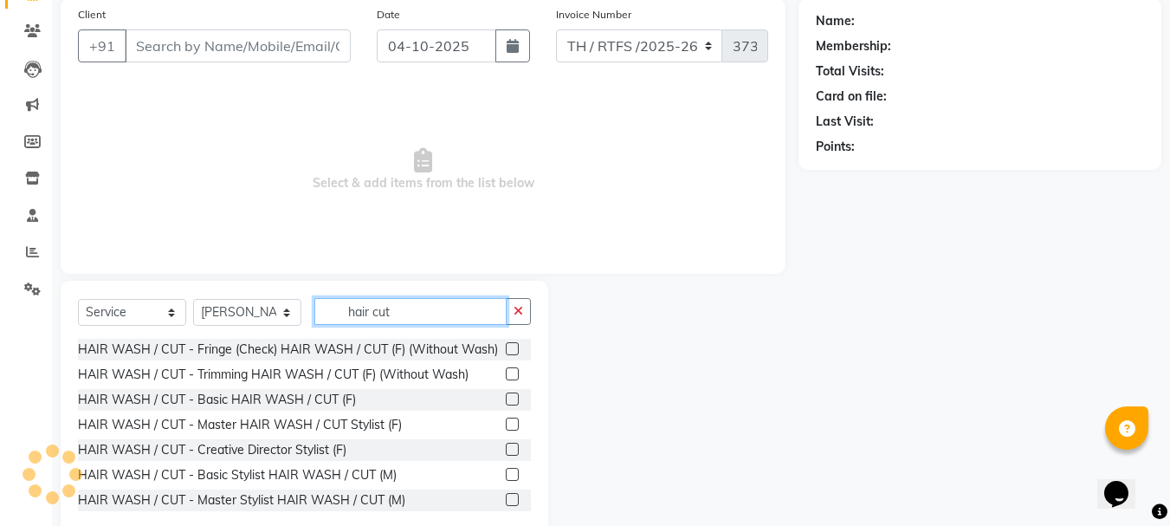
type input "hair cut"
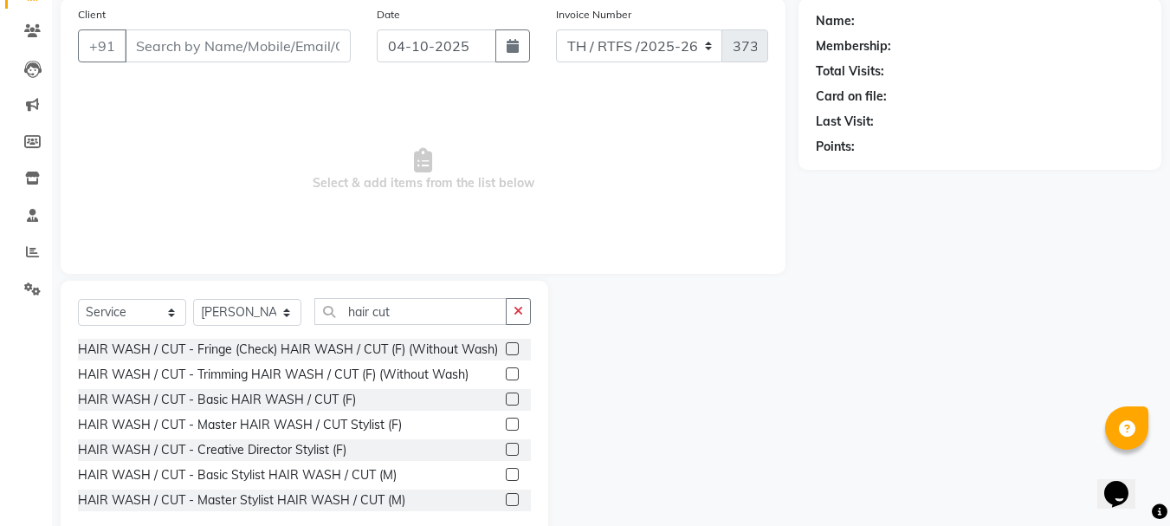
click at [506, 480] on label at bounding box center [512, 473] width 13 height 13
click at [506, 480] on input "checkbox" at bounding box center [511, 474] width 11 height 11
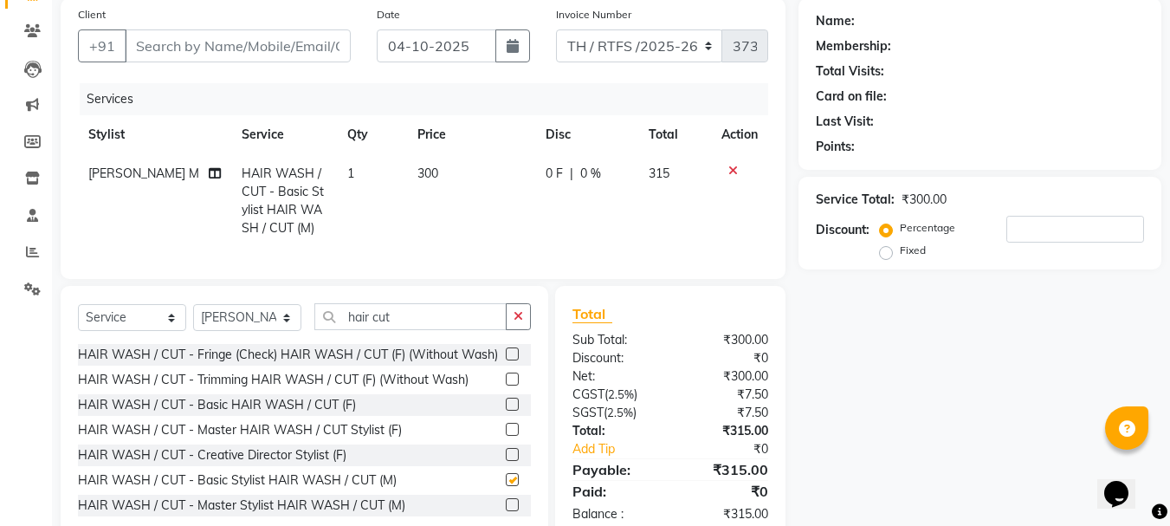
checkbox input "false"
click at [247, 51] on input "Client" at bounding box center [238, 45] width 226 height 33
type input "7"
type input "0"
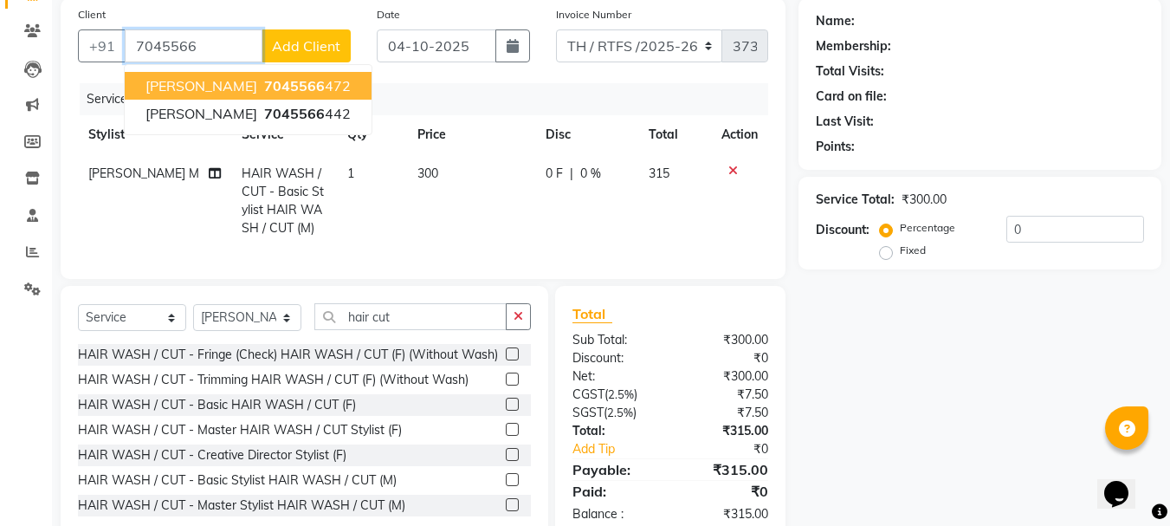
click at [209, 82] on span "Vinayak Desale" at bounding box center [201, 85] width 112 height 17
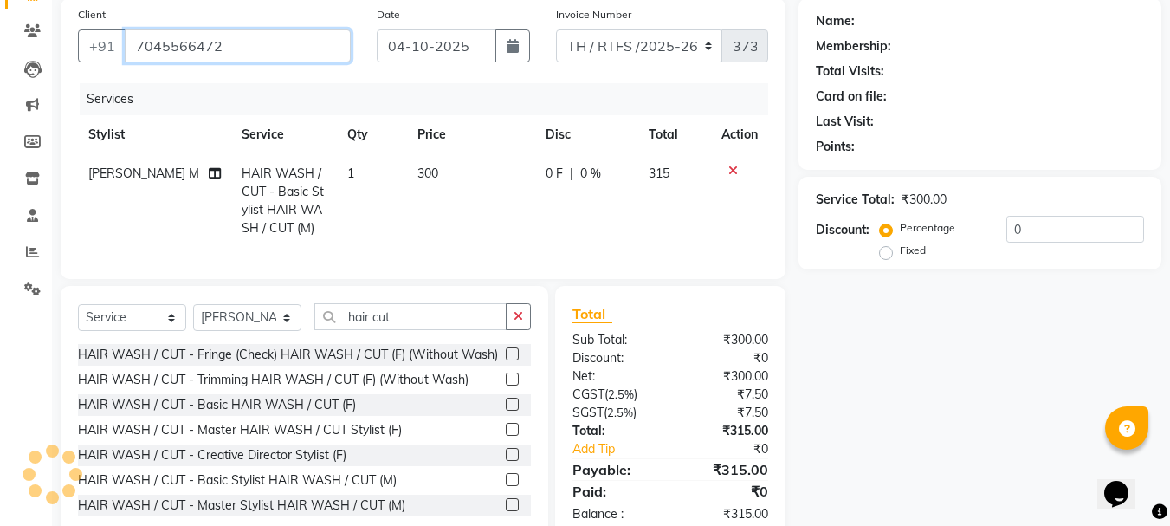
type input "7045566472"
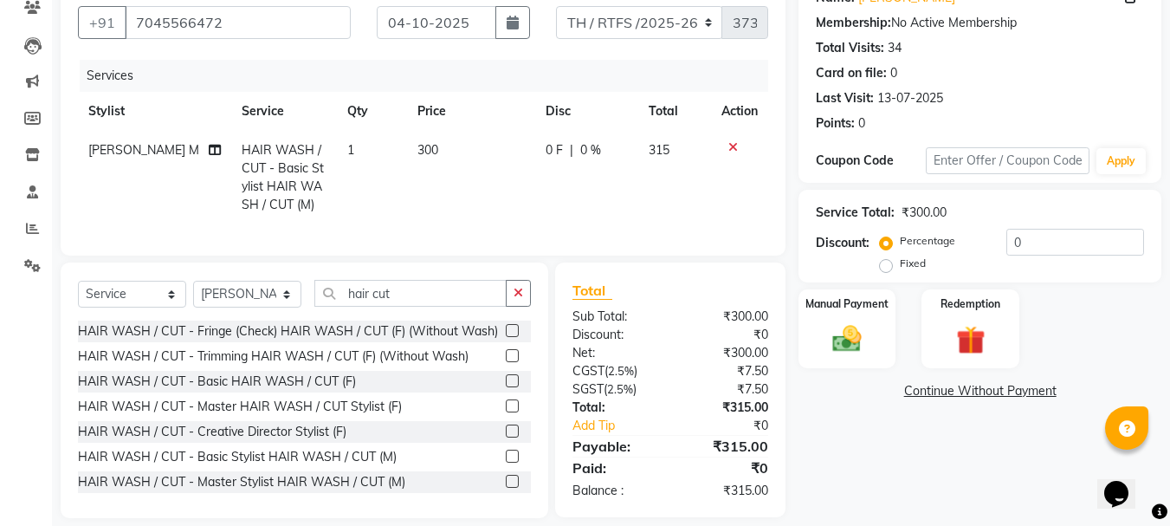
scroll to position [186, 0]
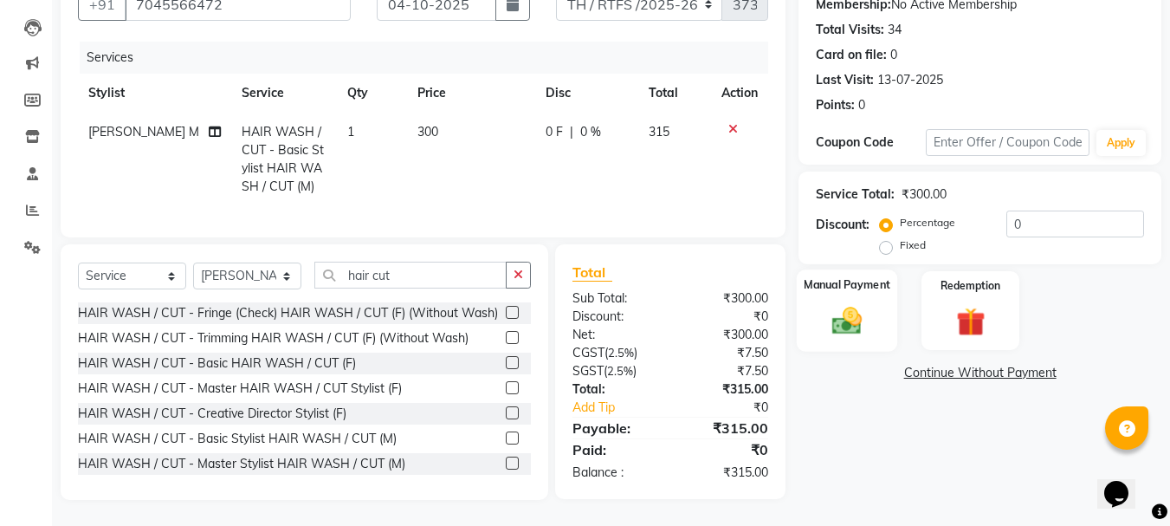
click at [860, 306] on img at bounding box center [846, 320] width 48 height 35
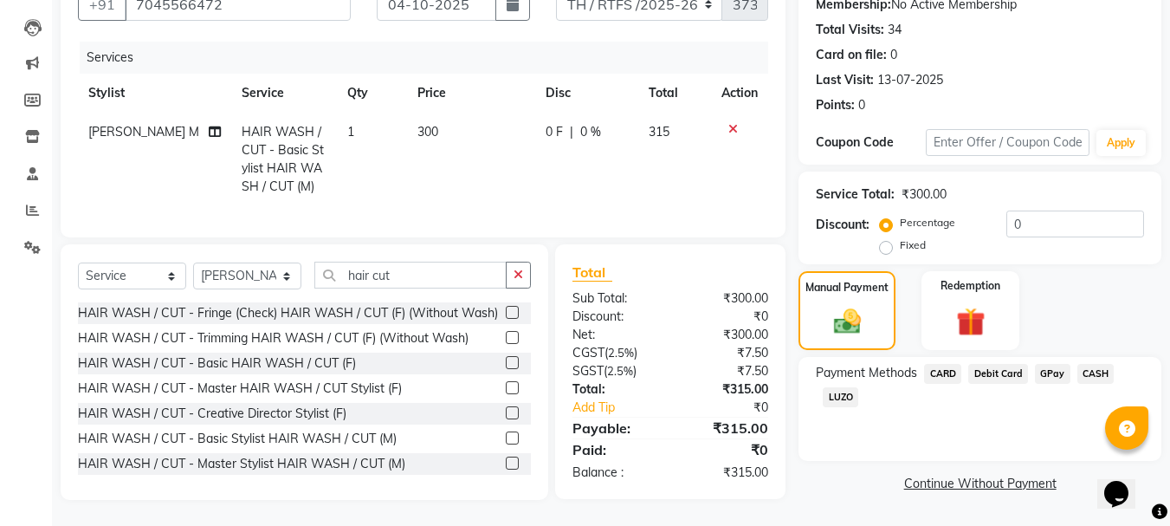
click at [1048, 364] on span "GPay" at bounding box center [1052, 374] width 35 height 20
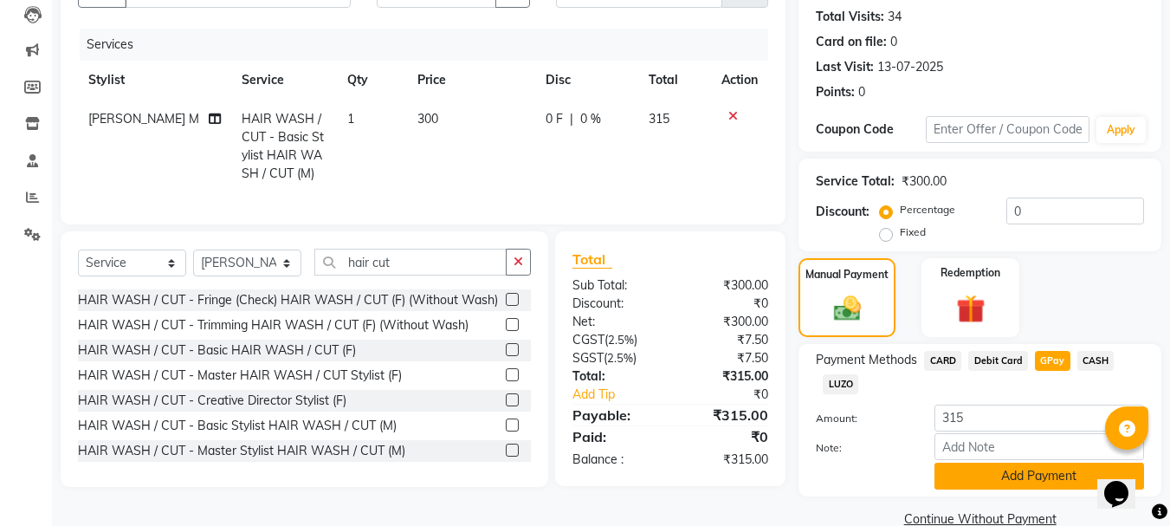
click at [997, 475] on button "Add Payment" at bounding box center [1039, 475] width 210 height 27
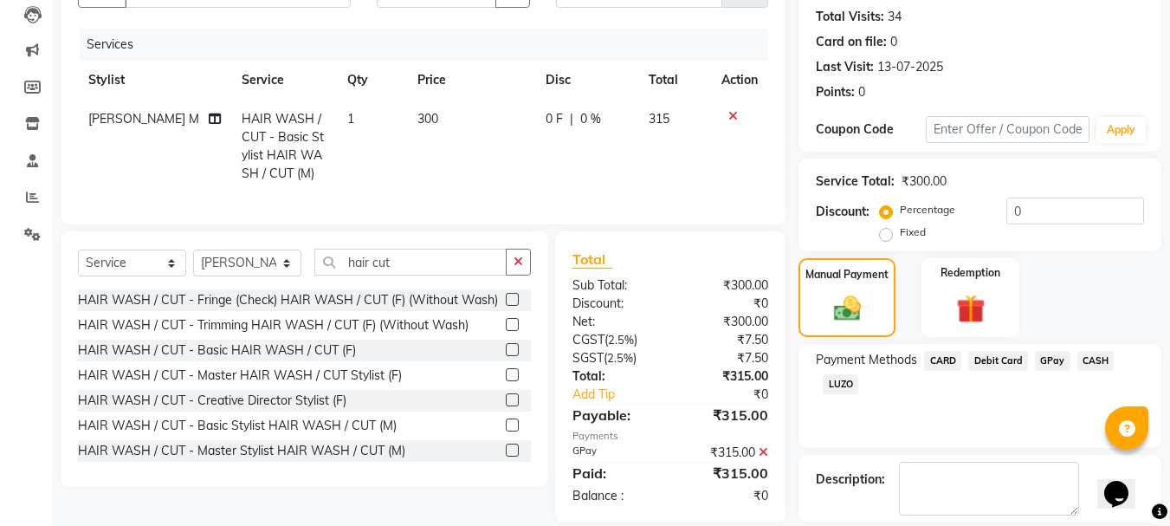
drag, startPoint x: 1174, startPoint y: 342, endPoint x: 55, endPoint y: 2, distance: 1170.0
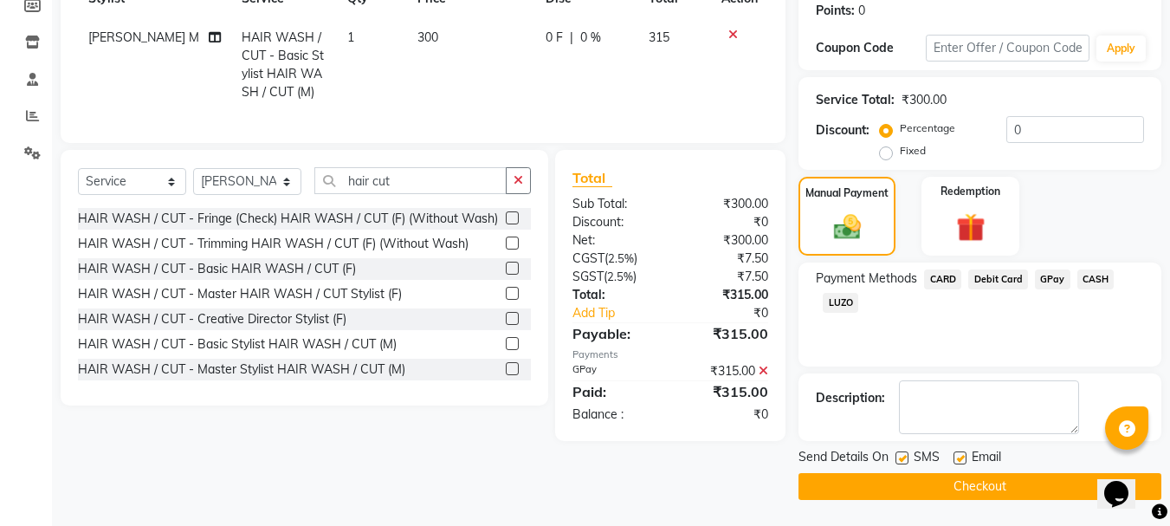
click at [970, 480] on button "Checkout" at bounding box center [979, 486] width 363 height 27
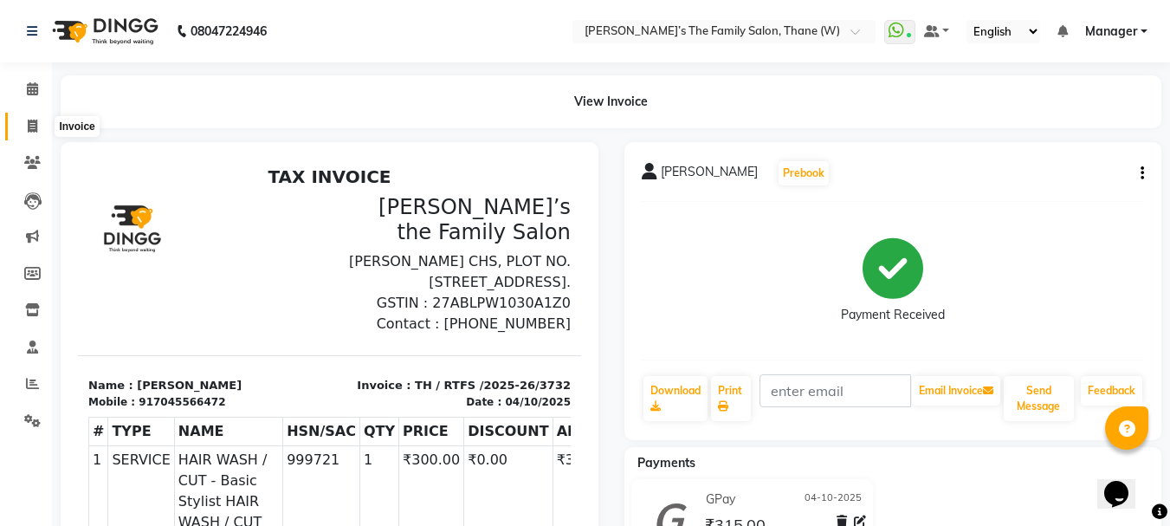
click at [34, 121] on icon at bounding box center [33, 125] width 10 height 13
select select "service"
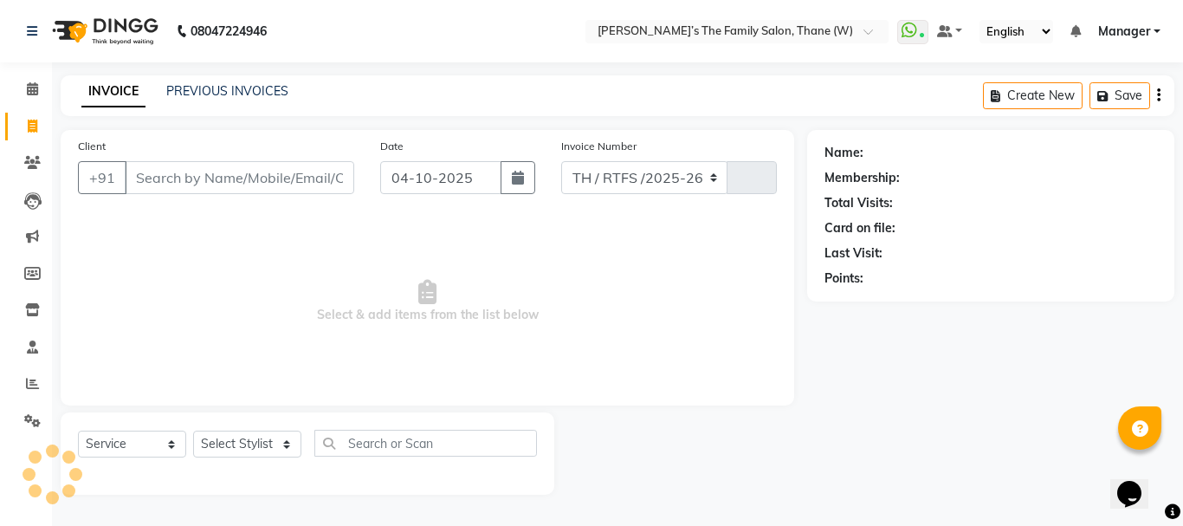
select select "8004"
type input "3733"
click at [207, 89] on link "PREVIOUS INVOICES" at bounding box center [227, 91] width 122 height 16
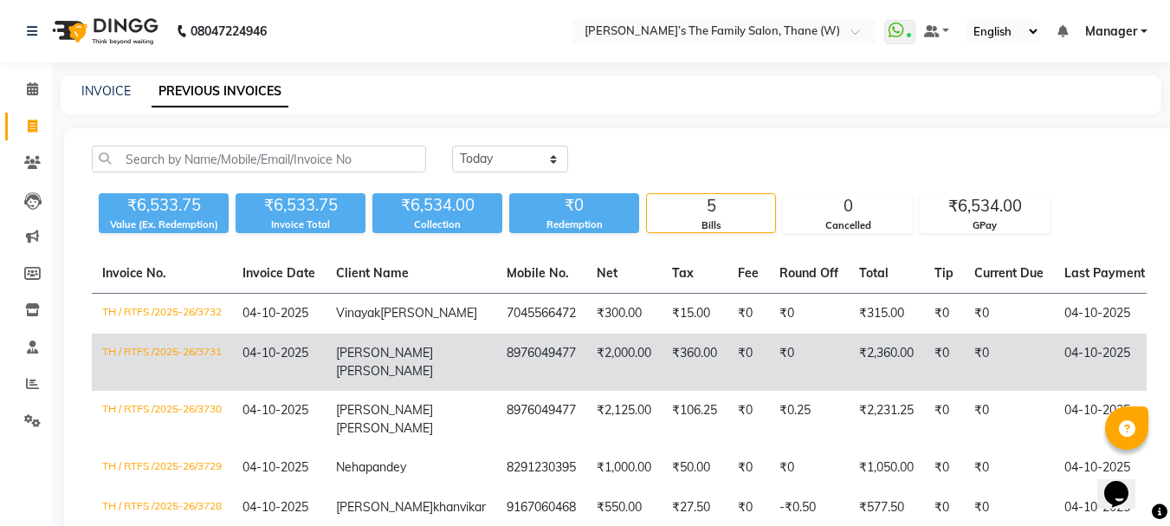
click at [661, 367] on td "₹360.00" at bounding box center [694, 361] width 66 height 57
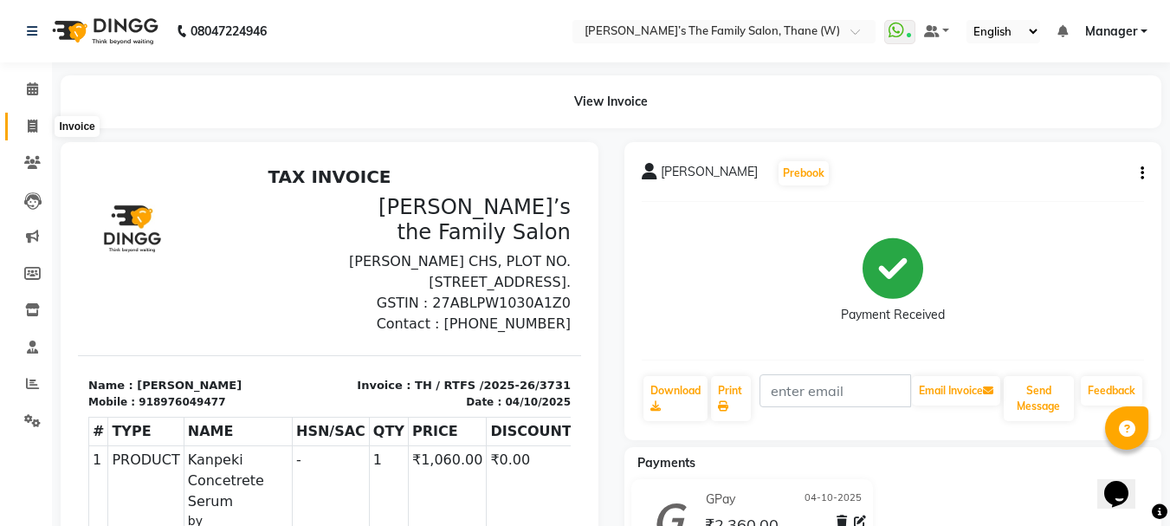
click at [39, 128] on span at bounding box center [32, 127] width 30 height 20
select select "service"
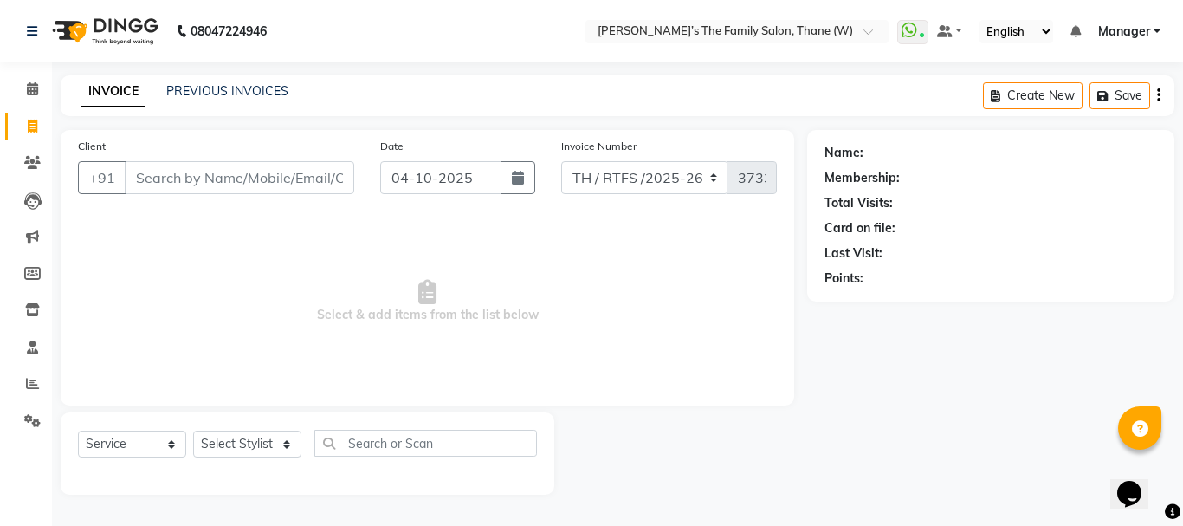
click at [184, 102] on div "INVOICE PREVIOUS INVOICES Create New Save" at bounding box center [617, 95] width 1113 height 41
click at [203, 88] on link "PREVIOUS INVOICES" at bounding box center [227, 91] width 122 height 16
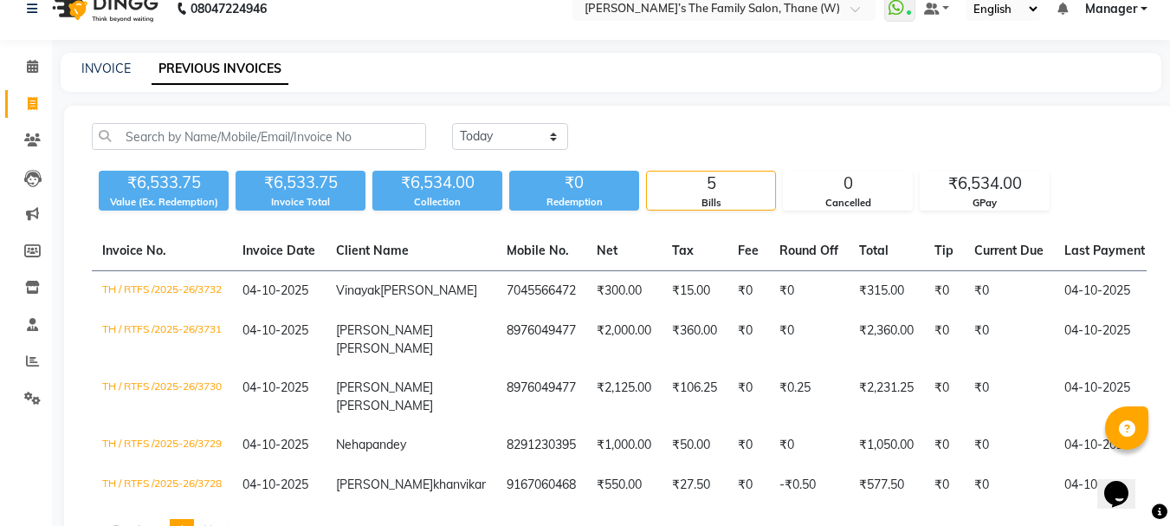
scroll to position [10, 0]
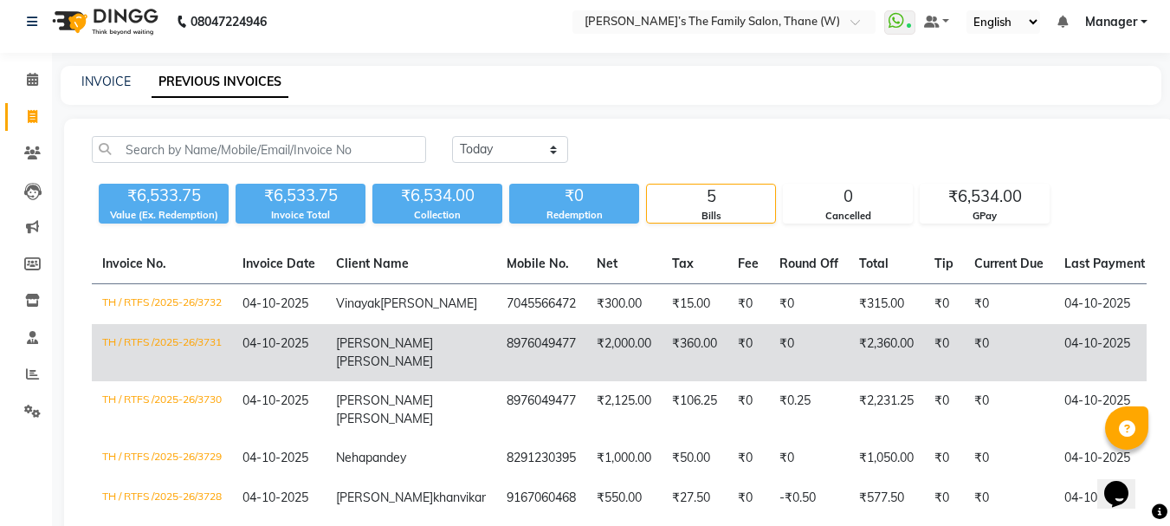
click at [1099, 346] on td "04-10-2025" at bounding box center [1120, 352] width 133 height 57
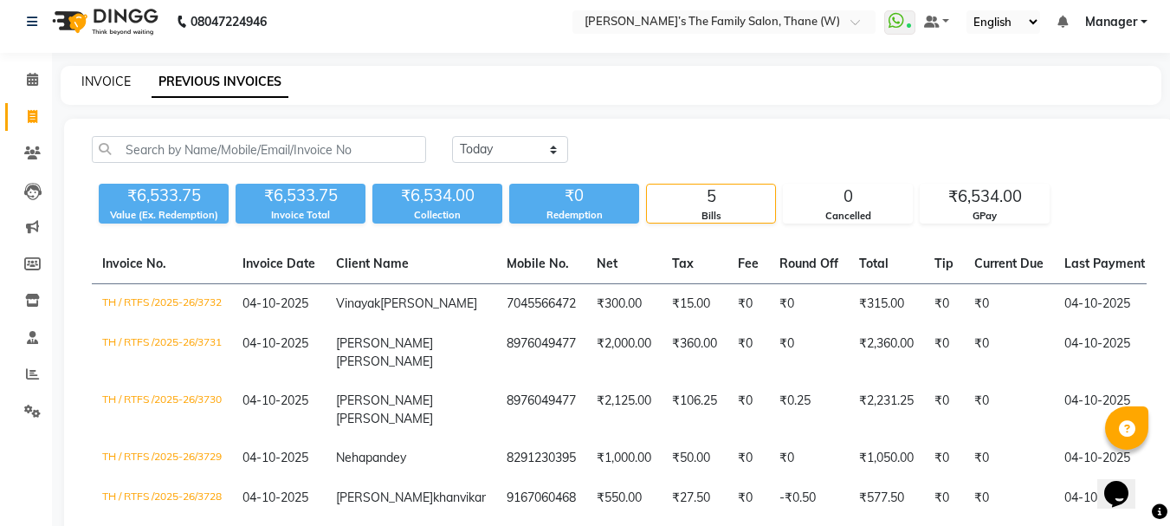
click at [93, 81] on link "INVOICE" at bounding box center [105, 82] width 49 height 16
select select "service"
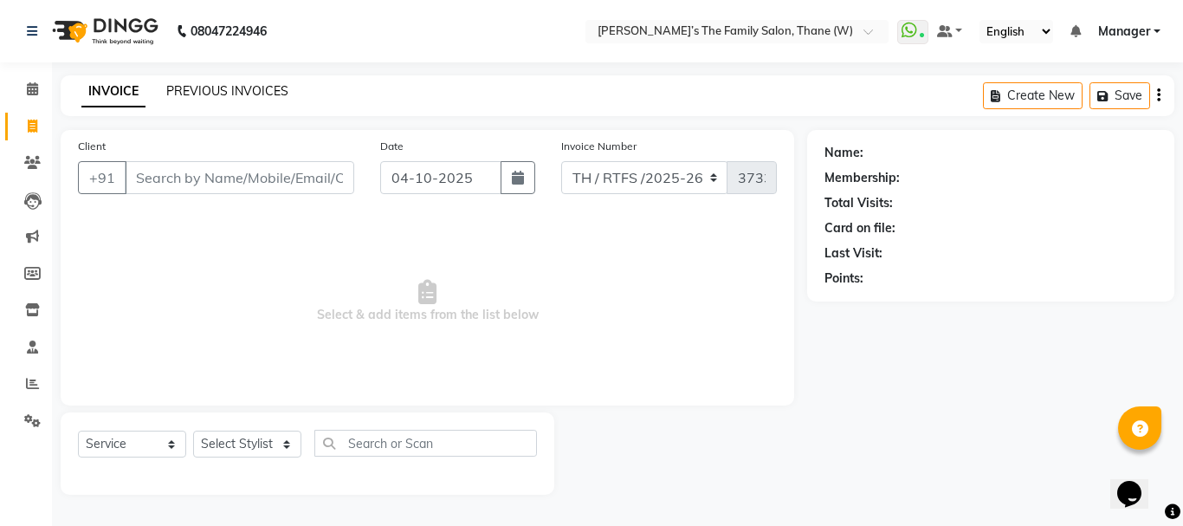
click at [264, 90] on link "PREVIOUS INVOICES" at bounding box center [227, 91] width 122 height 16
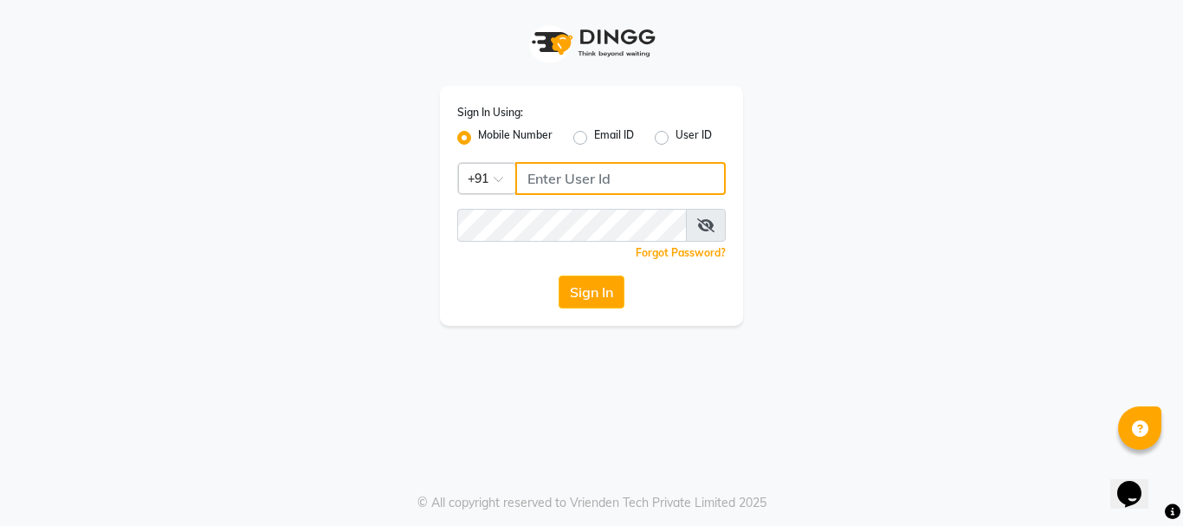
type input "7400099777"
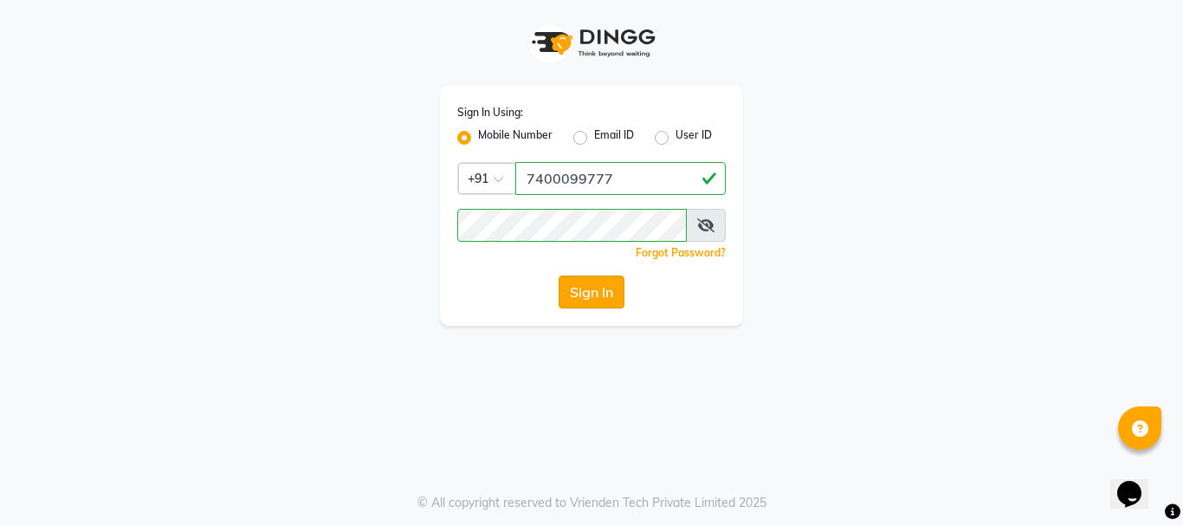
click at [580, 289] on button "Sign In" at bounding box center [591, 291] width 66 height 33
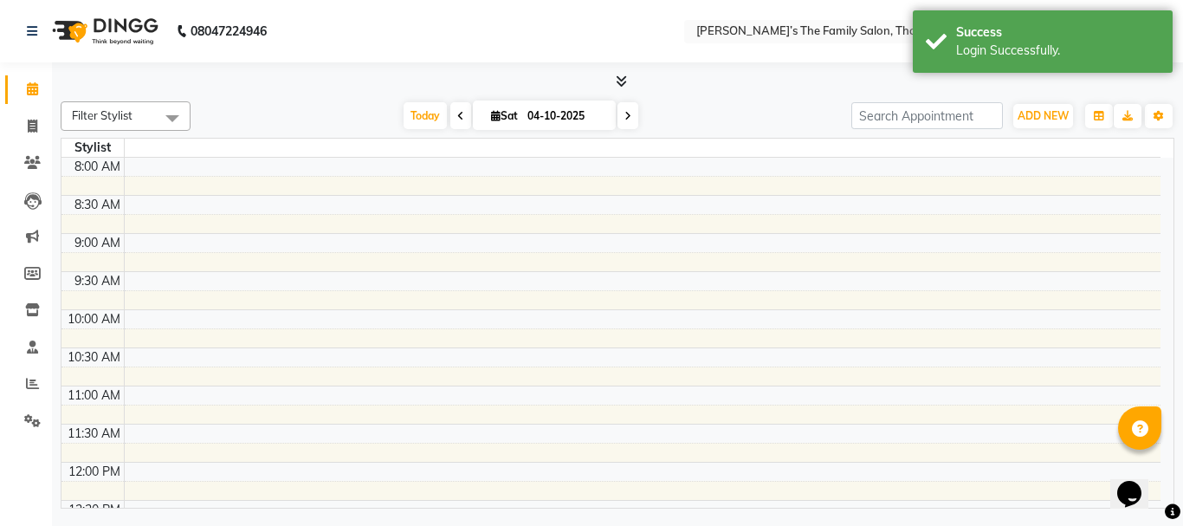
select select "en"
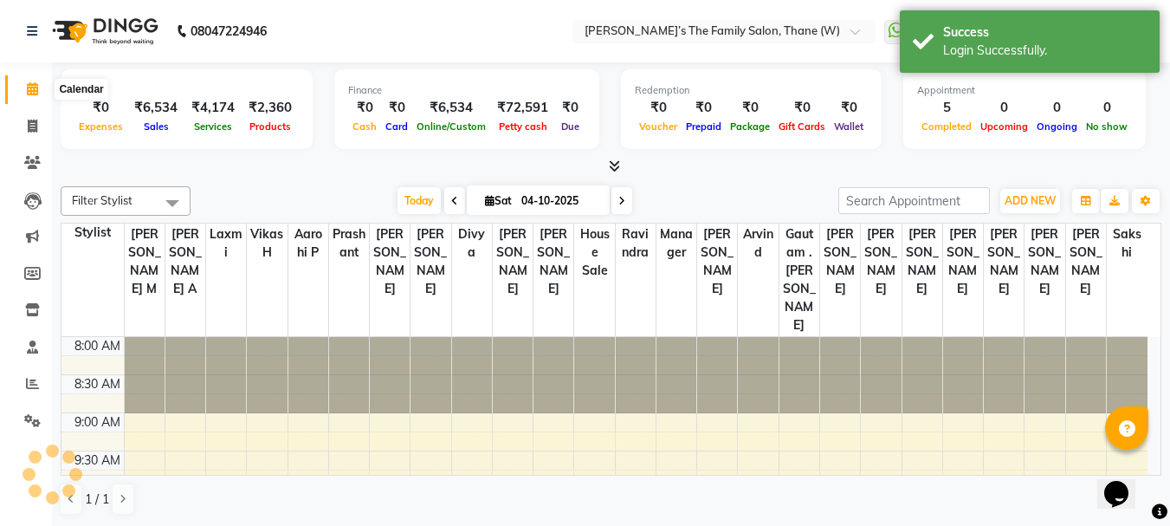
click at [31, 88] on icon at bounding box center [32, 88] width 11 height 13
click at [1031, 197] on span "ADD NEW" at bounding box center [1029, 200] width 51 height 13
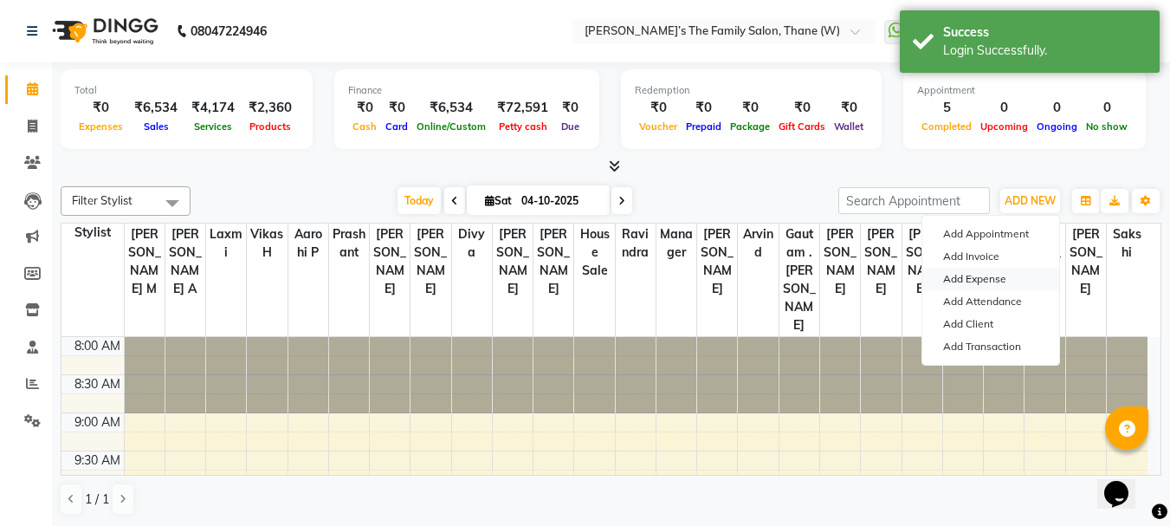
click at [995, 281] on link "Add Expense" at bounding box center [990, 279] width 137 height 23
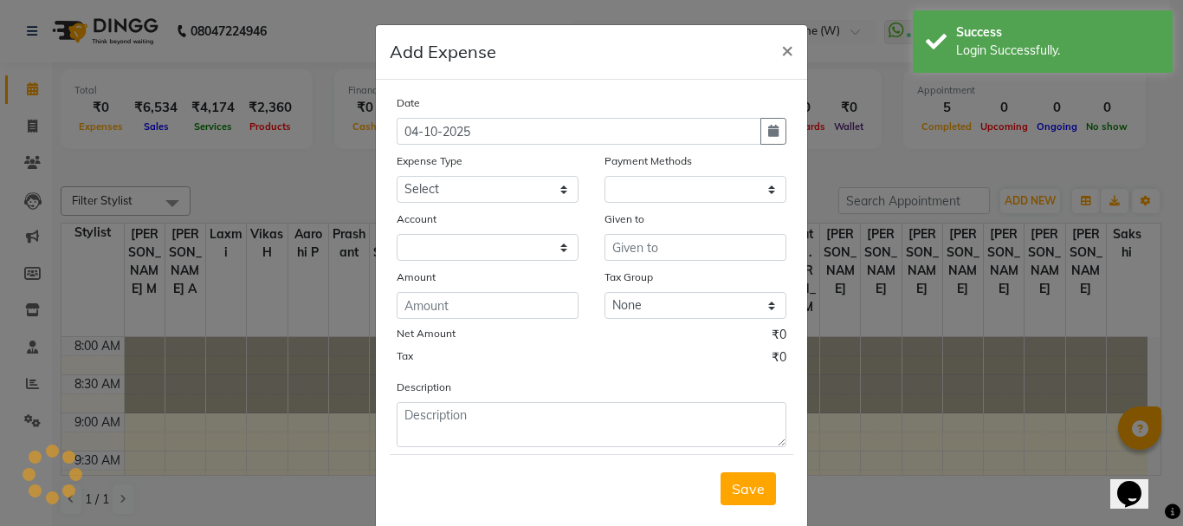
select select "1"
select select "4301"
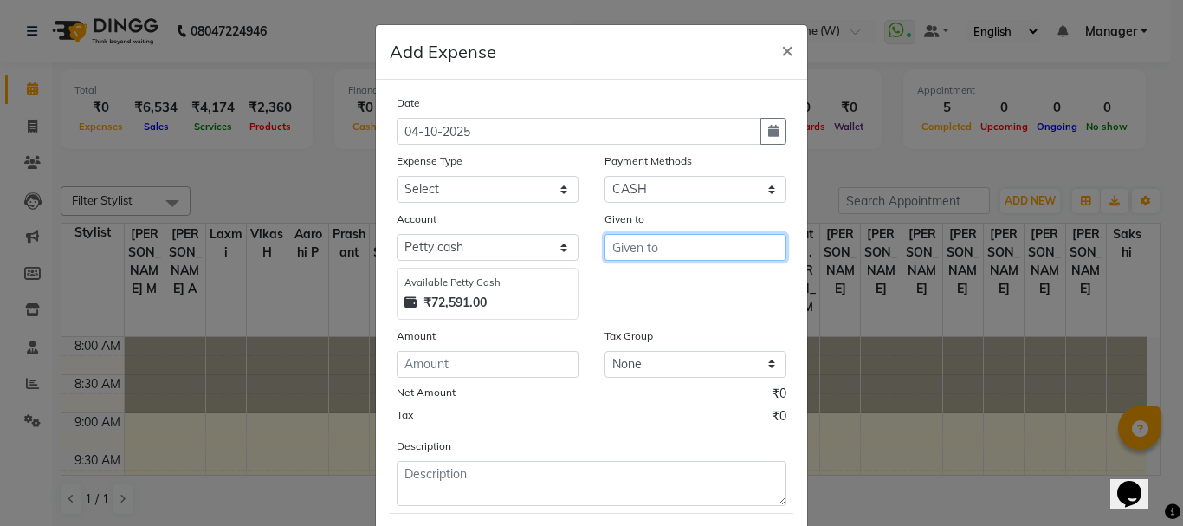
click at [672, 253] on input "text" at bounding box center [695, 247] width 182 height 27
click at [667, 280] on ngb-highlight "Pra dnya" at bounding box center [654, 283] width 56 height 17
type input "[PERSON_NAME]"
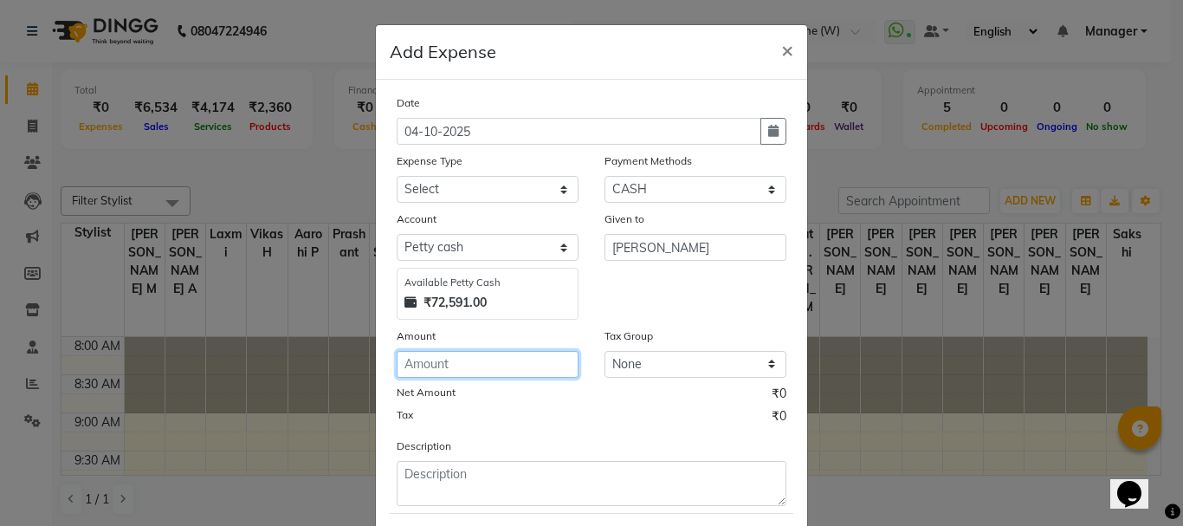
click at [461, 362] on input "number" at bounding box center [488, 364] width 182 height 27
type input "80"
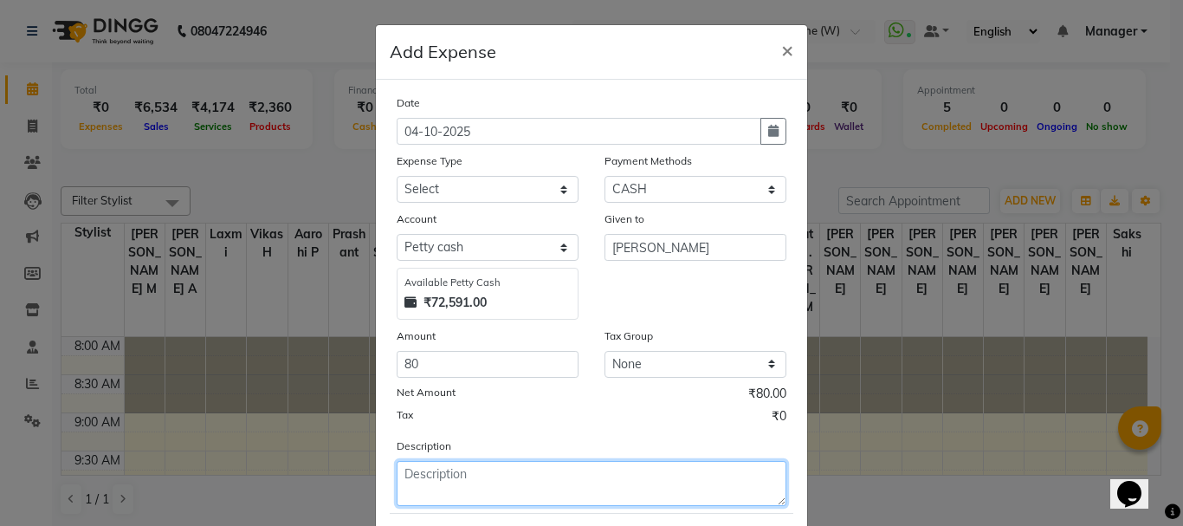
click at [431, 482] on textarea at bounding box center [592, 483] width 390 height 45
type textarea "Sandwich for client"
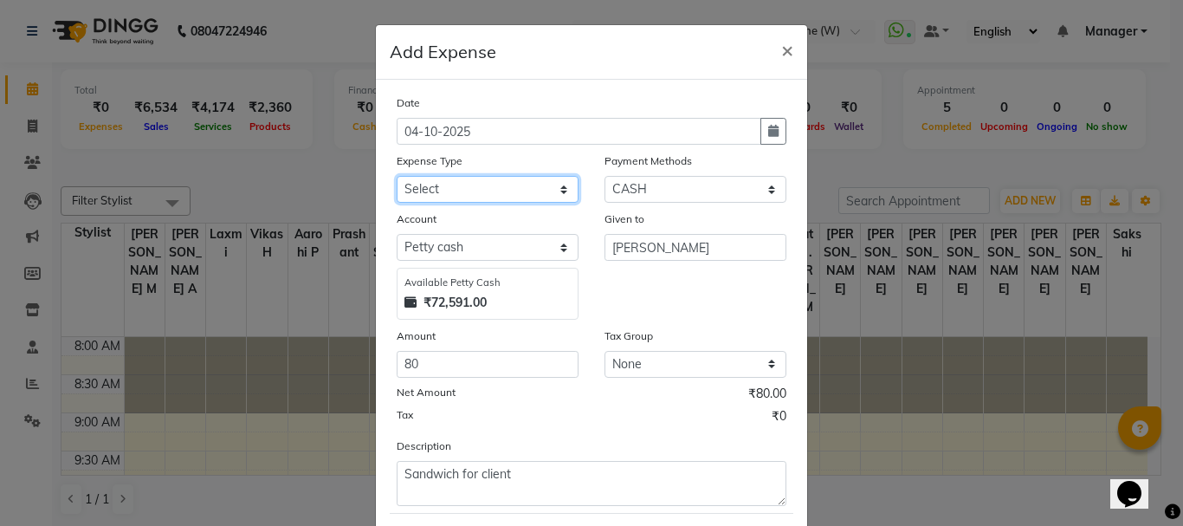
click at [557, 188] on select "Select Advance Salary Bank charges Car maintenance Cash transfer to bank Cash t…" at bounding box center [488, 189] width 182 height 27
click at [517, 183] on select "Select Advance Salary Bank charges Car maintenance Cash transfer to bank Cash t…" at bounding box center [488, 189] width 182 height 27
click at [556, 190] on select "Select Advance Salary Bank charges Car maintenance Cash transfer to bank Cash t…" at bounding box center [488, 189] width 182 height 27
select select "12920"
click at [397, 176] on select "Select Advance Salary Bank charges Car maintenance Cash transfer to bank Cash t…" at bounding box center [488, 189] width 182 height 27
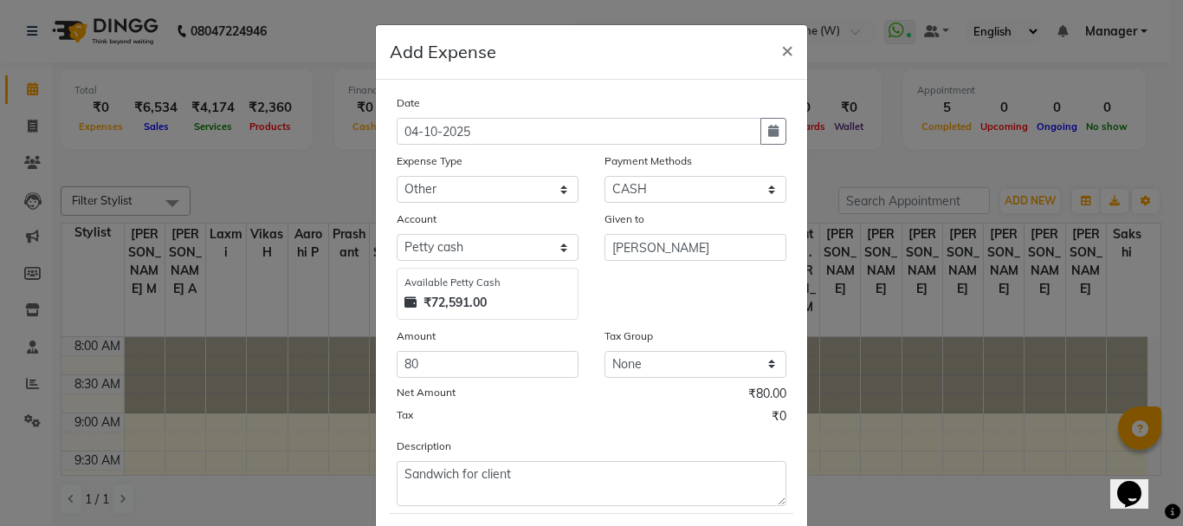
scroll to position [94, 0]
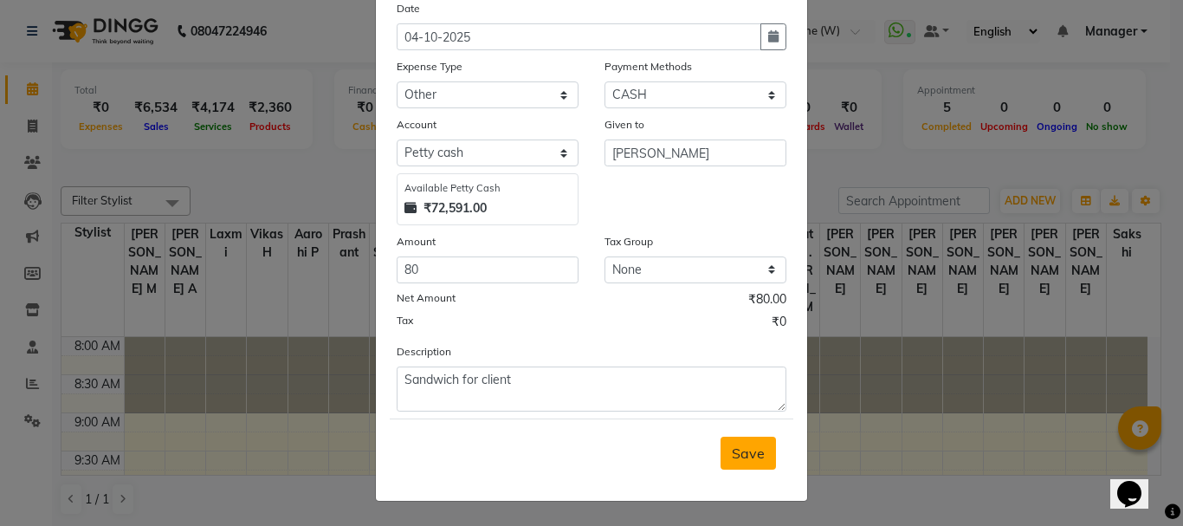
click at [751, 445] on span "Save" at bounding box center [748, 452] width 33 height 17
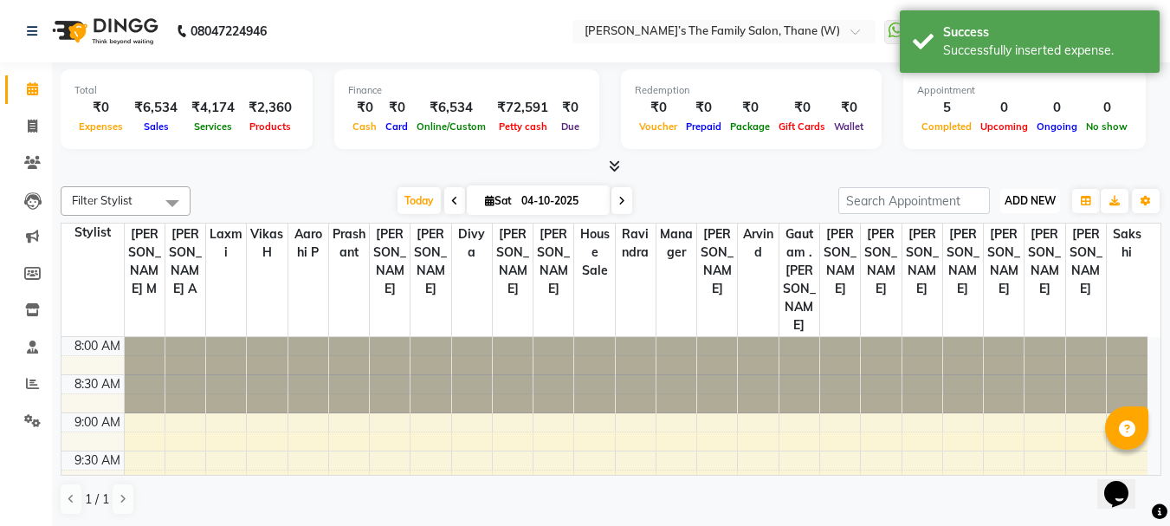
click at [1028, 200] on span "ADD NEW" at bounding box center [1029, 200] width 51 height 13
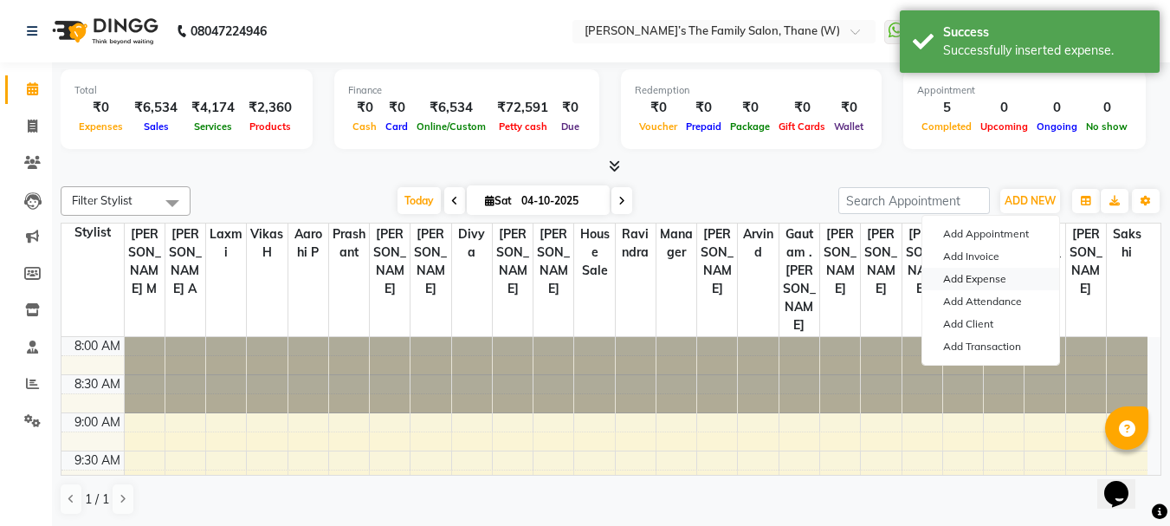
click at [991, 278] on link "Add Expense" at bounding box center [990, 279] width 137 height 23
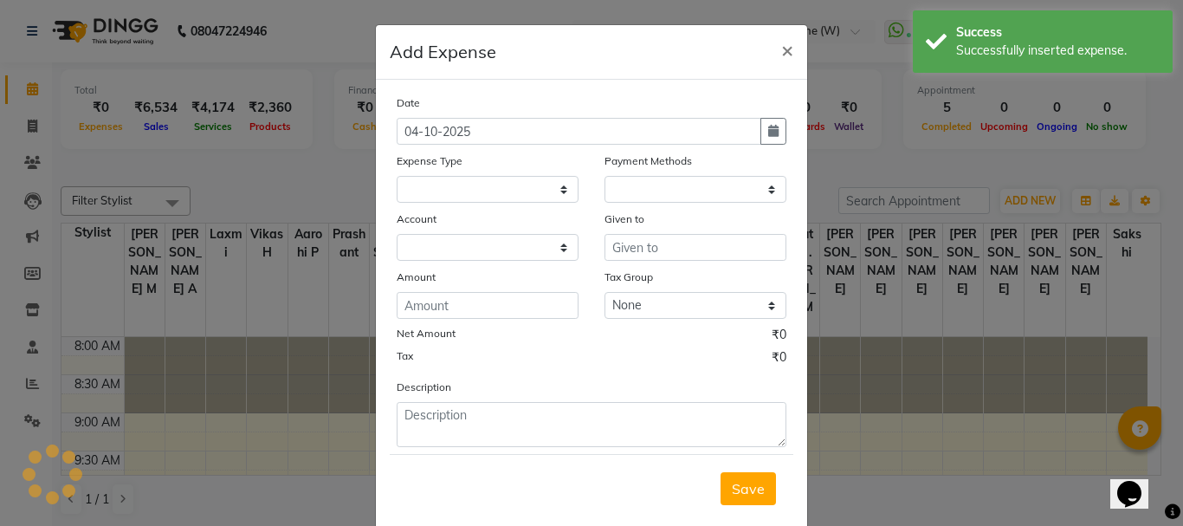
select select
select select "1"
select select "4301"
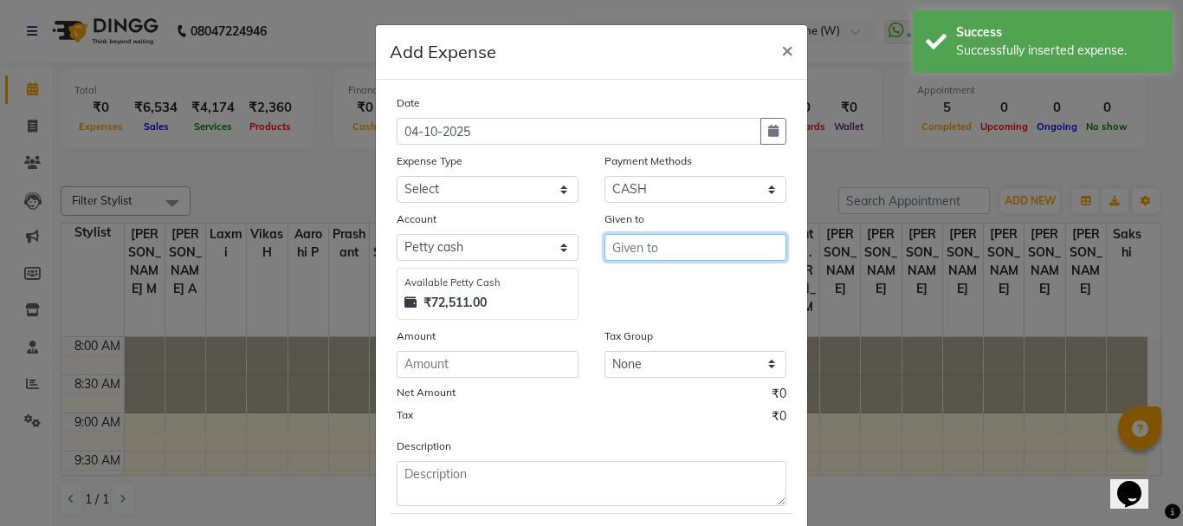
click at [724, 248] on input "text" at bounding box center [695, 247] width 182 height 27
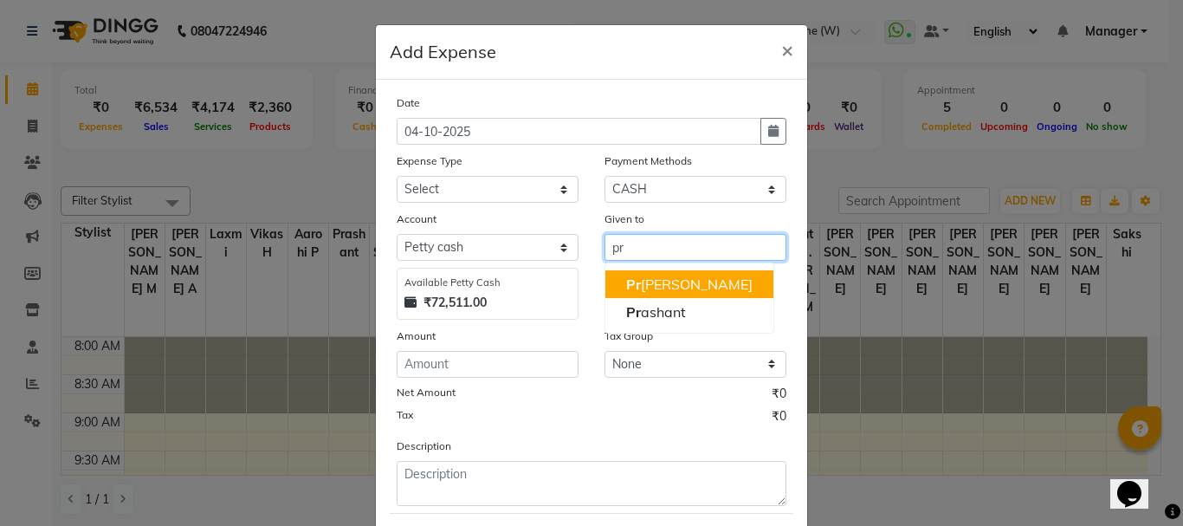
click at [693, 293] on button "Pr [PERSON_NAME]" at bounding box center [689, 284] width 168 height 28
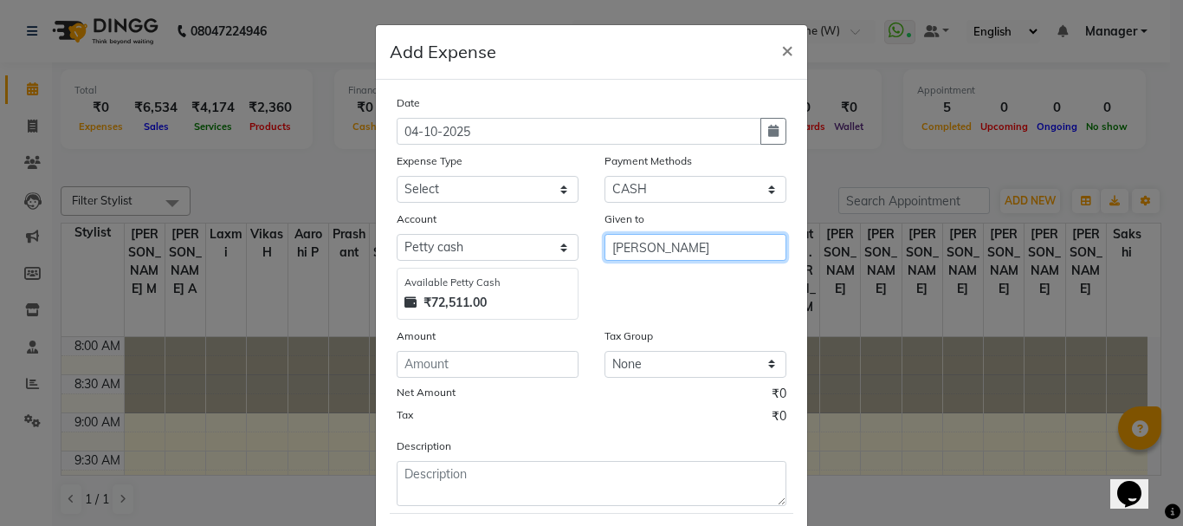
type input "[PERSON_NAME]"
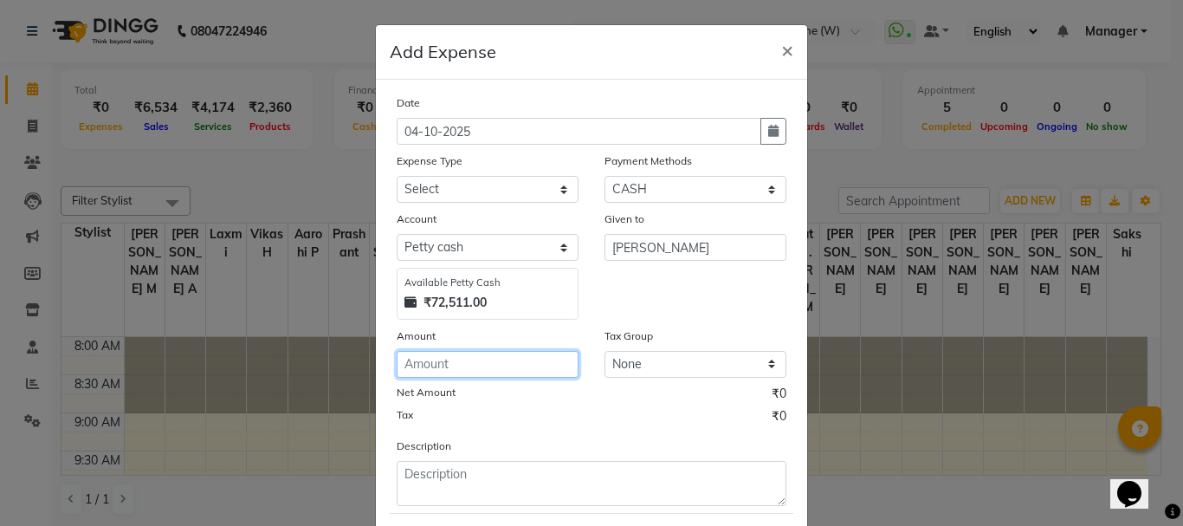
click at [455, 358] on input "number" at bounding box center [488, 364] width 182 height 27
type input "10"
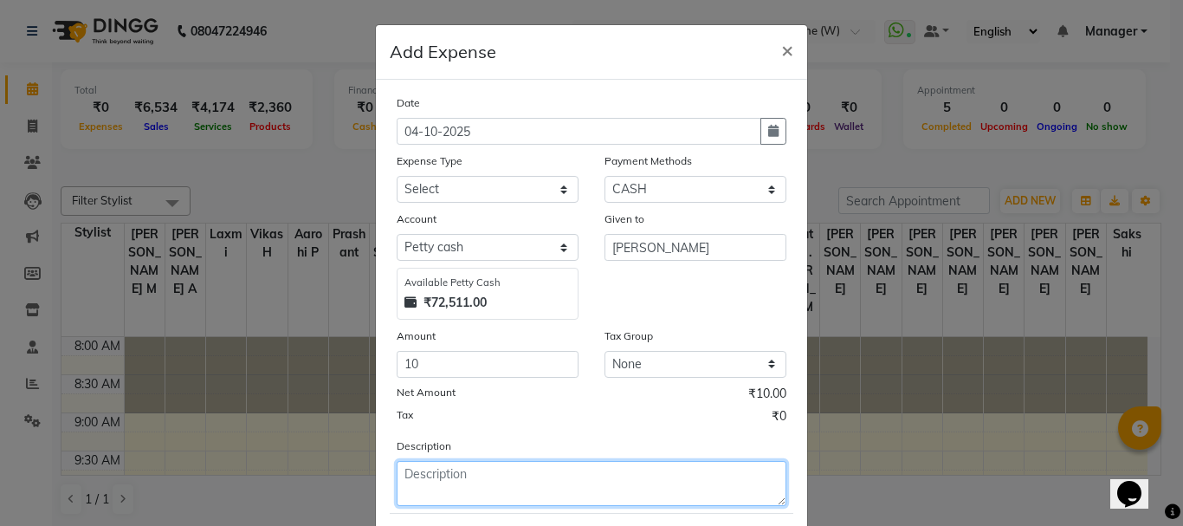
click at [444, 480] on textarea at bounding box center [592, 483] width 390 height 45
type textarea "photo frame gift wrap"
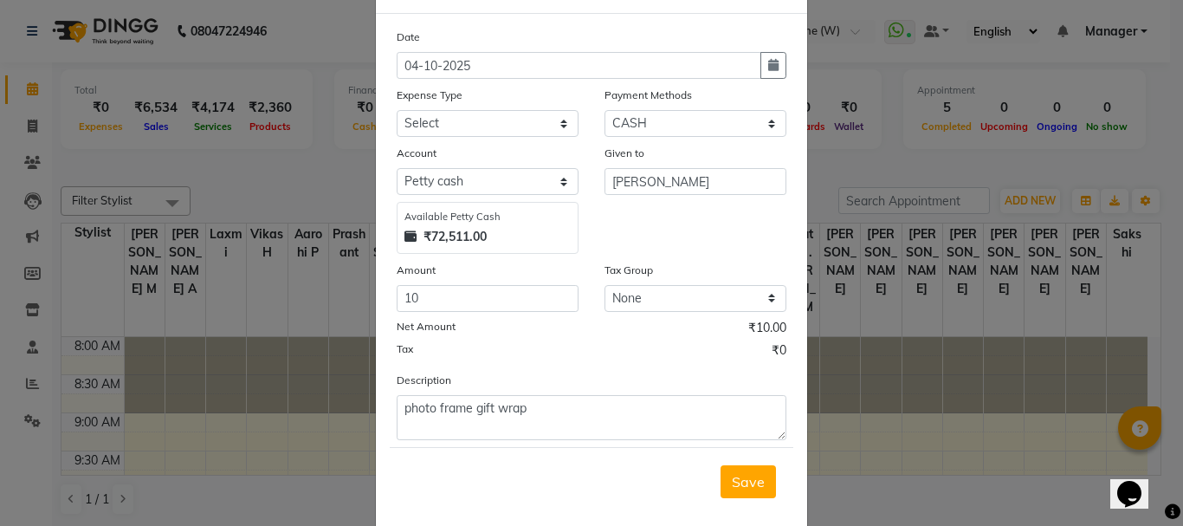
scroll to position [93, 0]
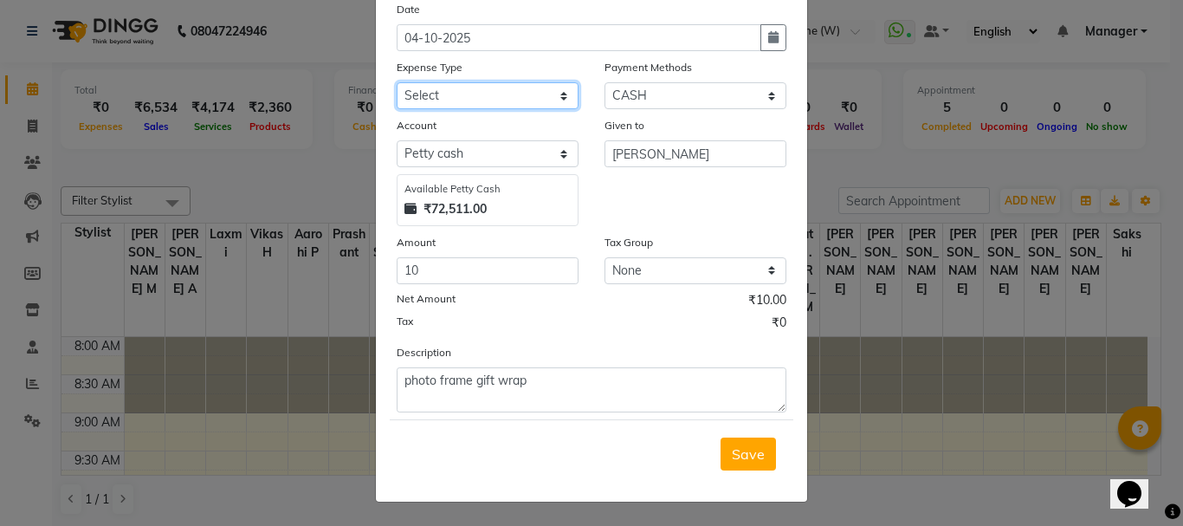
click at [558, 95] on select "Select Advance Salary Bank charges Car maintenance Cash transfer to bank Cash t…" at bounding box center [488, 95] width 182 height 27
select select "12920"
click at [397, 82] on select "Select Advance Salary Bank charges Car maintenance Cash transfer to bank Cash t…" at bounding box center [488, 95] width 182 height 27
click at [751, 455] on span "Save" at bounding box center [748, 453] width 33 height 17
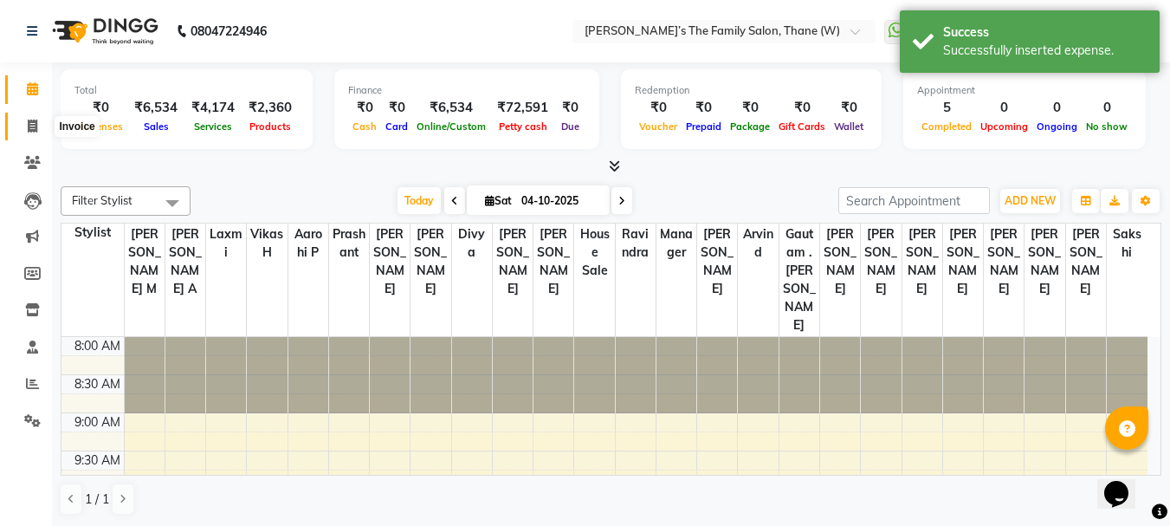
click at [31, 123] on icon at bounding box center [33, 125] width 10 height 13
select select "service"
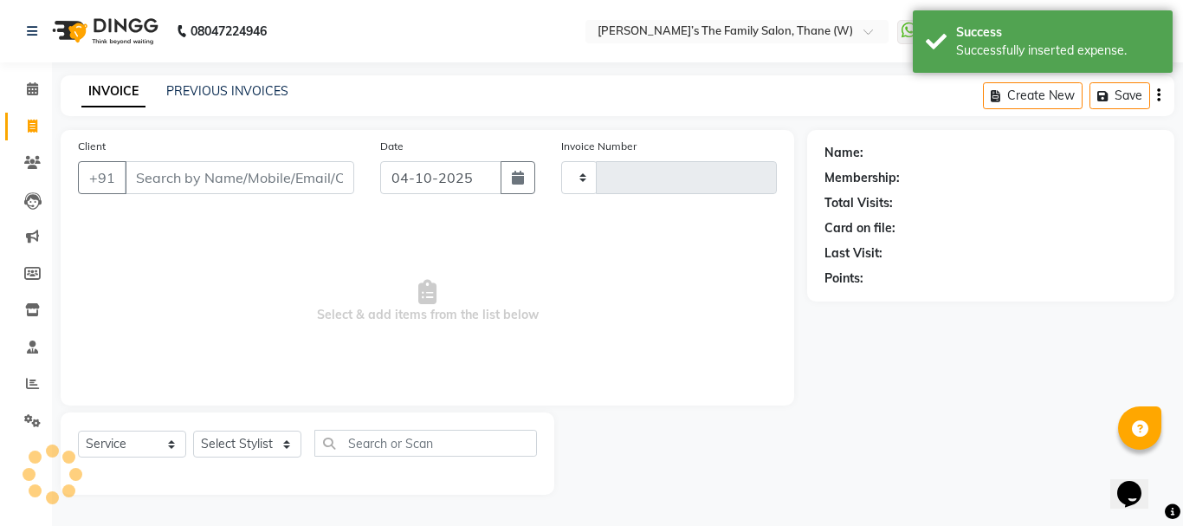
type input "3733"
select select "8004"
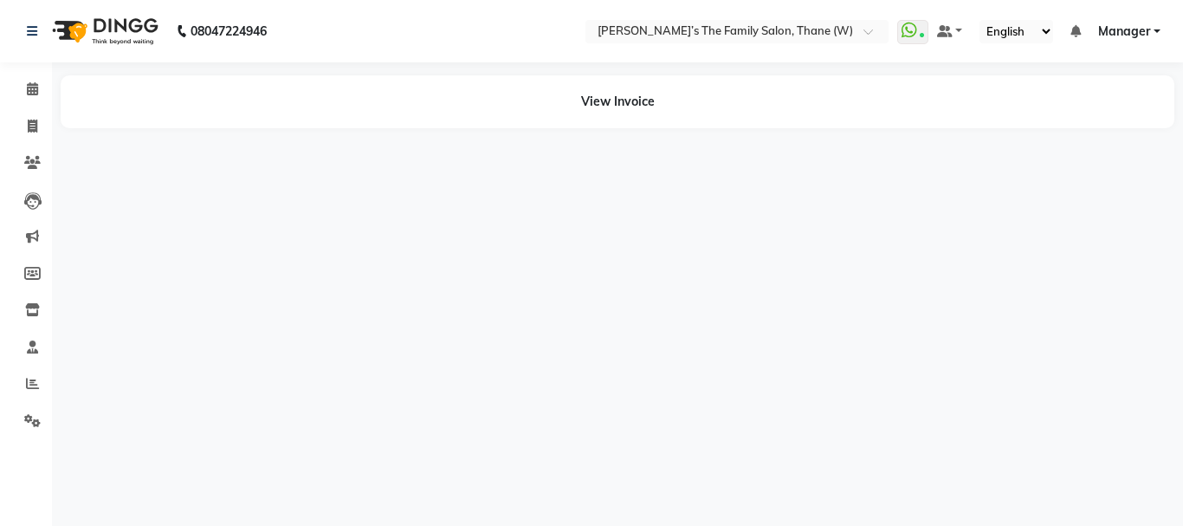
select select "en"
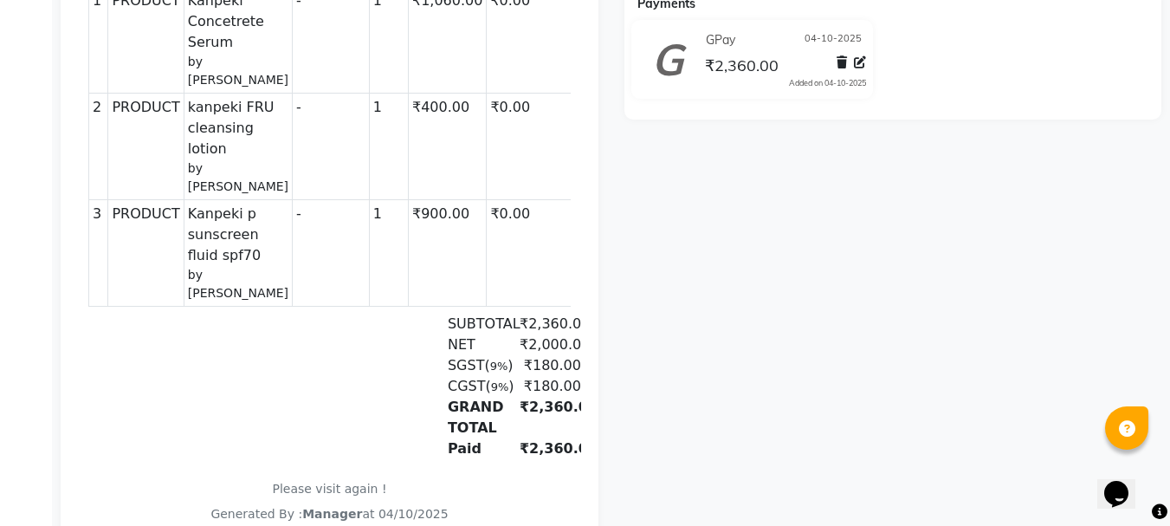
scroll to position [527, 0]
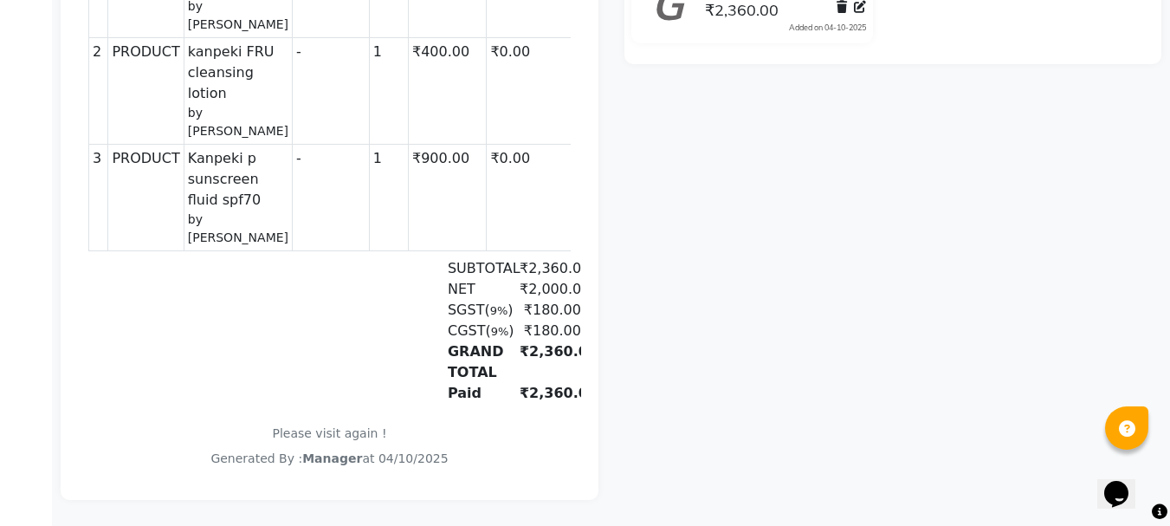
drag, startPoint x: 562, startPoint y: 184, endPoint x: 657, endPoint y: -229, distance: 423.8
